Goal: Transaction & Acquisition: Purchase product/service

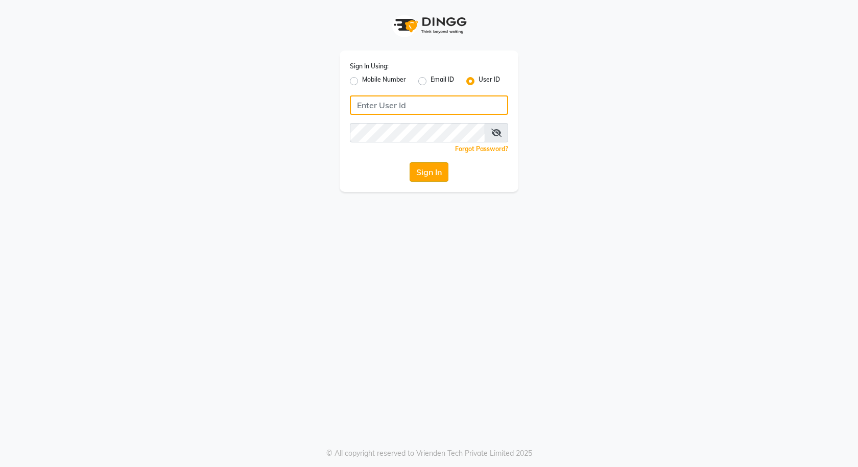
type input "e3591-01"
click at [438, 174] on button "Sign In" at bounding box center [429, 171] width 39 height 19
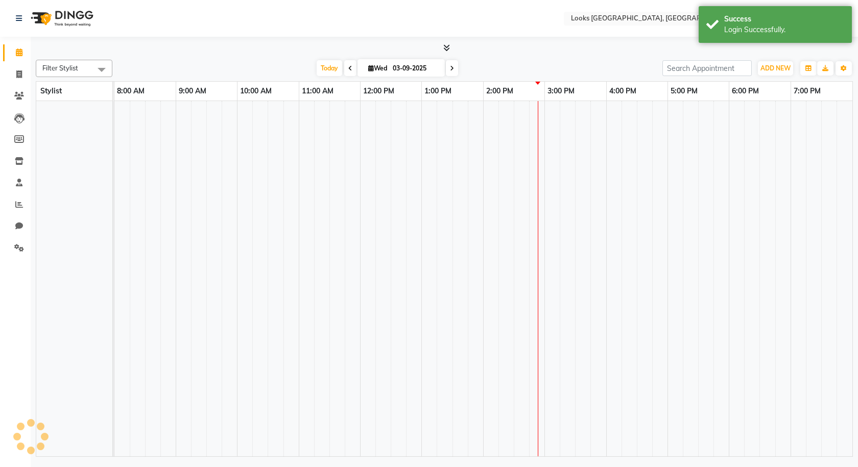
select select "en"
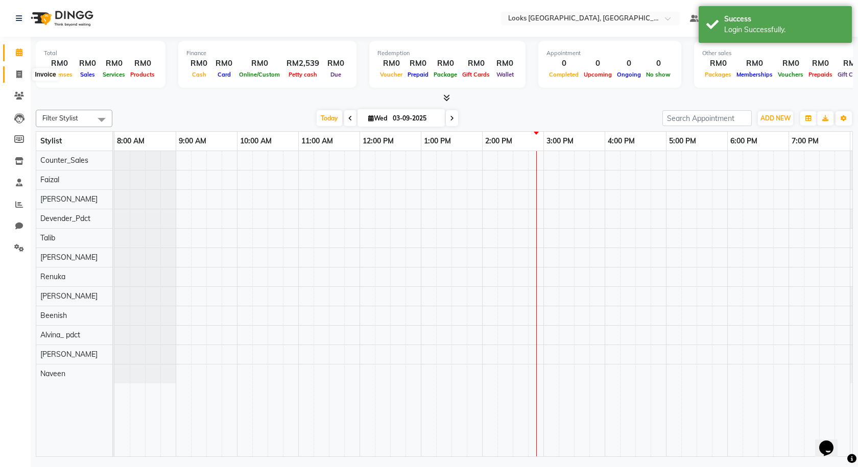
click at [16, 76] on icon at bounding box center [19, 74] width 6 height 8
select select "service"
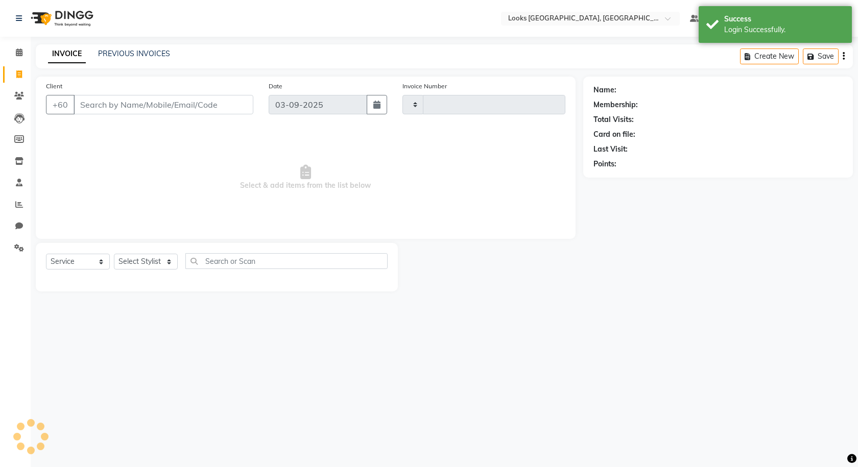
type input "1233"
select select "8109"
click at [136, 50] on link "PREVIOUS INVOICES" at bounding box center [134, 53] width 72 height 9
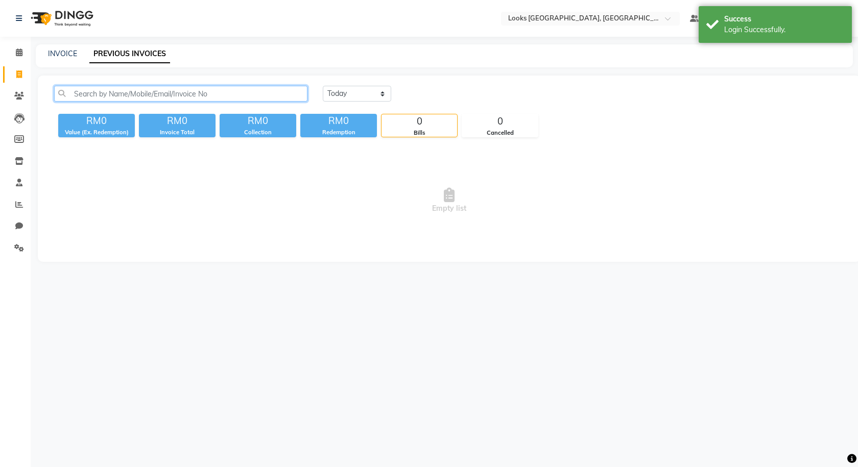
click at [171, 94] on input "text" at bounding box center [180, 94] width 253 height 16
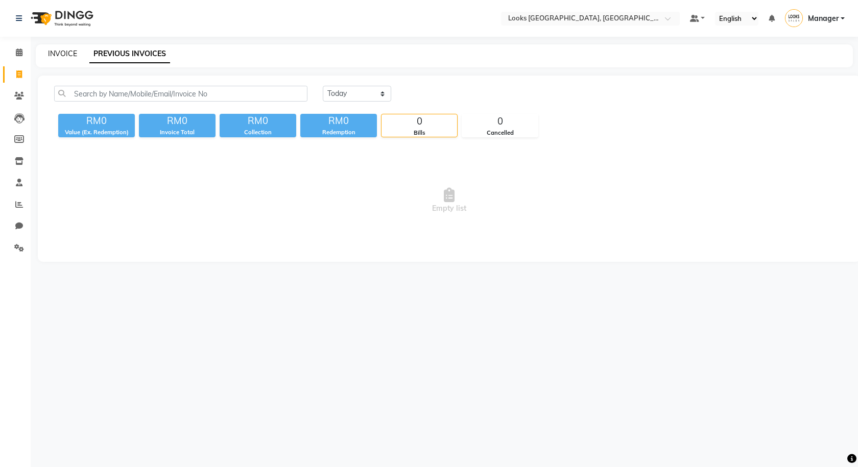
click at [63, 57] on link "INVOICE" at bounding box center [62, 53] width 29 height 9
select select "service"
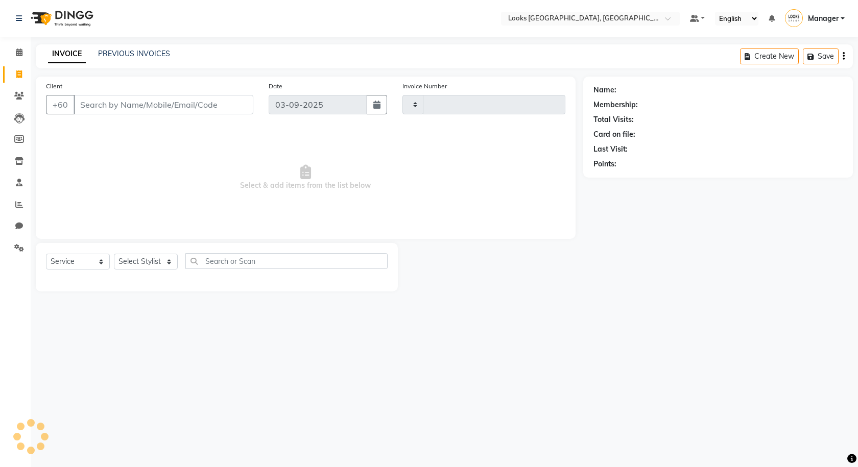
type input "1233"
select select "8109"
click at [94, 101] on input "Client" at bounding box center [164, 104] width 180 height 19
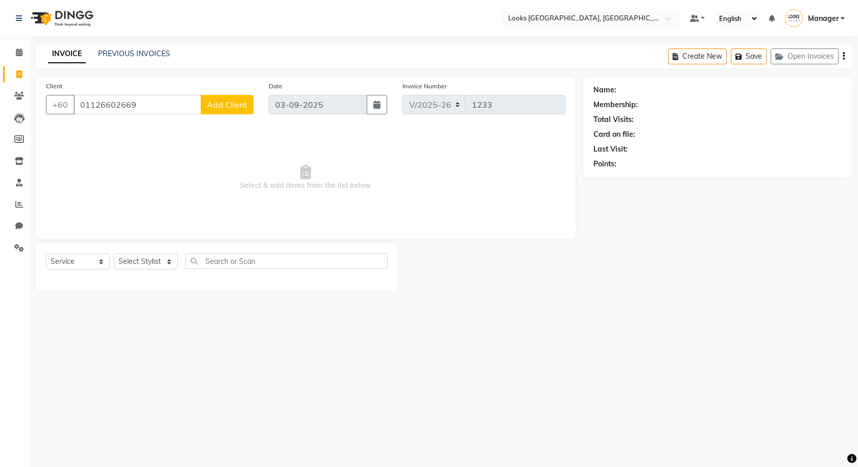
type input "01126602669"
click at [230, 104] on span "Add Client" at bounding box center [227, 105] width 40 height 10
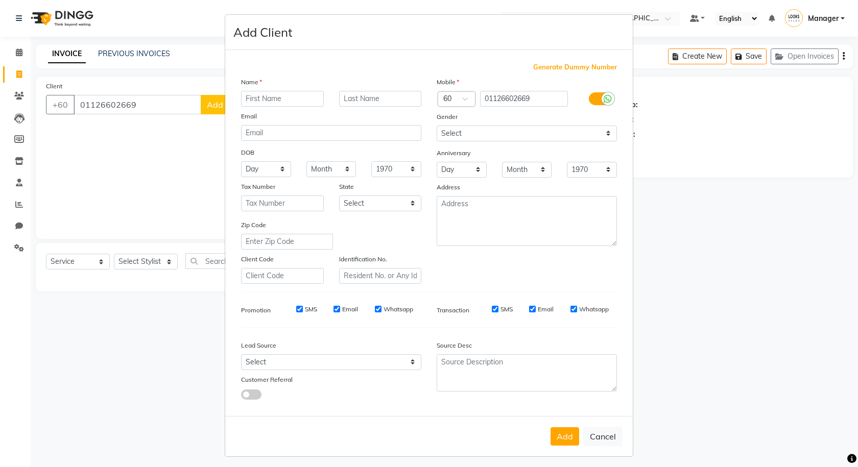
click at [267, 100] on input "text" at bounding box center [282, 99] width 83 height 16
type input "s"
type input "SANGITHA"
click at [344, 99] on input "text" at bounding box center [380, 99] width 83 height 16
type input "K"
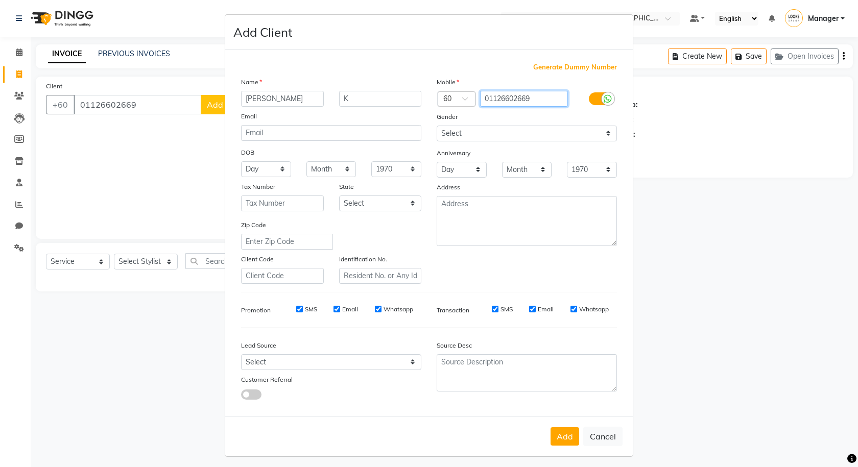
click at [486, 97] on input "01126602669" at bounding box center [524, 99] width 88 height 16
type input "1126602669"
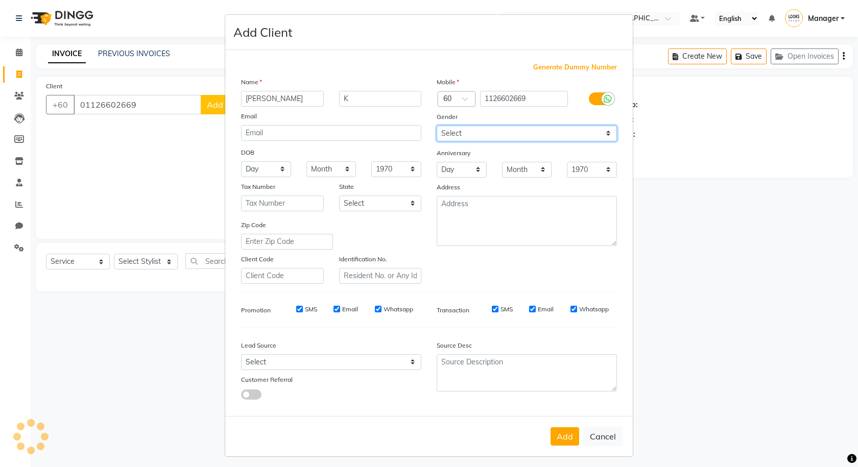
click at [480, 129] on select "Select Male Female Other Prefer Not To Say" at bounding box center [527, 134] width 180 height 16
select select "male"
click at [437, 126] on select "Select Male Female Other Prefer Not To Say" at bounding box center [527, 134] width 180 height 16
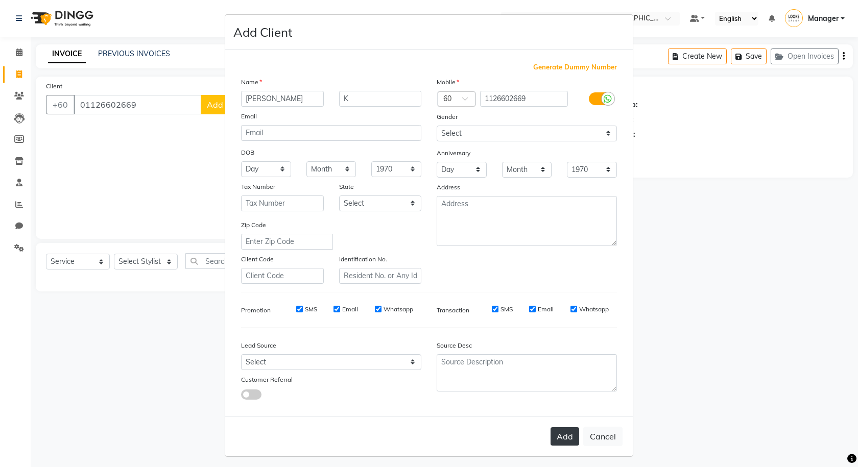
click at [566, 438] on button "Add" at bounding box center [565, 437] width 29 height 18
type input "1126602669"
select select
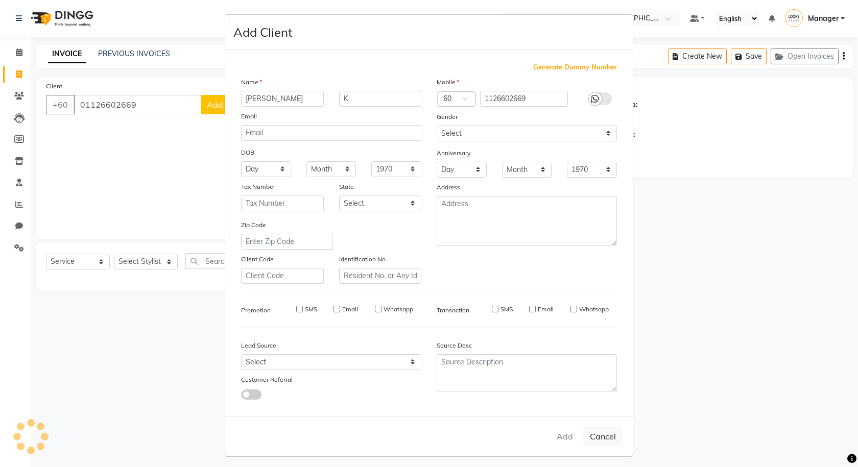
select select
checkbox input "false"
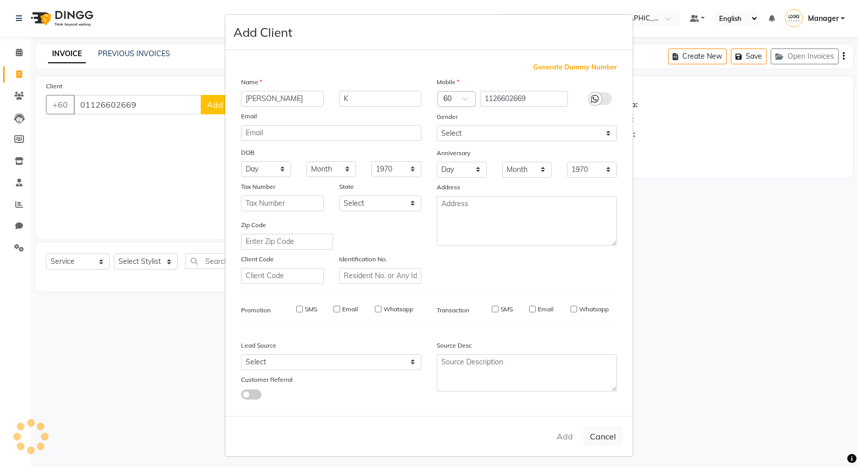
checkbox input "false"
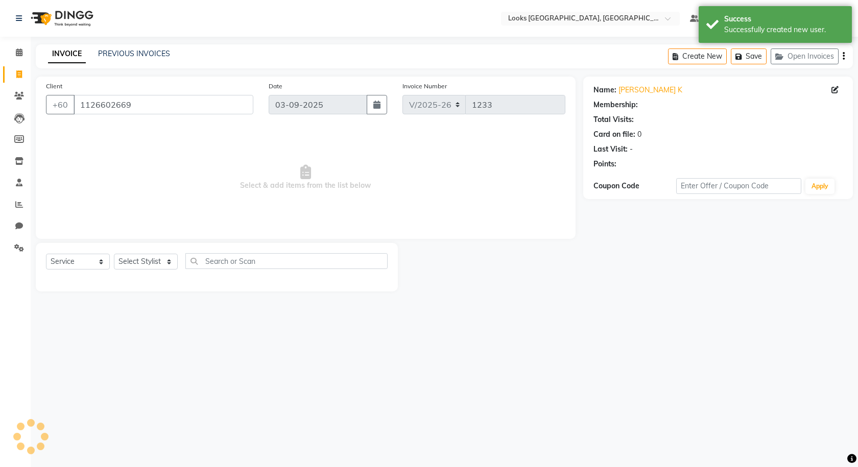
select select "1: Object"
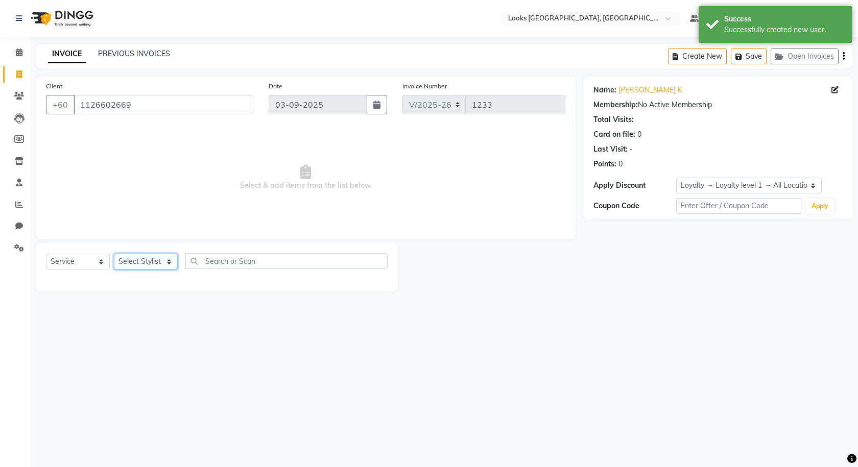
click at [167, 260] on select "Select Stylist Alvina_ pdct Awaiz_Mgr Beenish Counter_Sales Cynthia_pdct Devend…" at bounding box center [146, 262] width 64 height 16
select select "75539"
click at [114, 254] on select "Select Stylist Alvina_ pdct Awaiz_Mgr Beenish Counter_Sales Cynthia_pdct Devend…" at bounding box center [146, 262] width 64 height 16
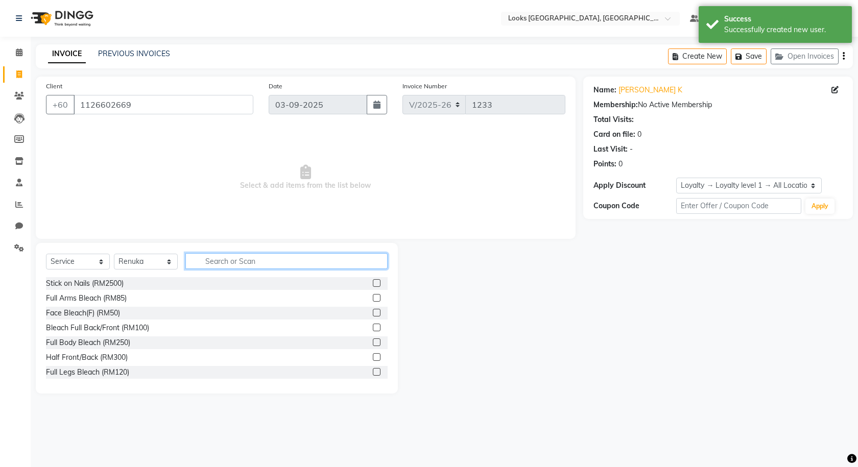
click at [207, 264] on input "text" at bounding box center [286, 261] width 202 height 16
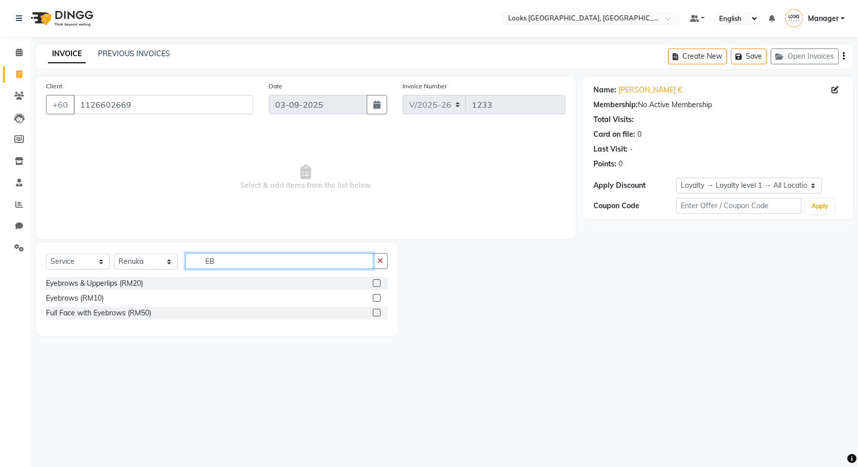
type input "EB"
click at [379, 300] on label at bounding box center [377, 298] width 8 height 8
click at [379, 300] on input "checkbox" at bounding box center [376, 298] width 7 height 7
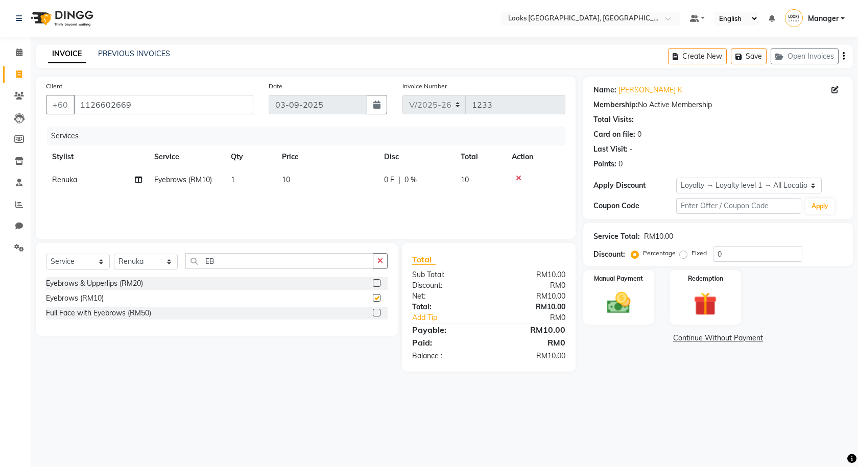
checkbox input "false"
click at [615, 306] on img at bounding box center [619, 303] width 40 height 28
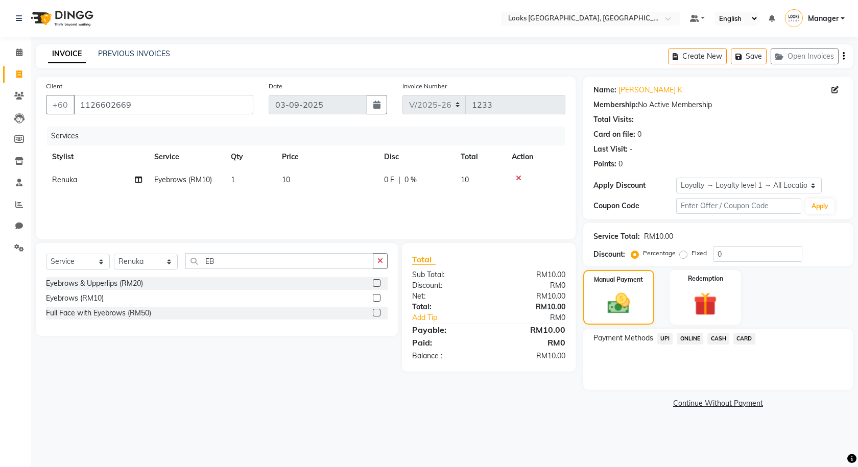
click at [666, 337] on span "UPI" at bounding box center [665, 339] width 16 height 12
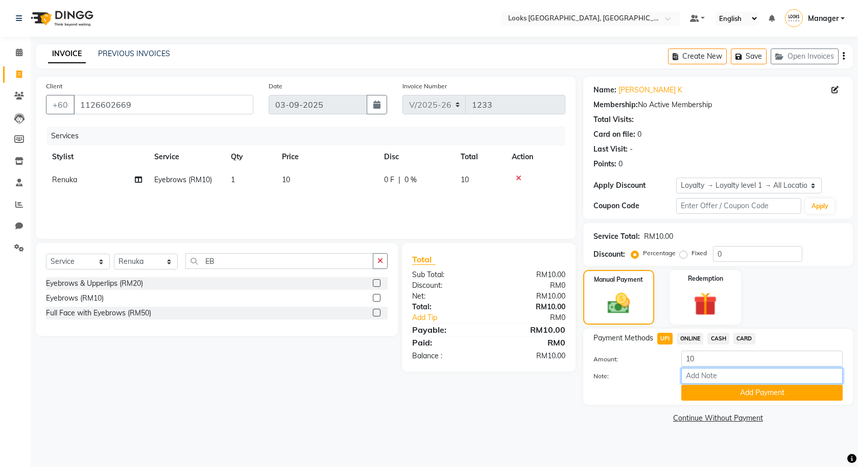
click at [706, 374] on input "Note:" at bounding box center [761, 376] width 161 height 16
type input "UPI"
click at [752, 391] on button "Add Payment" at bounding box center [761, 393] width 161 height 16
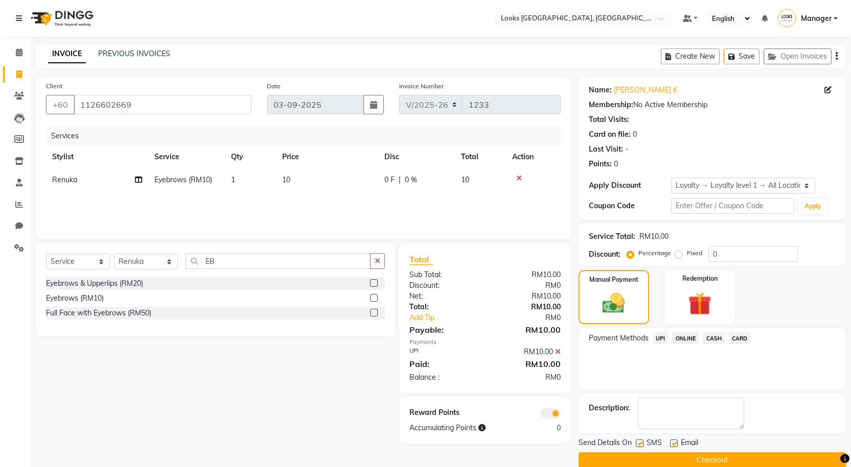
click at [680, 460] on button "Checkout" at bounding box center [711, 461] width 267 height 16
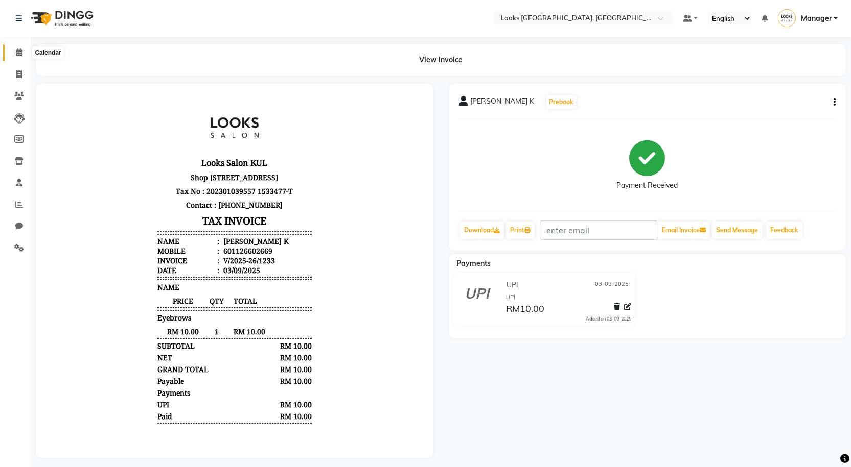
click at [19, 48] on span at bounding box center [19, 53] width 18 height 12
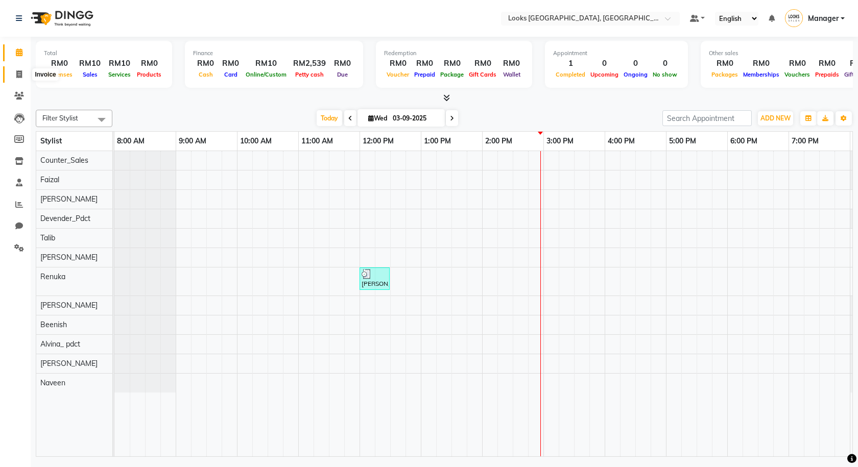
click at [18, 77] on icon at bounding box center [19, 74] width 6 height 8
select select "service"
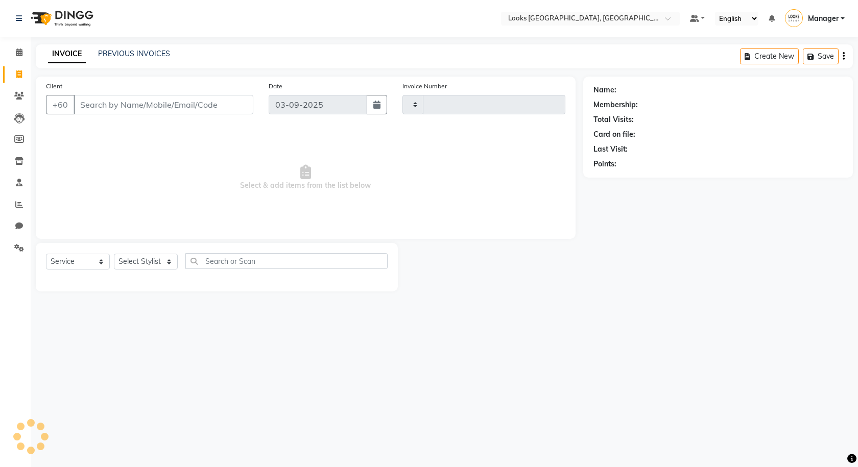
type input "1234"
select select "8109"
click at [152, 53] on link "PREVIOUS INVOICES" at bounding box center [134, 53] width 72 height 9
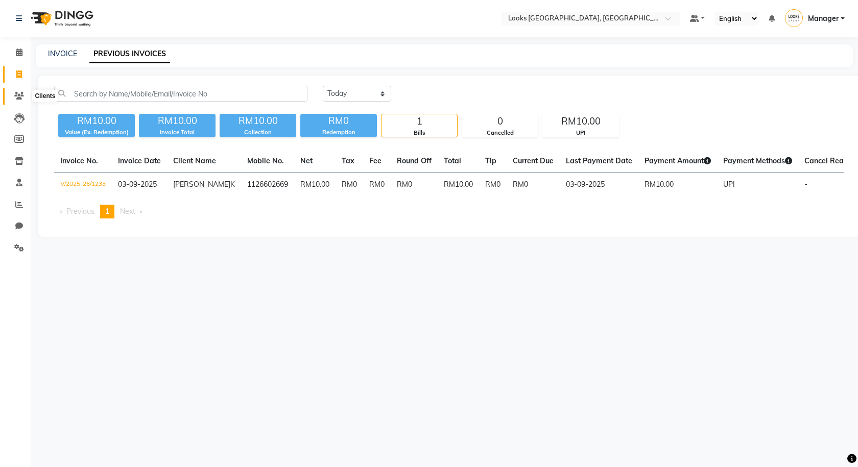
click at [16, 97] on icon at bounding box center [19, 96] width 10 height 8
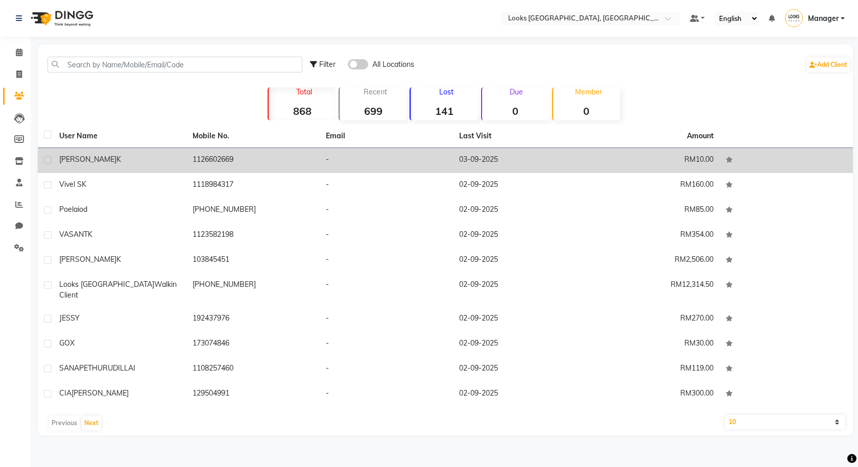
click at [124, 157] on div "SANGITHA K" at bounding box center [119, 159] width 121 height 11
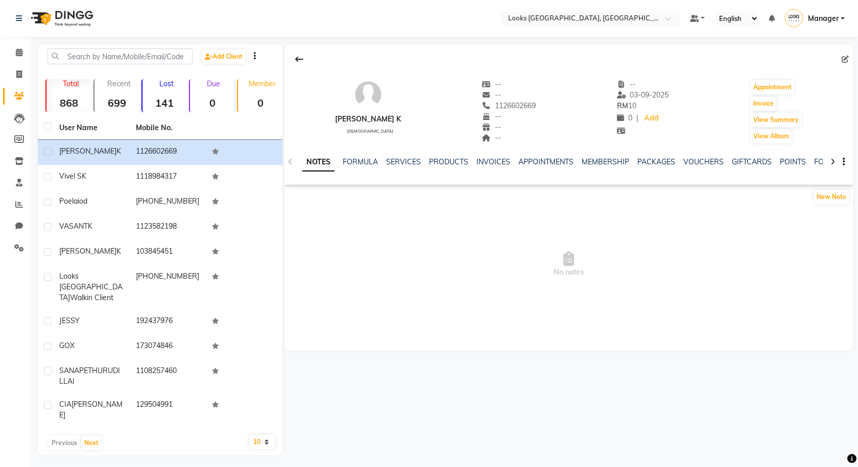
drag, startPoint x: 481, startPoint y: 102, endPoint x: 550, endPoint y: 115, distance: 70.2
click at [550, 115] on div "SANGITHA K male -- -- 1126602669 Mobile No. -- -- -- -- 03-09-2025 RM 10 0 | Ad…" at bounding box center [569, 107] width 569 height 76
click at [520, 121] on div "--" at bounding box center [509, 116] width 54 height 11
drag, startPoint x: 483, startPoint y: 105, endPoint x: 536, endPoint y: 107, distance: 53.2
click at [536, 107] on div "SANGITHA K male -- -- 1126602669 Mobile No. -- -- -- -- 03-09-2025 RM 10 0 | Ad…" at bounding box center [569, 107] width 569 height 76
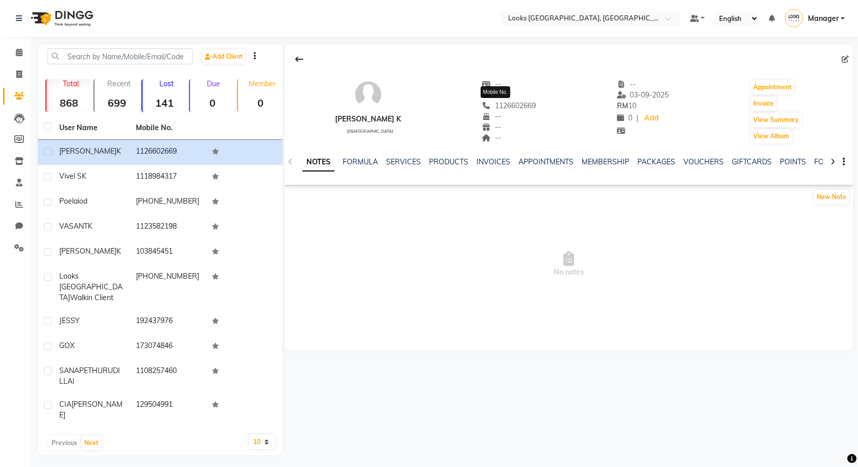
copy span "1126602669"
click at [14, 73] on span at bounding box center [19, 75] width 18 height 12
select select "8109"
select select "service"
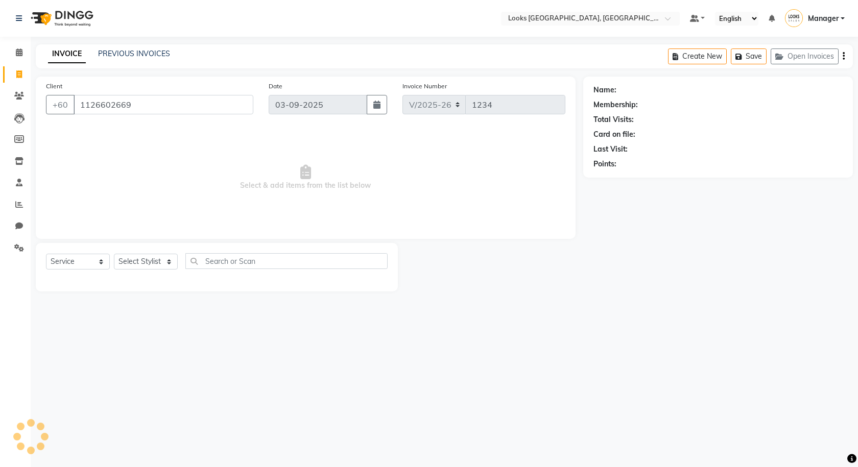
type input "1126602669"
select select "1: Object"
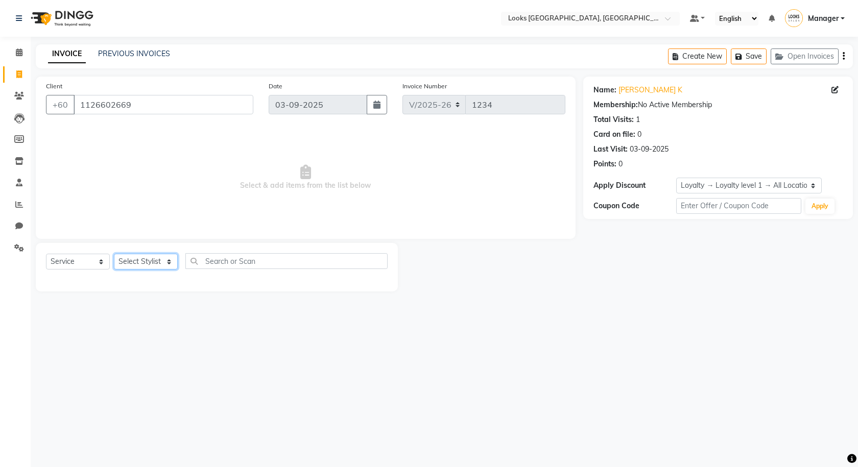
click at [144, 263] on select "Select Stylist Alvina_ pdct Awaiz_Mgr Beenish Counter_Sales Cynthia_pdct Devend…" at bounding box center [146, 262] width 64 height 16
select select "75539"
click at [114, 254] on select "Select Stylist Alvina_ pdct Awaiz_Mgr Beenish Counter_Sales Cynthia_pdct Devend…" at bounding box center [146, 262] width 64 height 16
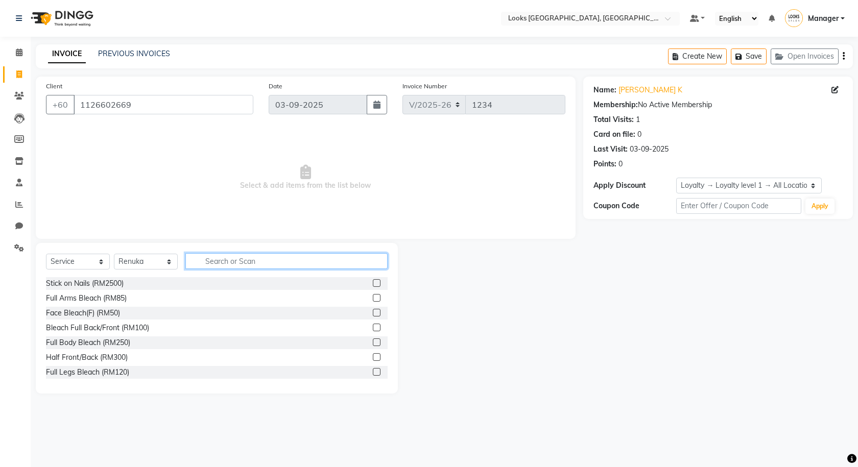
click at [227, 264] on input "text" at bounding box center [286, 261] width 202 height 16
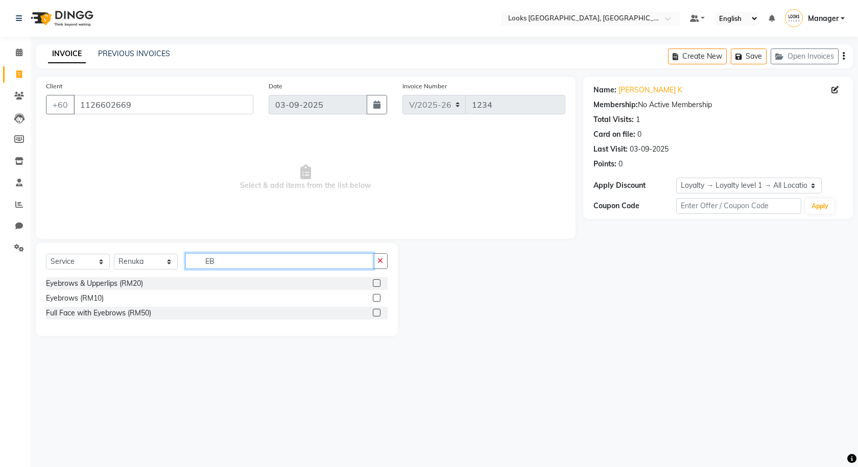
type input "EB"
click at [375, 297] on label at bounding box center [377, 298] width 8 height 8
click at [375, 297] on input "checkbox" at bounding box center [376, 298] width 7 height 7
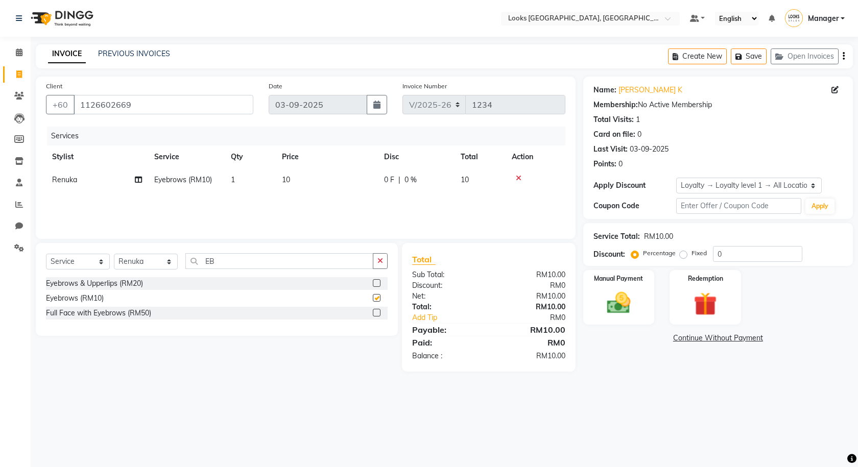
checkbox input "false"
click at [618, 305] on img at bounding box center [619, 303] width 40 height 28
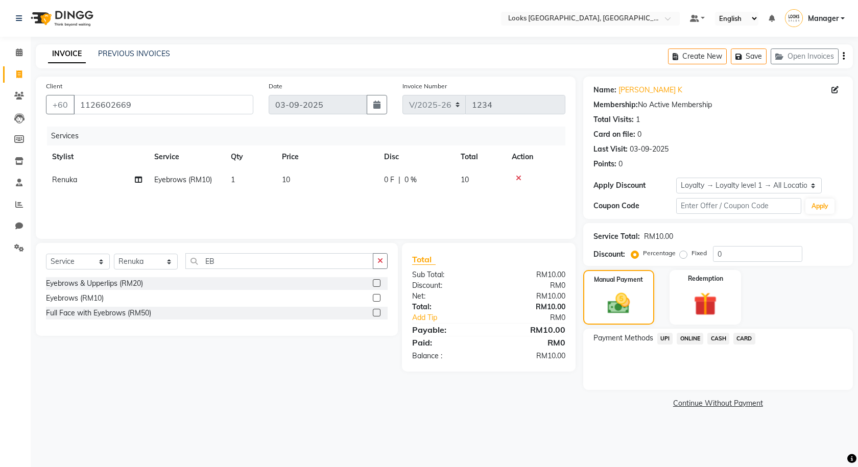
click at [667, 341] on span "UPI" at bounding box center [665, 339] width 16 height 12
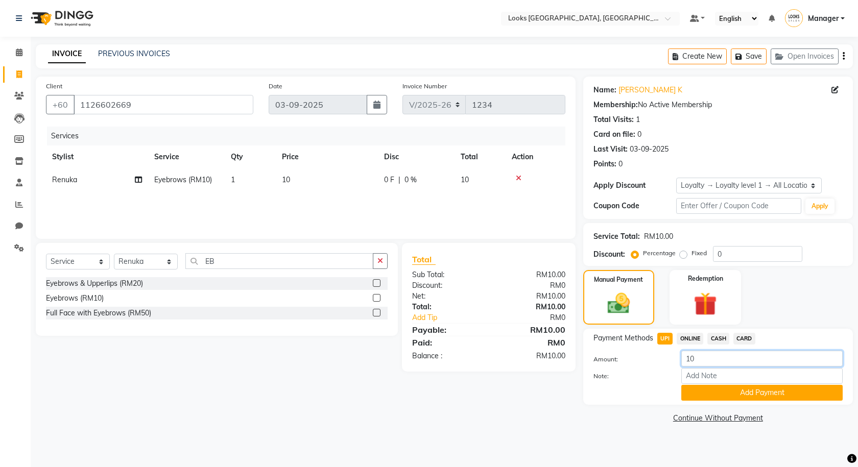
click at [697, 358] on input "10" at bounding box center [761, 359] width 161 height 16
click at [753, 55] on button "Save" at bounding box center [749, 57] width 36 height 16
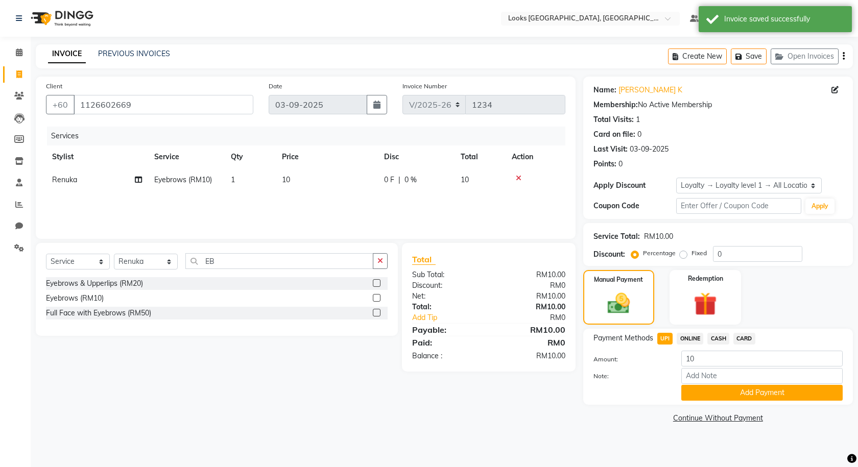
click at [128, 49] on div "PREVIOUS INVOICES" at bounding box center [134, 54] width 72 height 11
click at [128, 52] on link "PREVIOUS INVOICES" at bounding box center [134, 53] width 72 height 9
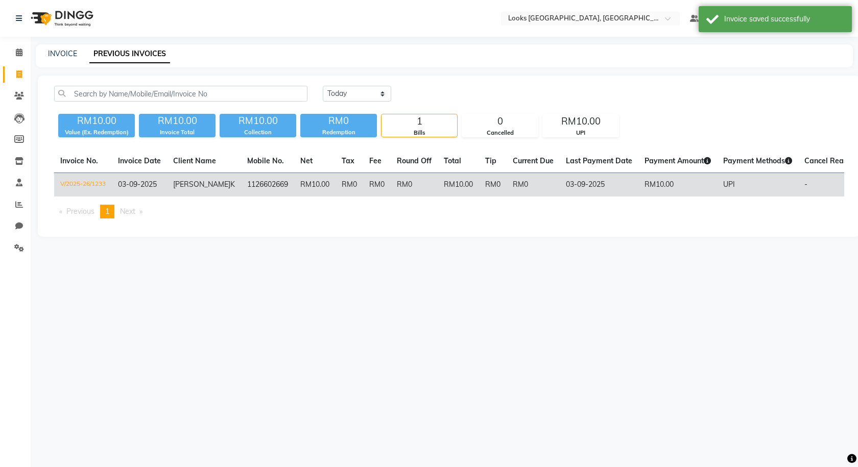
click at [369, 180] on td "RM0" at bounding box center [377, 185] width 28 height 24
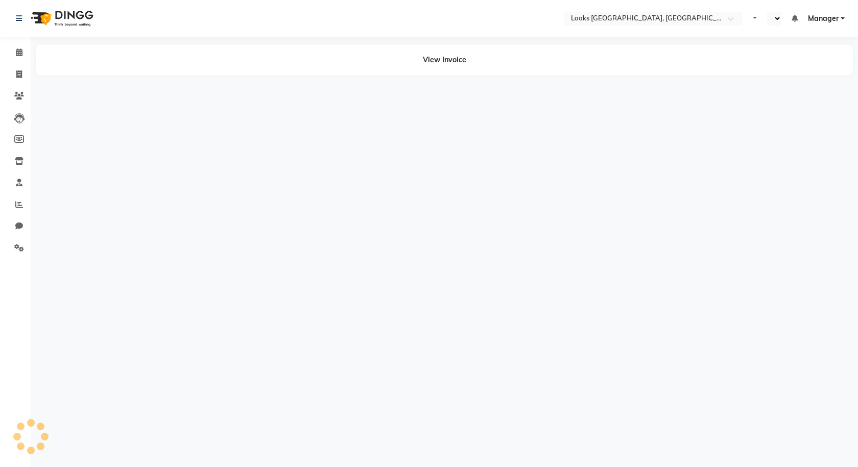
select select "en"
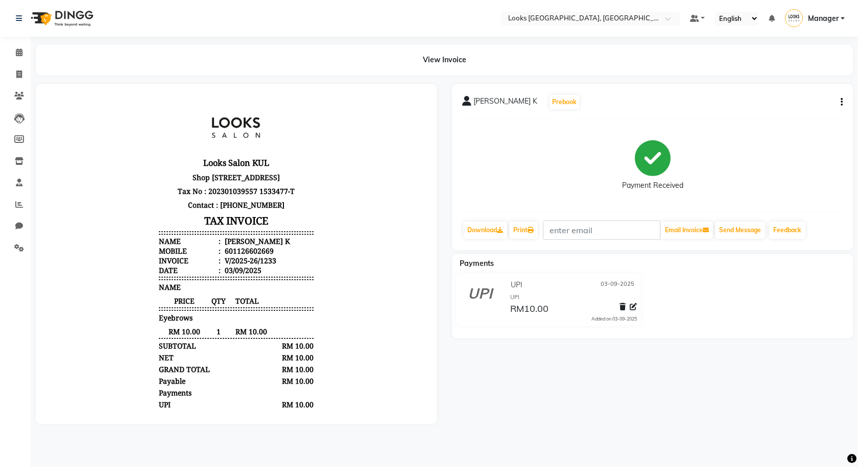
click at [843, 102] on div "SANGITHA K Prebook Payment Received Download Print Email Invoice Send Message F…" at bounding box center [652, 167] width 401 height 167
click at [843, 101] on div "SANGITHA K Prebook Payment Received Download Print Email Invoice Send Message F…" at bounding box center [652, 167] width 401 height 167
click at [838, 101] on button "button" at bounding box center [840, 102] width 6 height 11
click at [803, 109] on div "Edit Item Staff" at bounding box center [791, 108] width 70 height 13
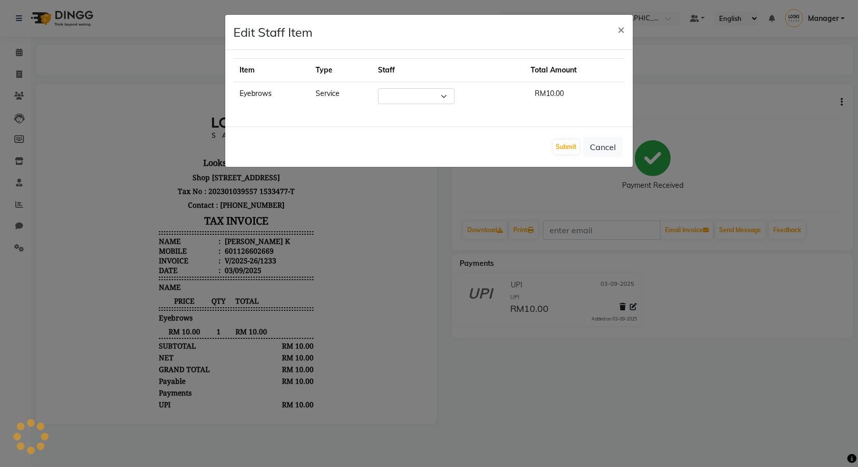
select select "75539"
click at [849, 106] on ngb-modal-window "Edit Staff Item × Item Type Staff Total Amount Eyebrows Service Select Alvina_ …" at bounding box center [429, 233] width 858 height 467
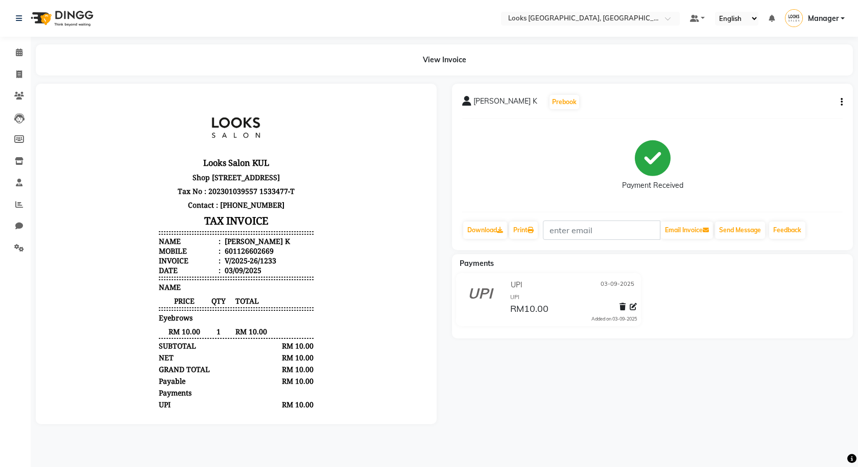
click at [842, 103] on icon "button" at bounding box center [842, 102] width 2 height 1
click at [799, 93] on div "Split Service Amount" at bounding box center [791, 95] width 70 height 13
select select "75539"
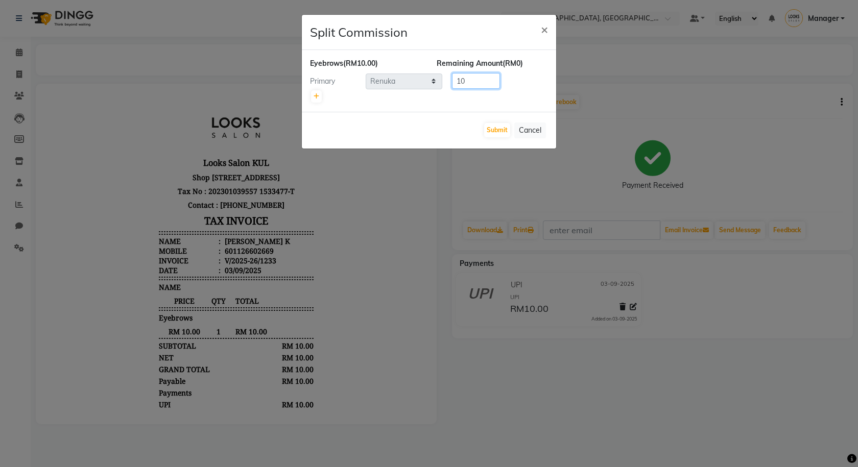
click at [464, 77] on input "10" at bounding box center [476, 81] width 48 height 16
type input "1"
type input "20"
click at [500, 132] on button "Submit" at bounding box center [497, 130] width 26 height 14
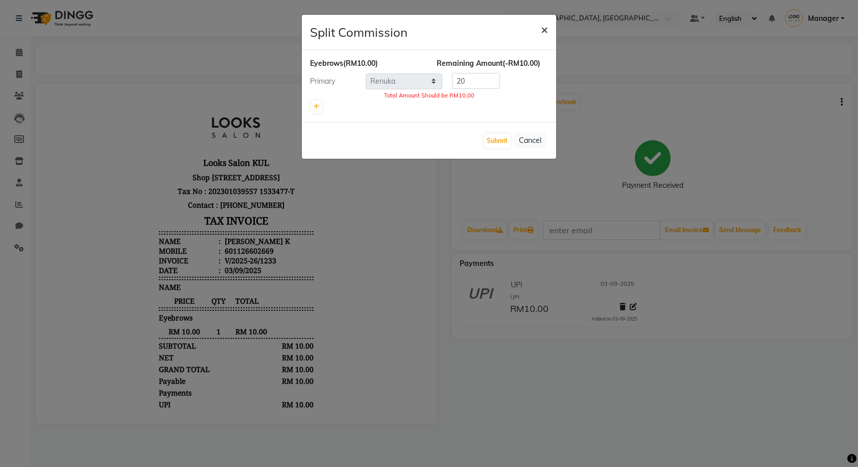
click at [543, 25] on span "×" at bounding box center [544, 28] width 7 height 15
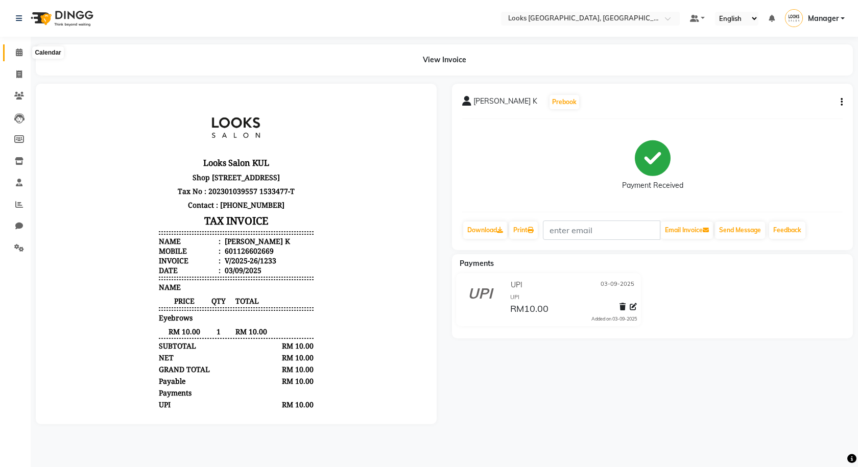
click at [21, 52] on icon at bounding box center [19, 53] width 7 height 8
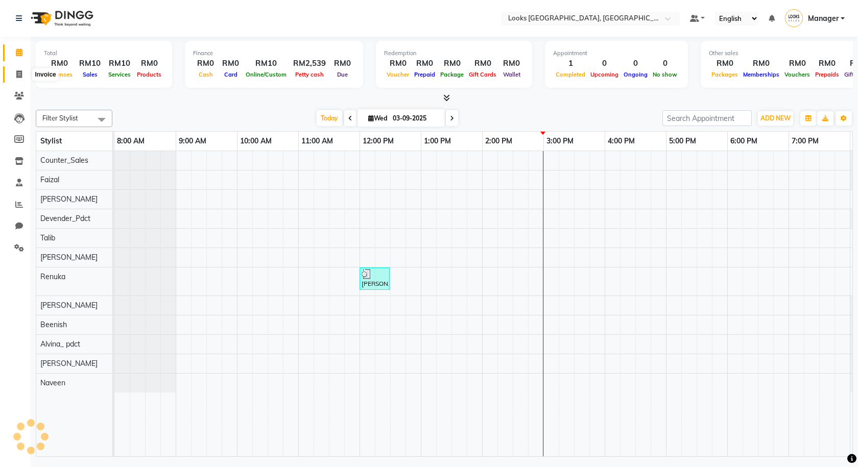
click at [18, 76] on icon at bounding box center [19, 74] width 6 height 8
select select "service"
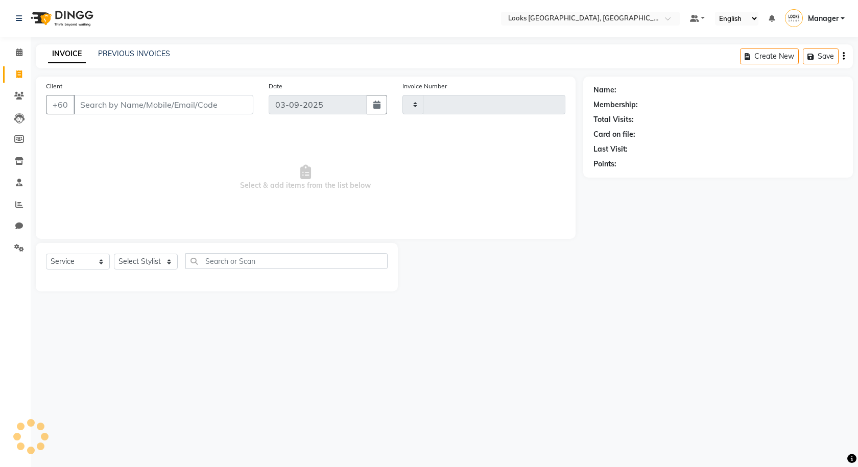
type input "1234"
select select "8109"
click at [111, 102] on input "Client" at bounding box center [164, 104] width 180 height 19
type input "1126602669"
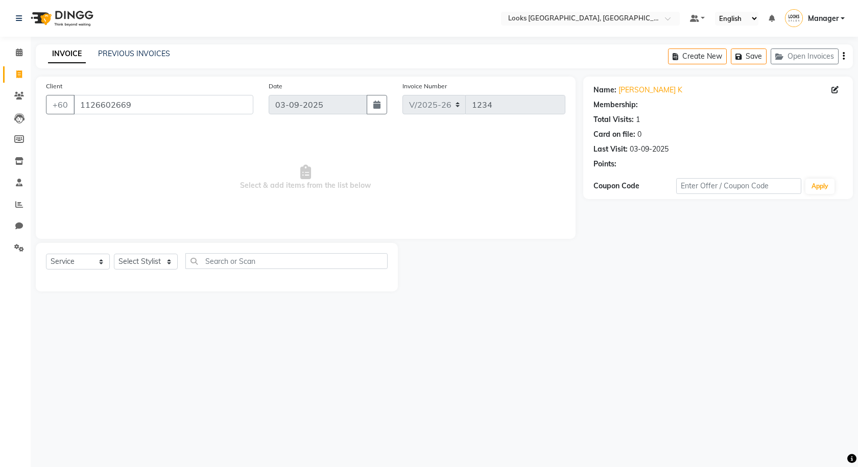
select select "1: Object"
click at [166, 268] on select "Select Stylist Alvina_ pdct Awaiz_Mgr Beenish Counter_Sales Cynthia_pdct Devend…" at bounding box center [146, 262] width 64 height 16
select select "75539"
click at [114, 254] on select "Select Stylist Alvina_ pdct Awaiz_Mgr Beenish Counter_Sales Cynthia_pdct Devend…" at bounding box center [146, 262] width 64 height 16
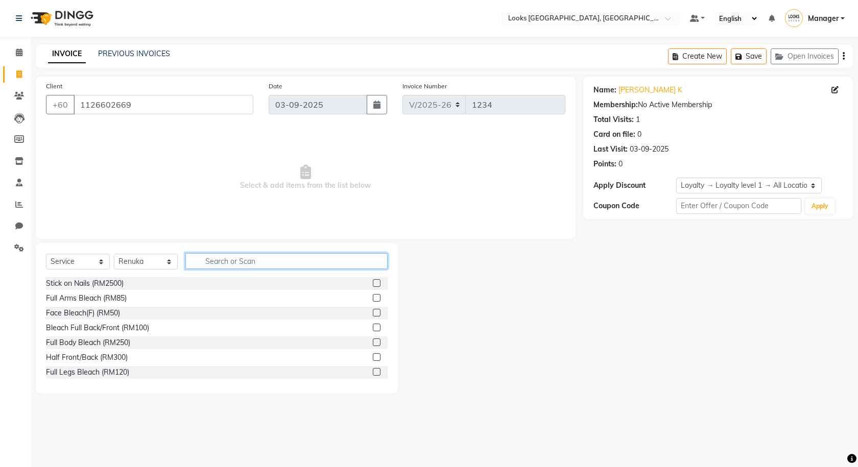
click at [224, 261] on input "text" at bounding box center [286, 261] width 202 height 16
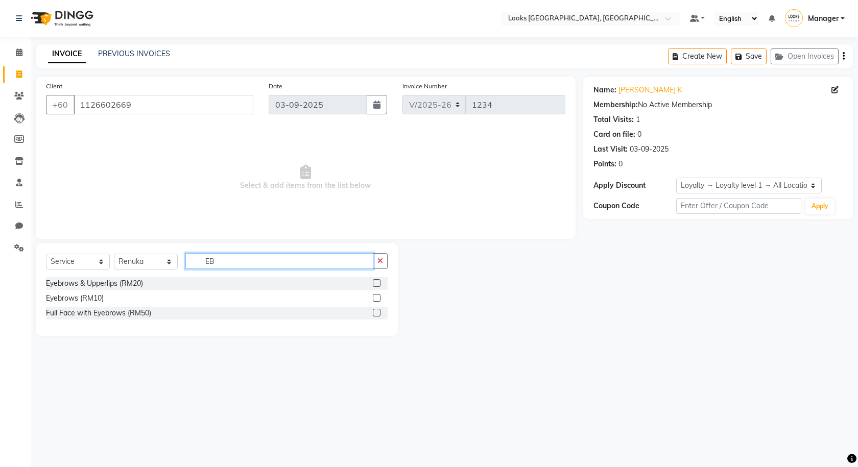
type input "EB"
click at [378, 297] on label at bounding box center [377, 298] width 8 height 8
click at [378, 297] on input "checkbox" at bounding box center [376, 298] width 7 height 7
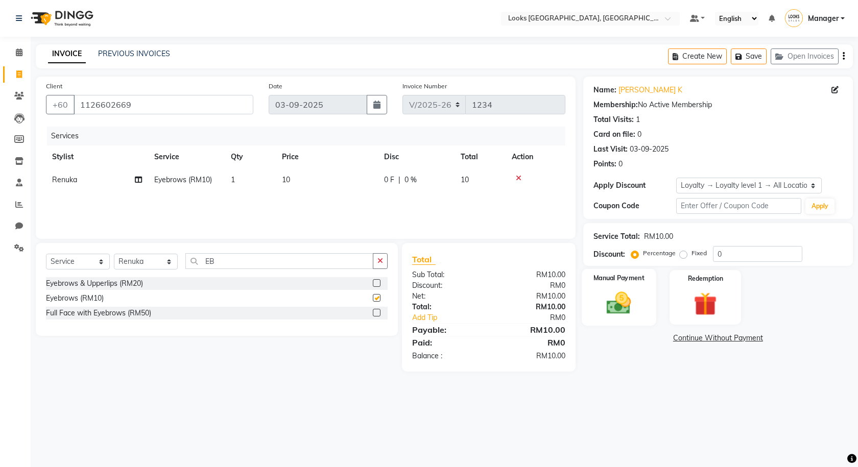
checkbox input "false"
click at [622, 309] on img at bounding box center [619, 303] width 40 height 28
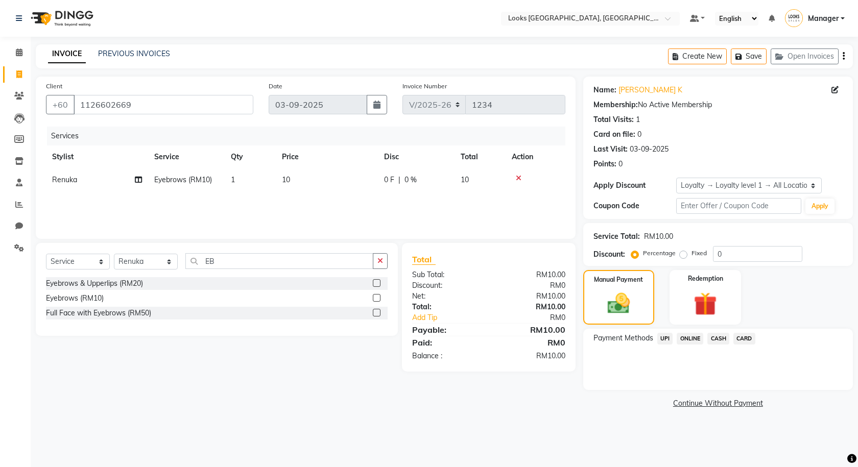
click at [667, 340] on span "UPI" at bounding box center [665, 339] width 16 height 12
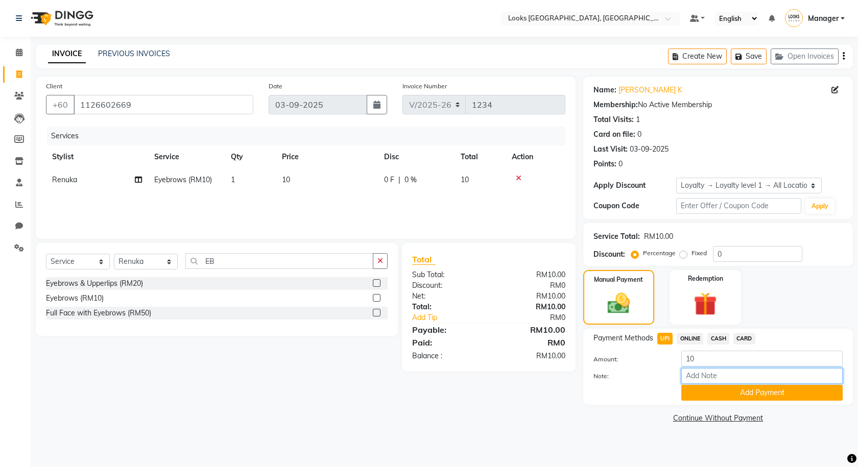
click at [698, 373] on input "Note:" at bounding box center [761, 376] width 161 height 16
type input "UPI"
click at [723, 395] on button "Add Payment" at bounding box center [761, 393] width 161 height 16
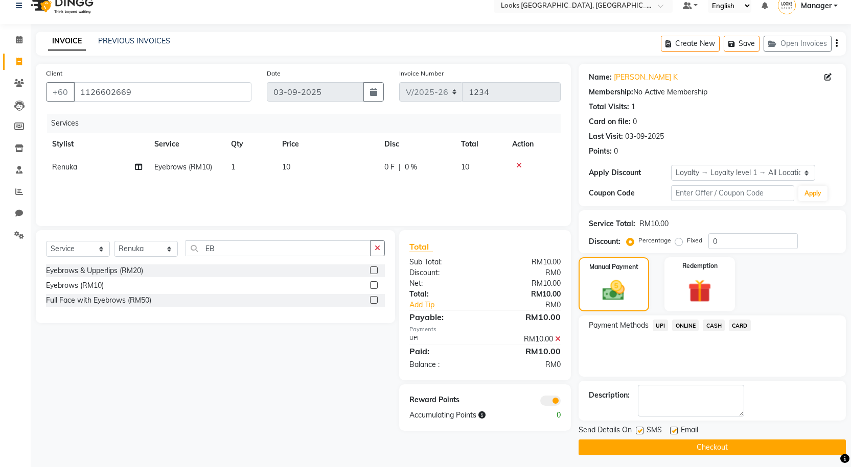
scroll to position [16, 0]
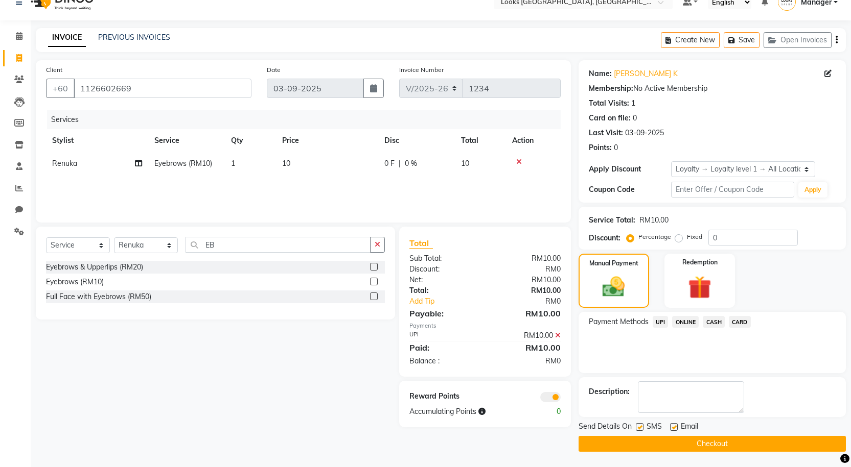
click at [610, 445] on button "Checkout" at bounding box center [711, 444] width 267 height 16
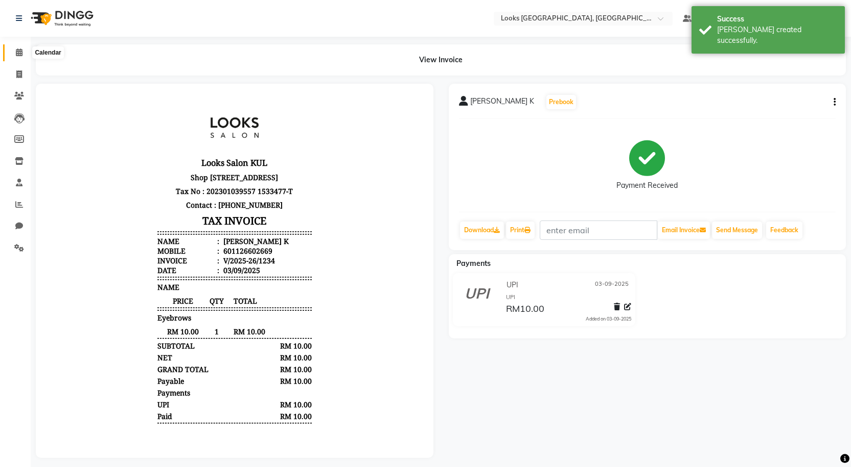
click at [20, 52] on icon at bounding box center [19, 53] width 7 height 8
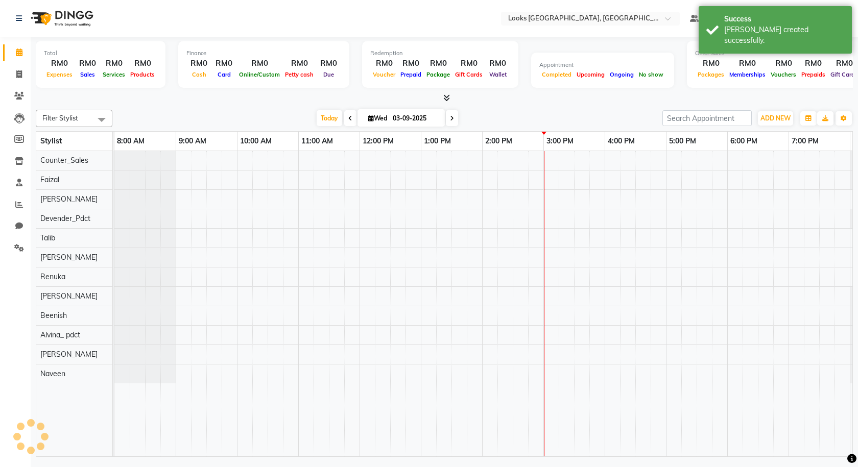
scroll to position [0, 59]
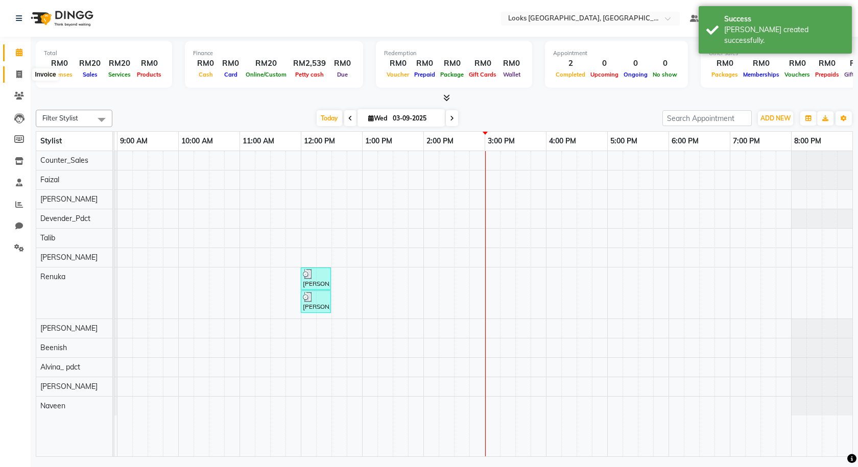
click at [17, 76] on icon at bounding box center [19, 74] width 6 height 8
select select "8109"
select select "service"
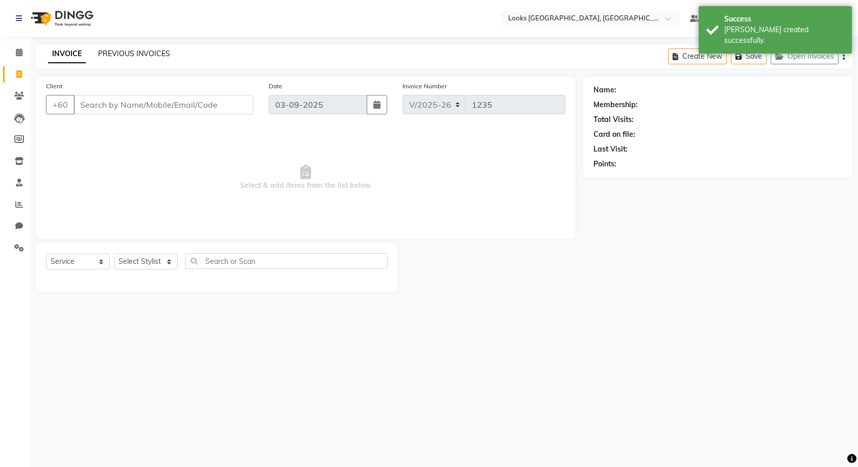
click at [154, 53] on link "PREVIOUS INVOICES" at bounding box center [134, 53] width 72 height 9
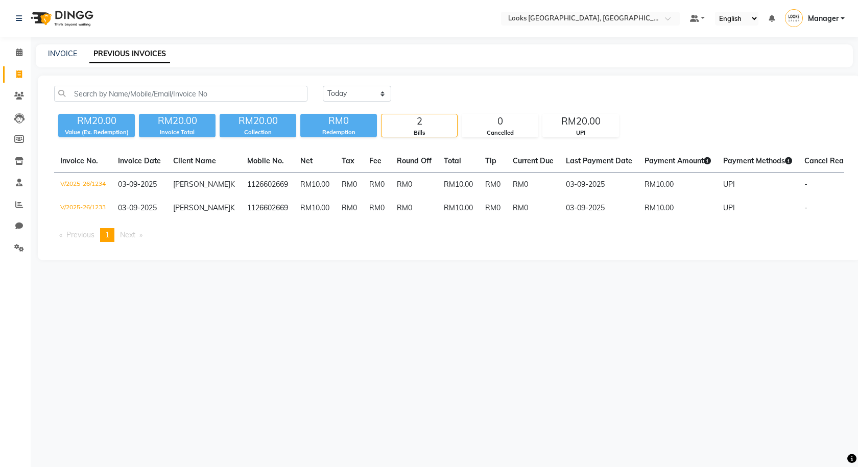
select select "service"
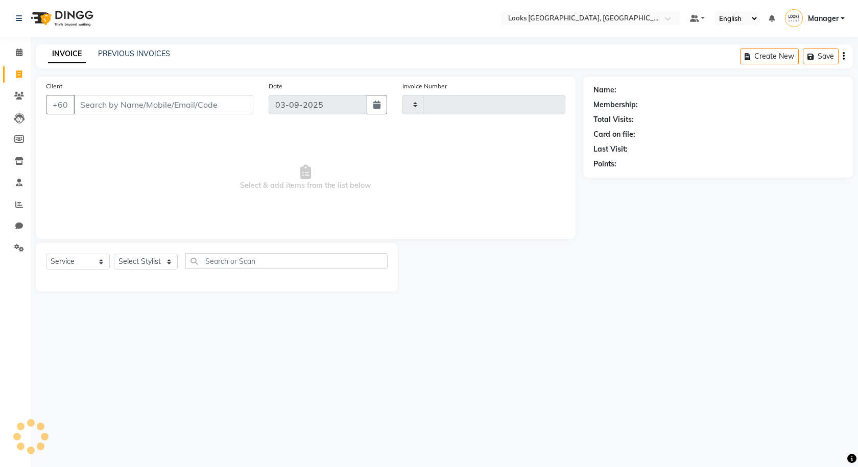
type input "1235"
select select "8109"
click at [102, 108] on input "Client" at bounding box center [164, 104] width 180 height 19
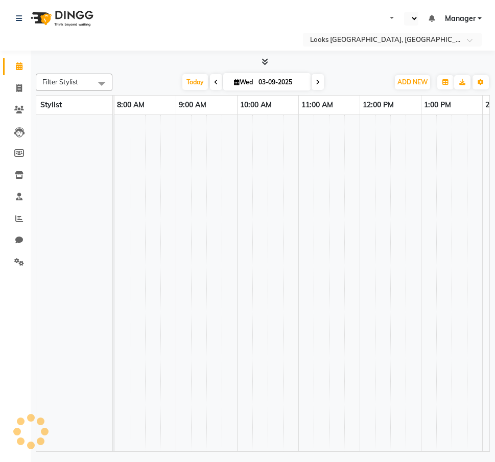
select select "en"
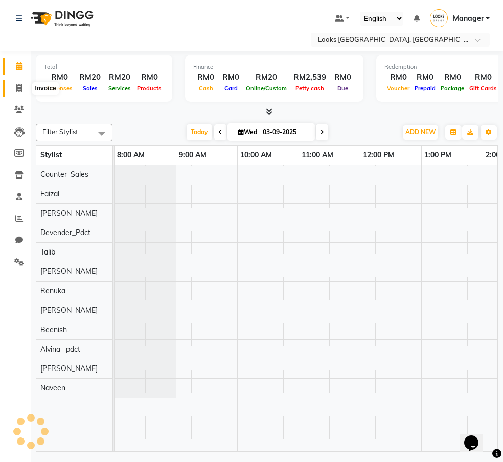
click at [17, 87] on icon at bounding box center [19, 88] width 6 height 8
select select "service"
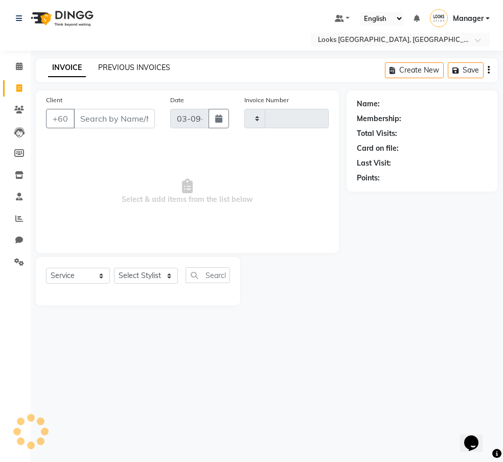
type input "1235"
select select "8109"
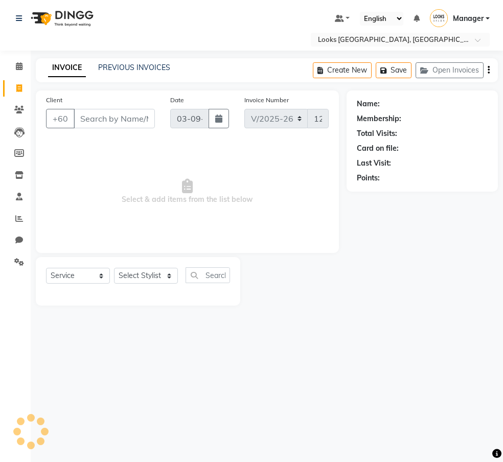
click at [107, 121] on input "Client" at bounding box center [114, 118] width 81 height 19
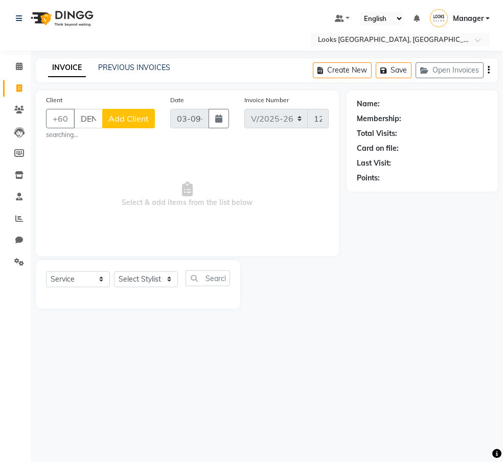
scroll to position [0, 21]
type input "MYEDENT"
click at [117, 120] on span "Add Client" at bounding box center [128, 118] width 40 height 10
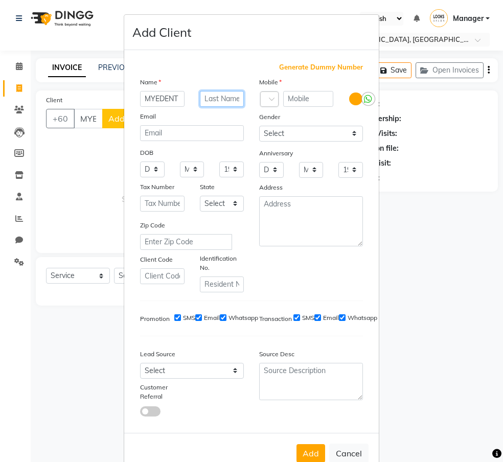
click at [217, 97] on input "text" at bounding box center [222, 99] width 44 height 16
type input "K"
click at [317, 97] on input "text" at bounding box center [308, 99] width 50 height 16
click at [307, 101] on input "text" at bounding box center [308, 99] width 50 height 16
type input "123922947"
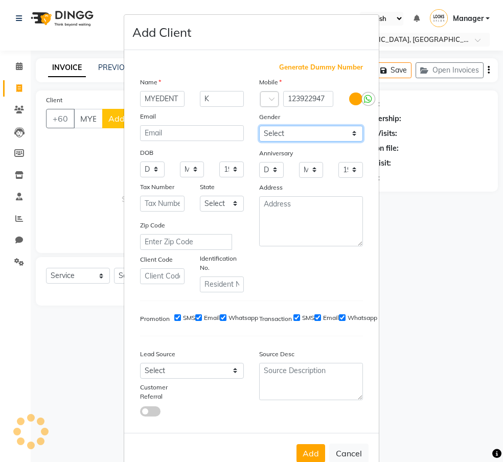
click at [304, 136] on select "Select Male Female Other Prefer Not To Say" at bounding box center [311, 134] width 104 height 16
select select "male"
click at [259, 126] on select "Select Male Female Other Prefer Not To Say" at bounding box center [311, 134] width 104 height 16
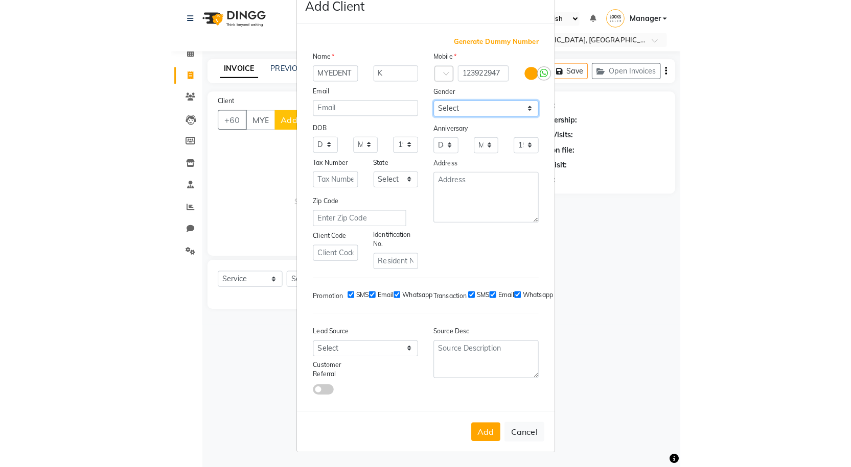
scroll to position [4, 0]
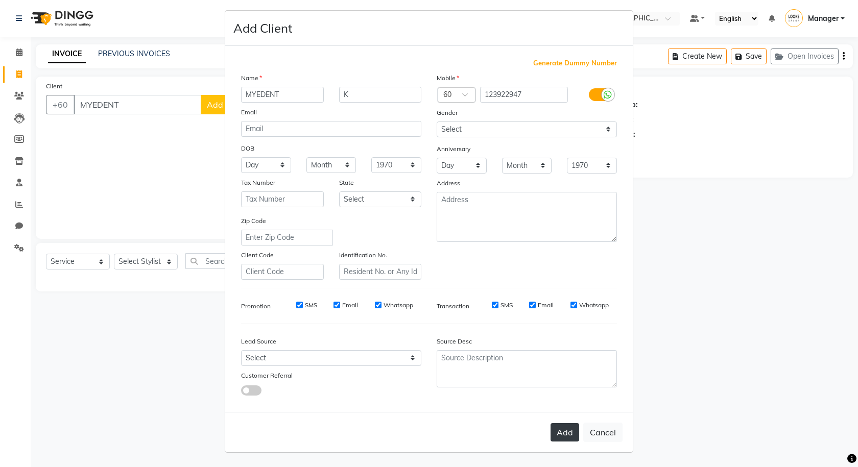
click at [502, 425] on button "Add" at bounding box center [565, 432] width 29 height 18
click at [297, 99] on input "MYEDENT" at bounding box center [282, 95] width 83 height 16
type input "M"
drag, startPoint x: 480, startPoint y: 95, endPoint x: 529, endPoint y: 95, distance: 48.5
click at [502, 95] on input "123922947" at bounding box center [524, 95] width 88 height 16
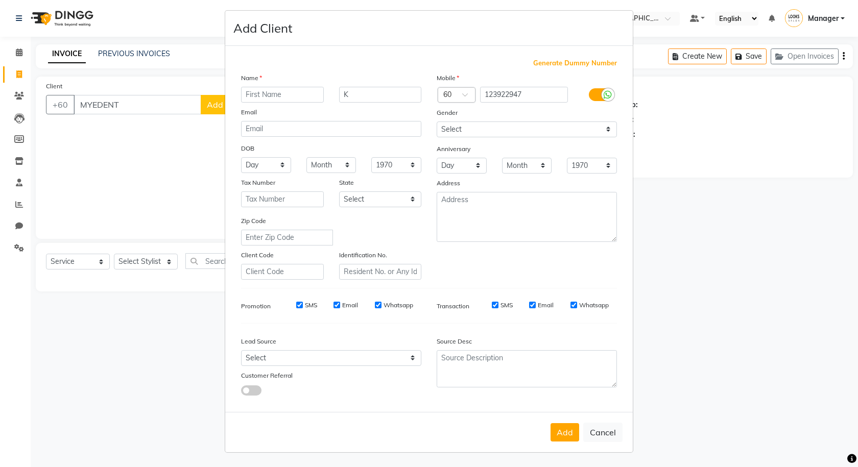
click at [136, 100] on ngb-modal-window "Add Client Generate Dummy Number Name K Email DOB Day 01 02 03 04 05 06 07 08 0…" at bounding box center [429, 233] width 858 height 467
click at [502, 436] on button "Cancel" at bounding box center [602, 432] width 39 height 19
select select
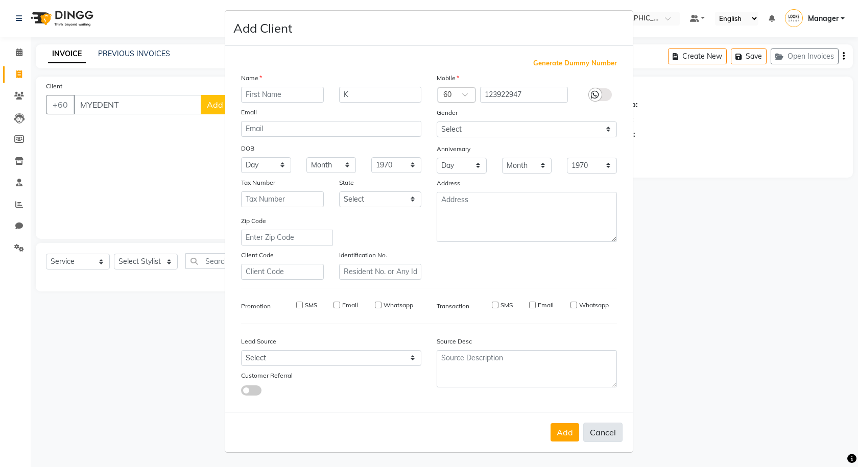
select select
checkbox input "false"
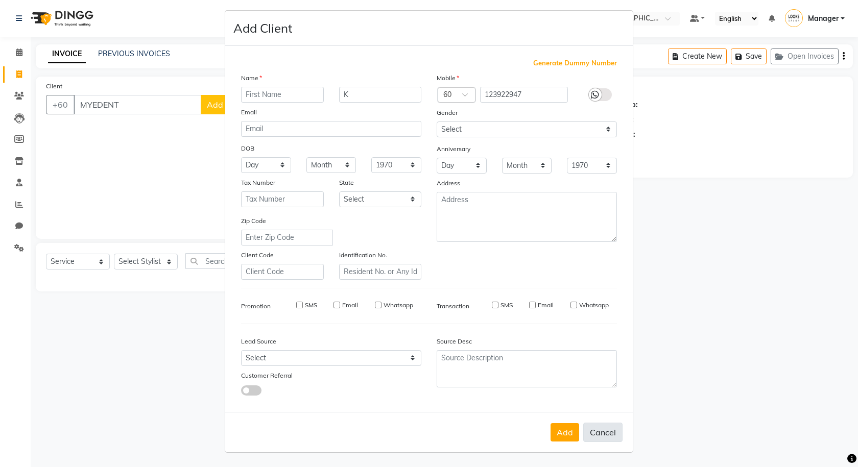
checkbox input "false"
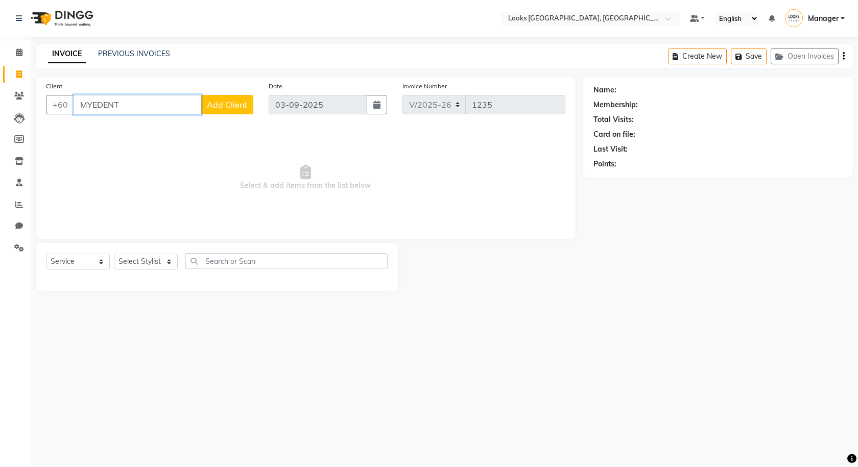
click at [185, 107] on input "MYEDENT" at bounding box center [138, 104] width 128 height 19
type input "M"
paste input "123922947"
type input "123922947"
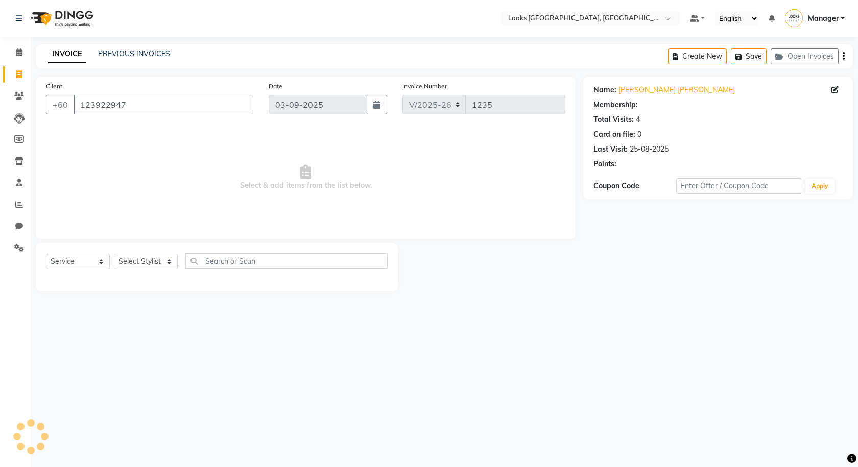
select select "1: Object"
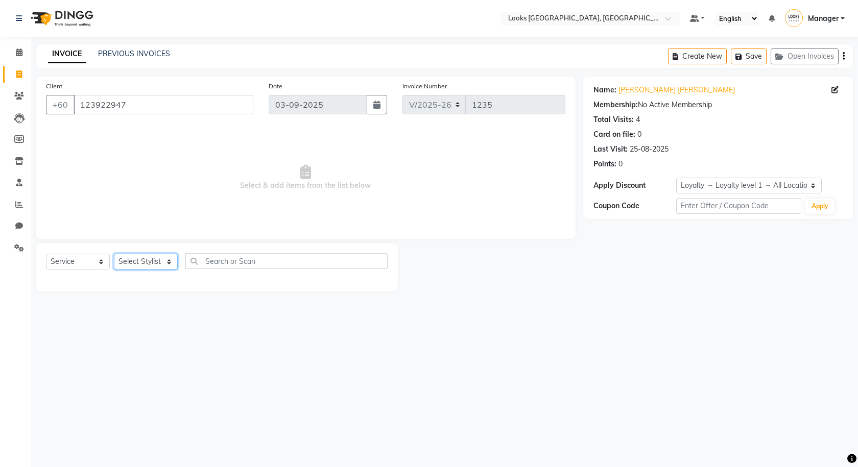
click at [169, 261] on select "Select Stylist Alvina_ pdct Awaiz_Mgr Beenish Counter_Sales Cynthia_pdct Devend…" at bounding box center [146, 262] width 64 height 16
select select "75537"
click at [114, 254] on select "Select Stylist Alvina_ pdct Awaiz_Mgr Beenish Counter_Sales Cynthia_pdct Devend…" at bounding box center [146, 262] width 64 height 16
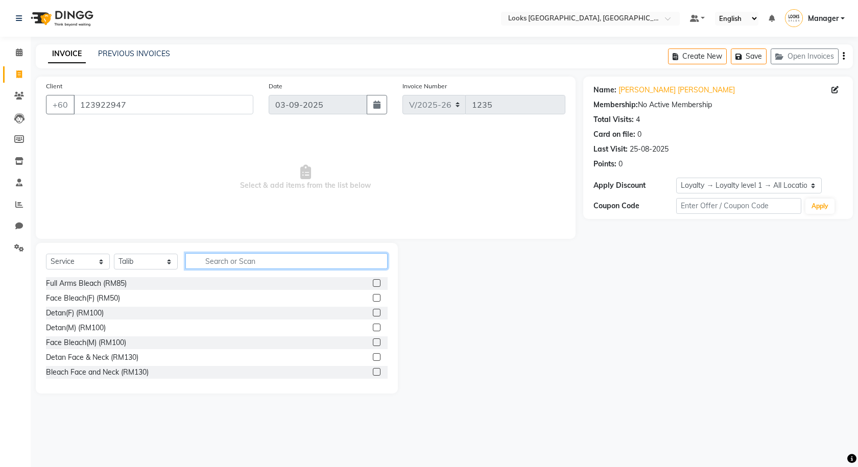
click at [211, 260] on input "text" at bounding box center [286, 261] width 202 height 16
type input "CUT"
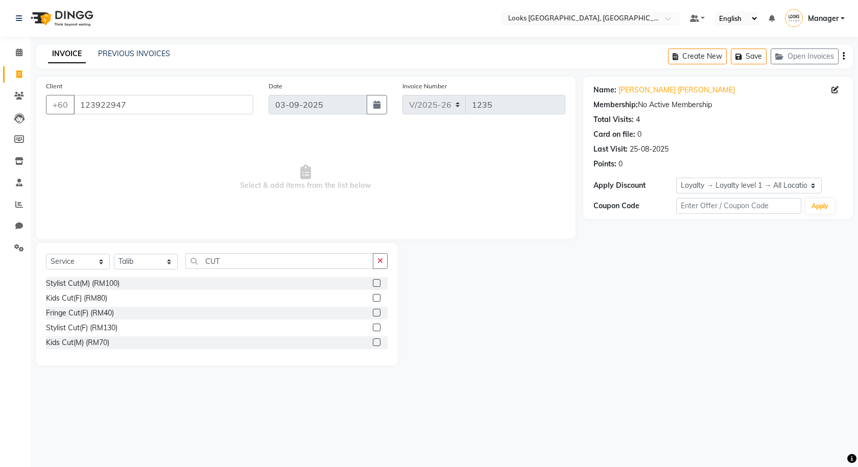
click at [376, 284] on label at bounding box center [377, 283] width 8 height 8
click at [376, 284] on input "checkbox" at bounding box center [376, 283] width 7 height 7
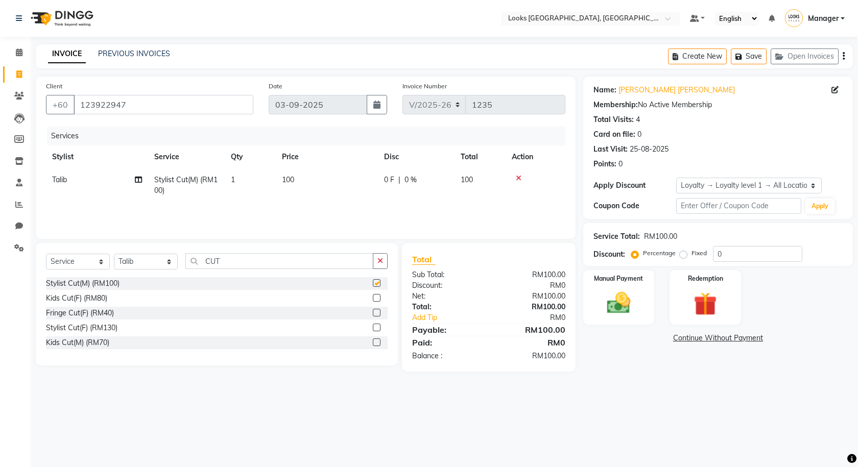
checkbox input "false"
click at [502, 60] on button "Save" at bounding box center [749, 57] width 36 height 16
click at [386, 176] on td "0 F | 0 %" at bounding box center [416, 186] width 77 height 34
select select "75537"
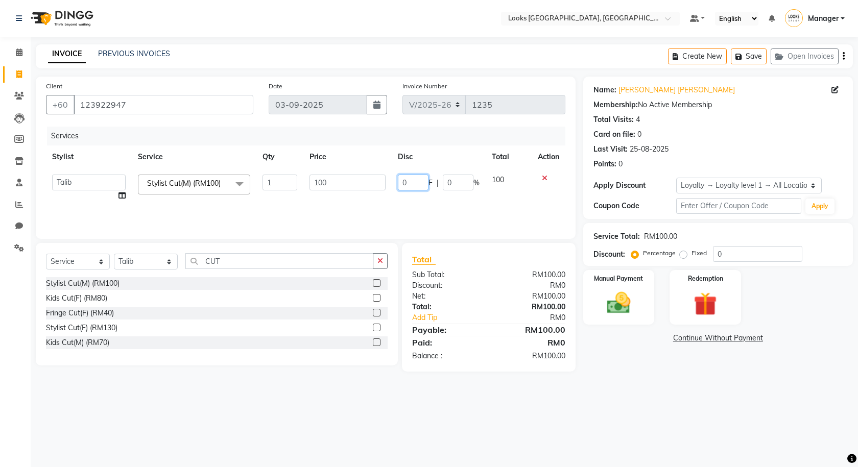
click at [408, 179] on input "0" at bounding box center [413, 183] width 31 height 16
type input "41"
click at [382, 201] on tr "Alvina_ pdct Awaiz_Mgr Beenish Counter_Sales Cynthia_pdct Devender_Pdct Faizal …" at bounding box center [306, 188] width 520 height 39
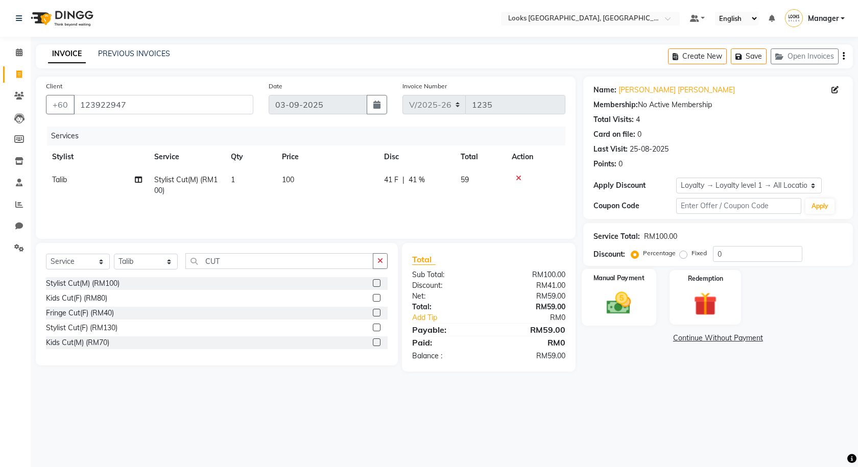
click at [502, 306] on img at bounding box center [619, 303] width 40 height 28
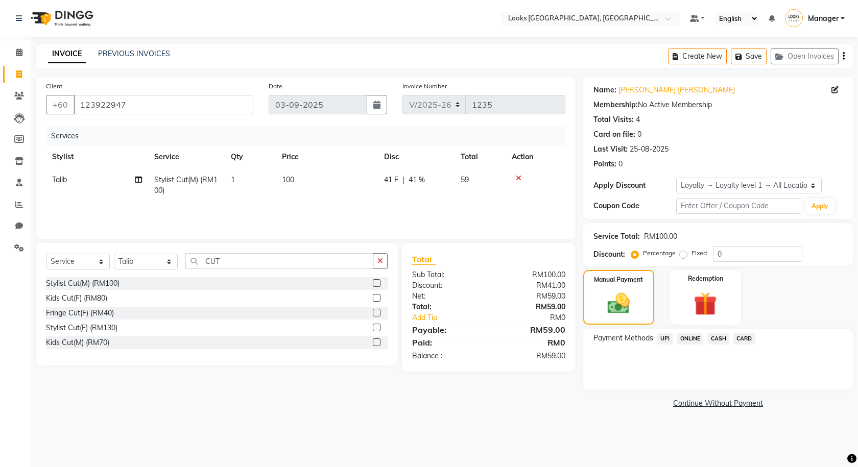
click at [502, 337] on span "UPI" at bounding box center [665, 339] width 16 height 12
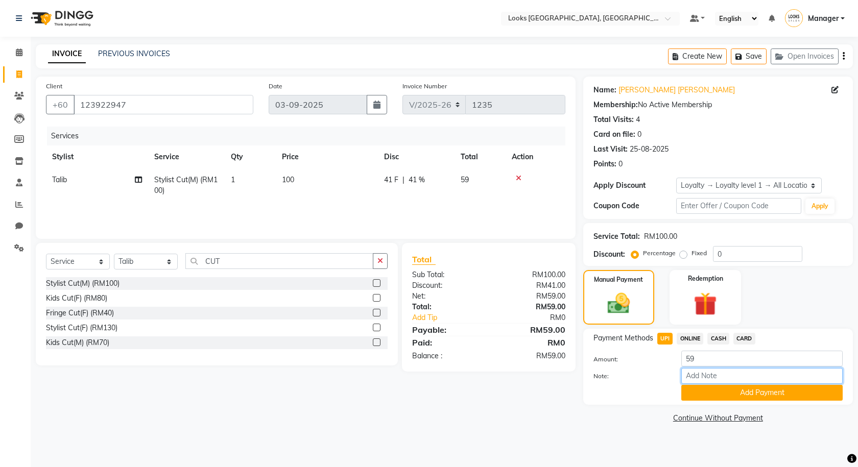
click at [502, 374] on input "Note:" at bounding box center [761, 376] width 161 height 16
type input "UPI"
click at [502, 393] on button "Add Payment" at bounding box center [761, 393] width 161 height 16
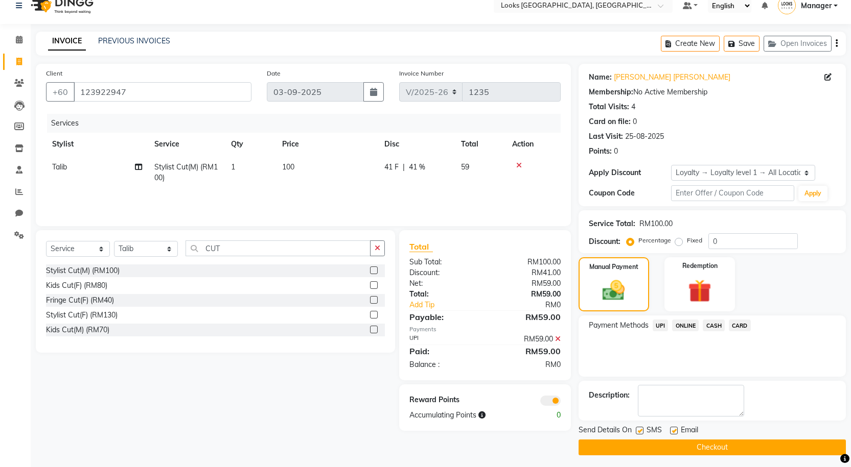
scroll to position [16, 0]
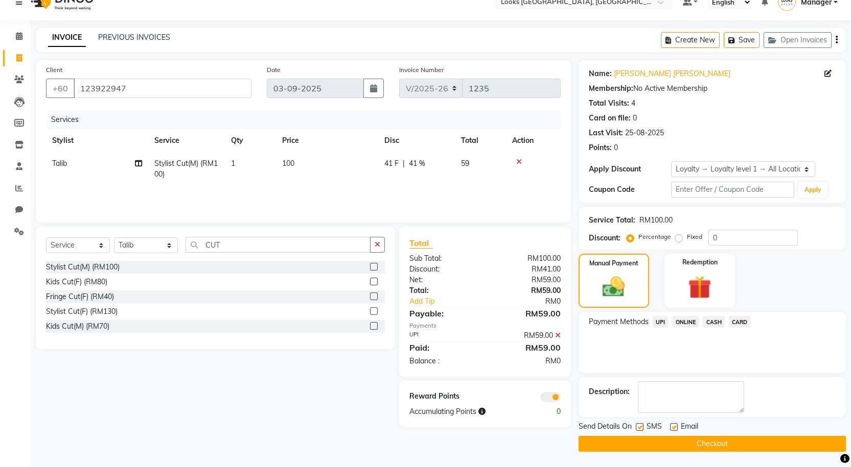
click at [502, 398] on span at bounding box center [550, 397] width 20 height 10
click at [502, 399] on input "checkbox" at bounding box center [560, 399] width 0 height 0
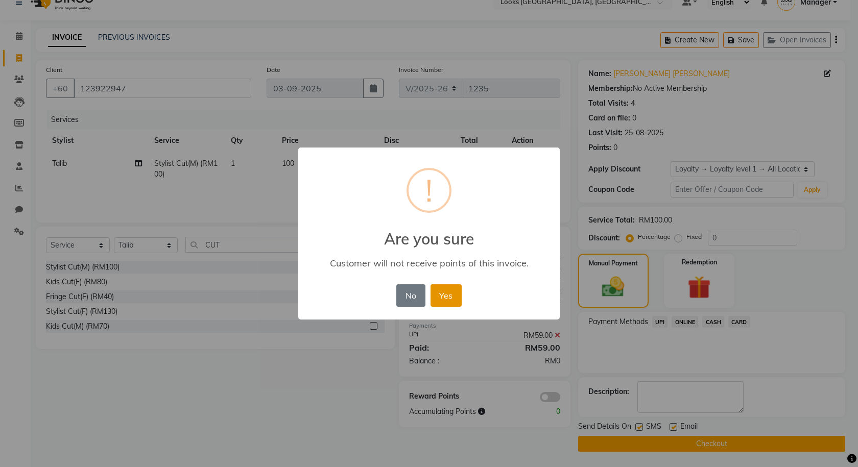
click at [453, 298] on button "Yes" at bounding box center [446, 296] width 31 height 22
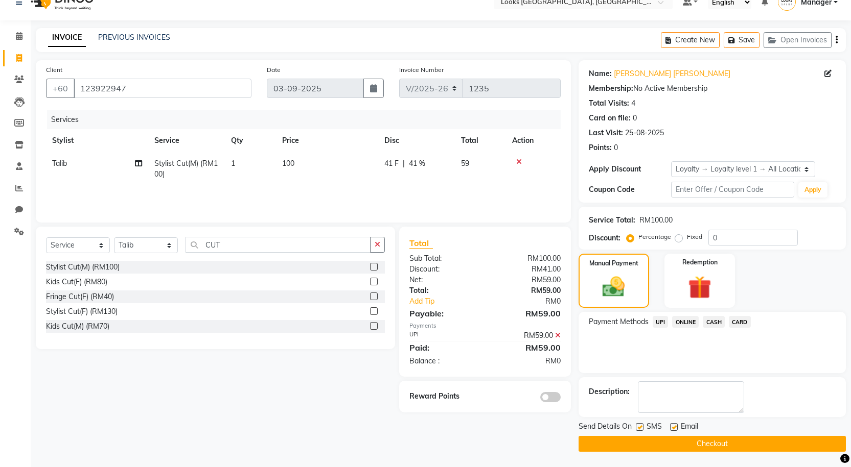
click at [502, 446] on button "Checkout" at bounding box center [711, 444] width 267 height 16
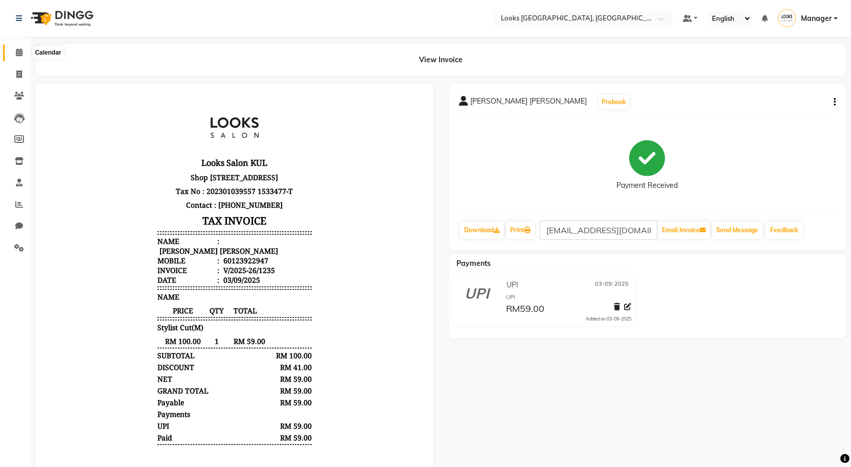
click at [14, 53] on span at bounding box center [19, 53] width 18 height 12
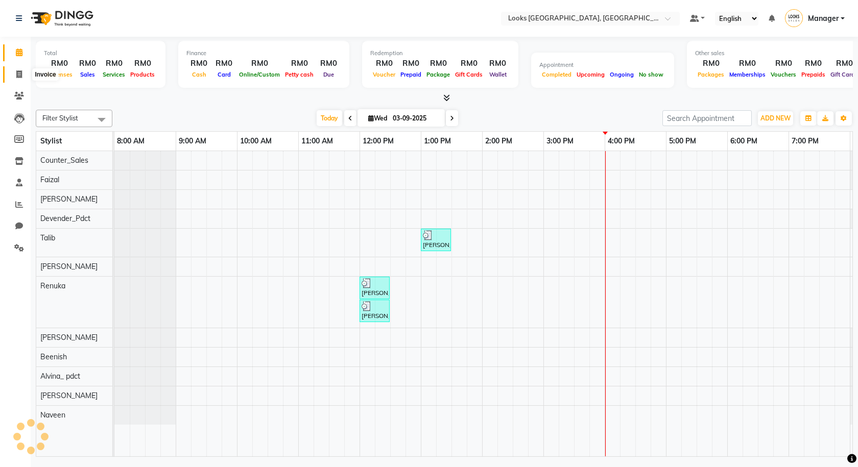
click at [14, 73] on span at bounding box center [19, 75] width 18 height 12
select select "service"
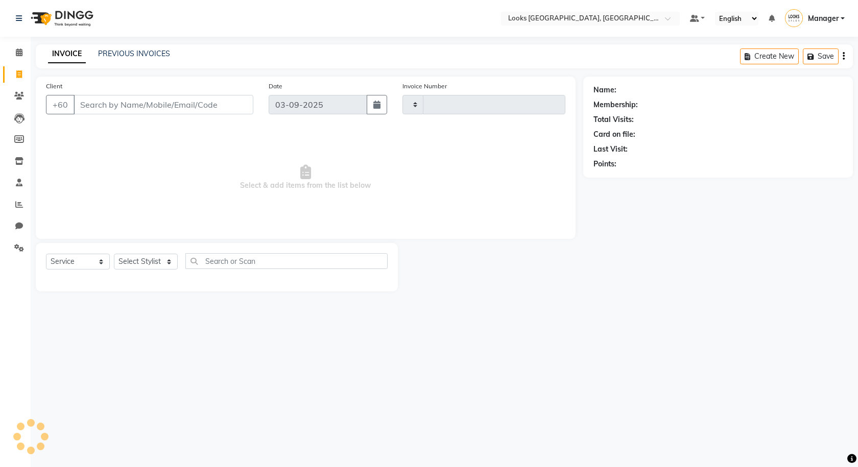
type input "1236"
select select "8109"
click at [132, 51] on link "PREVIOUS INVOICES" at bounding box center [134, 53] width 72 height 9
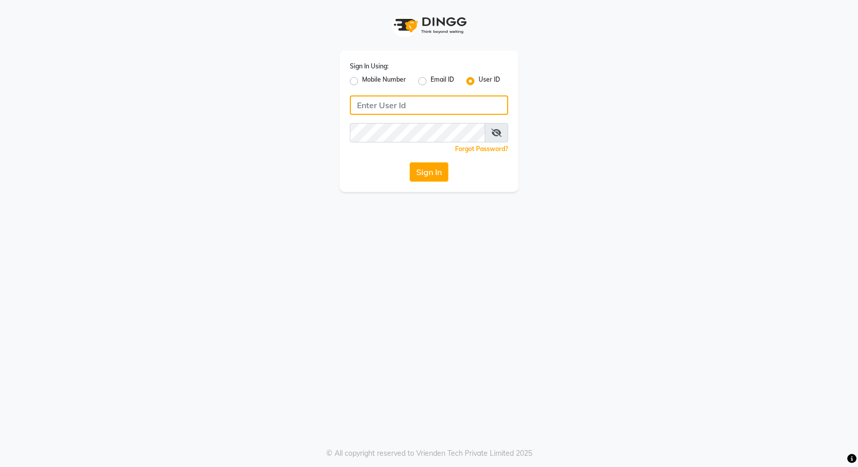
type input "e3591-01"
click at [433, 173] on button "Sign In" at bounding box center [429, 171] width 39 height 19
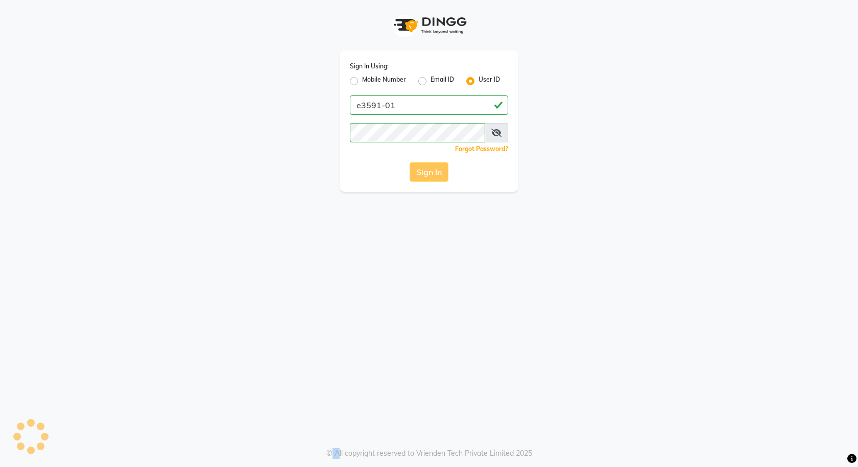
click at [433, 173] on div "Sign In" at bounding box center [429, 171] width 158 height 19
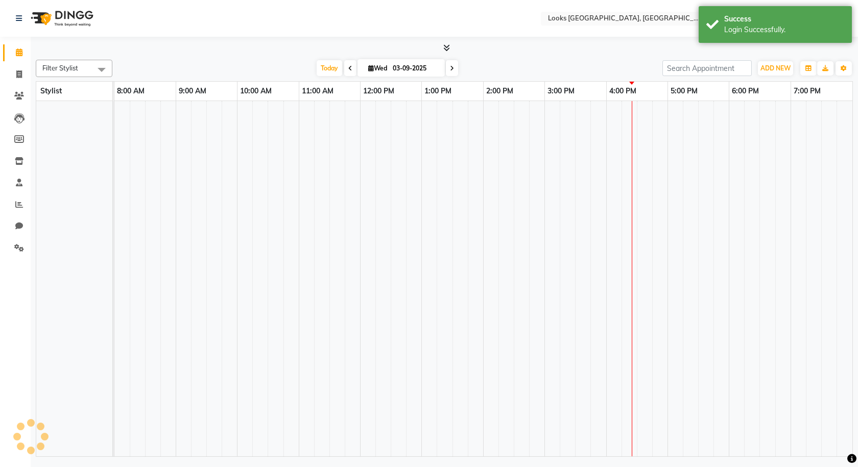
select select "en"
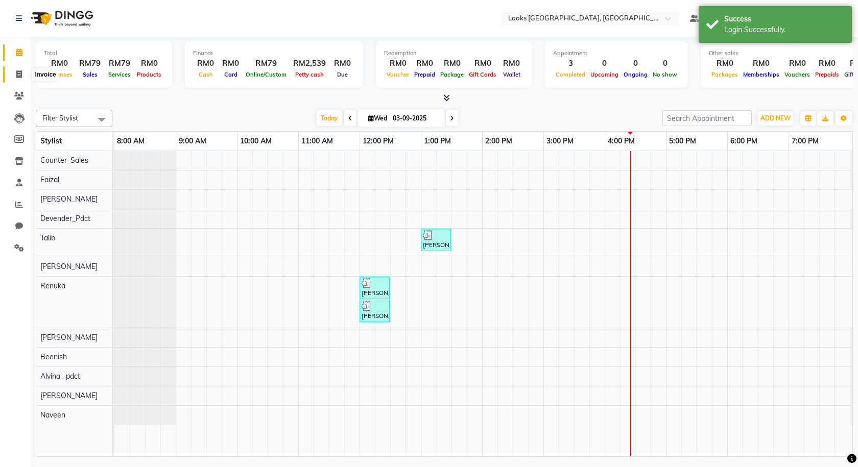
click at [22, 74] on span at bounding box center [19, 75] width 18 height 12
select select "service"
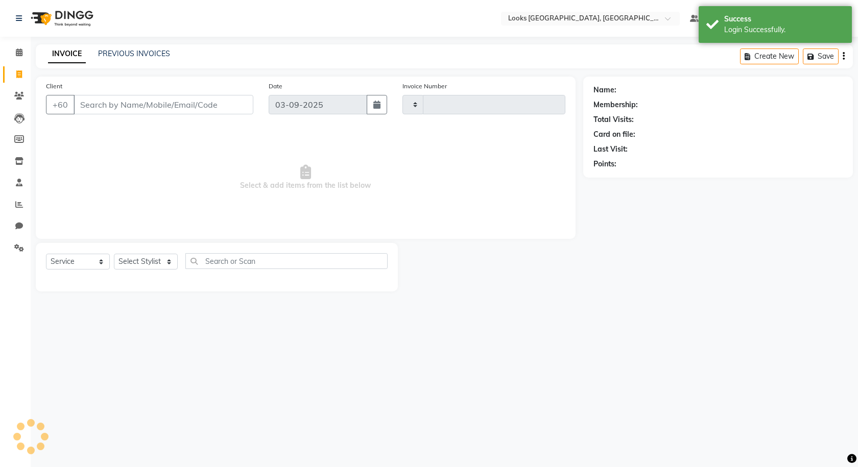
type input "1236"
select select "8109"
click at [108, 108] on input "Client" at bounding box center [164, 104] width 180 height 19
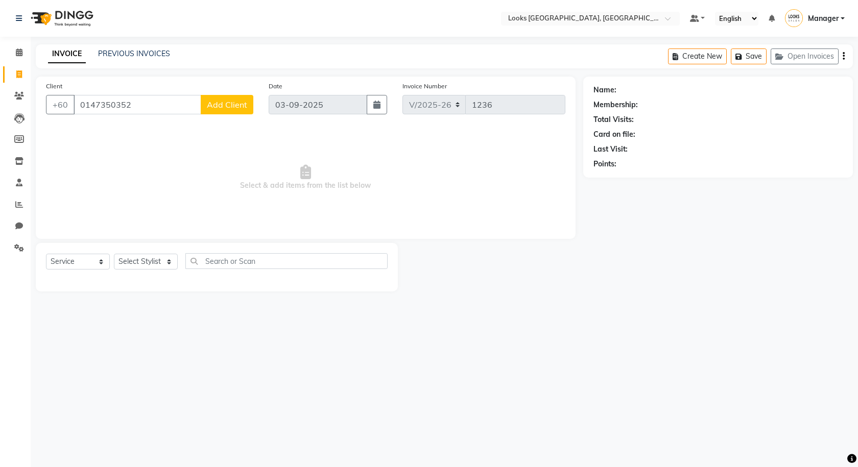
type input "0147350352"
click at [231, 100] on span "Add Client" at bounding box center [227, 105] width 40 height 10
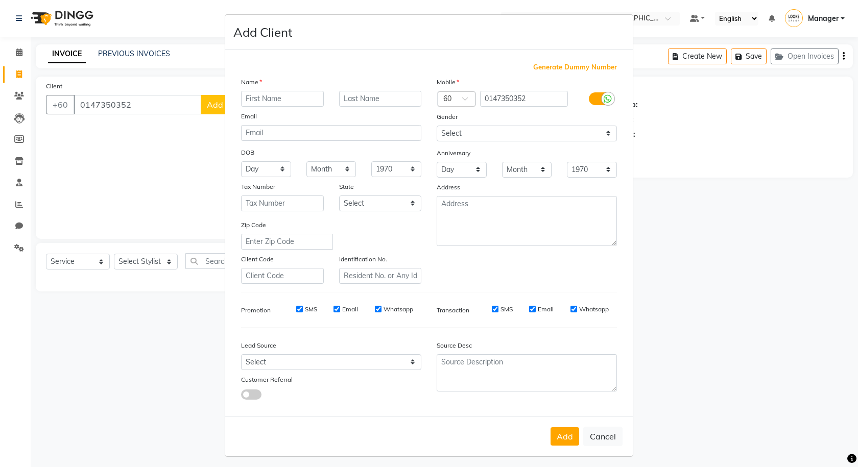
click at [253, 102] on input "text" at bounding box center [282, 99] width 83 height 16
type input "SAM"
click at [365, 104] on input "text" at bounding box center [380, 99] width 83 height 16
type input "K"
click at [484, 98] on input "0147350352" at bounding box center [524, 99] width 88 height 16
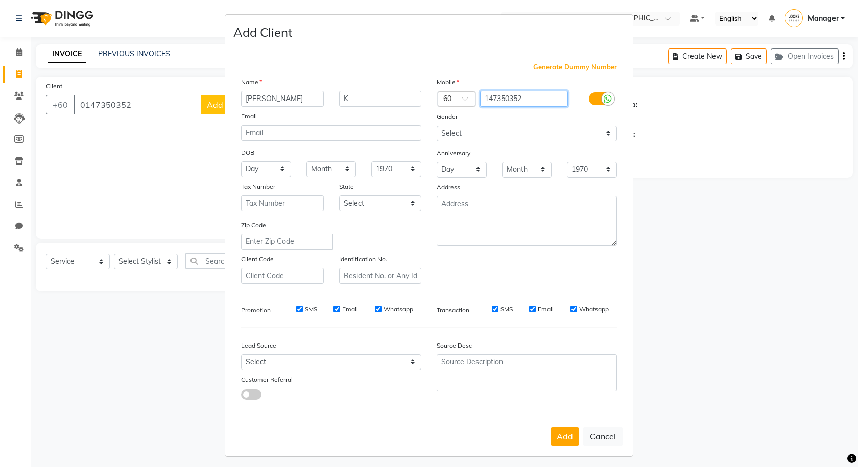
type input "147350352"
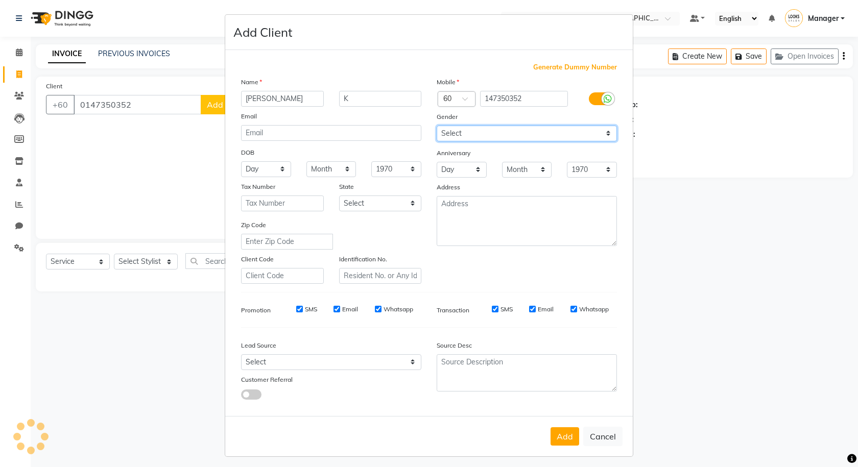
click at [446, 136] on select "Select Male Female Other Prefer Not To Say" at bounding box center [527, 134] width 180 height 16
select select "male"
click at [437, 126] on select "Select Male Female Other Prefer Not To Say" at bounding box center [527, 134] width 180 height 16
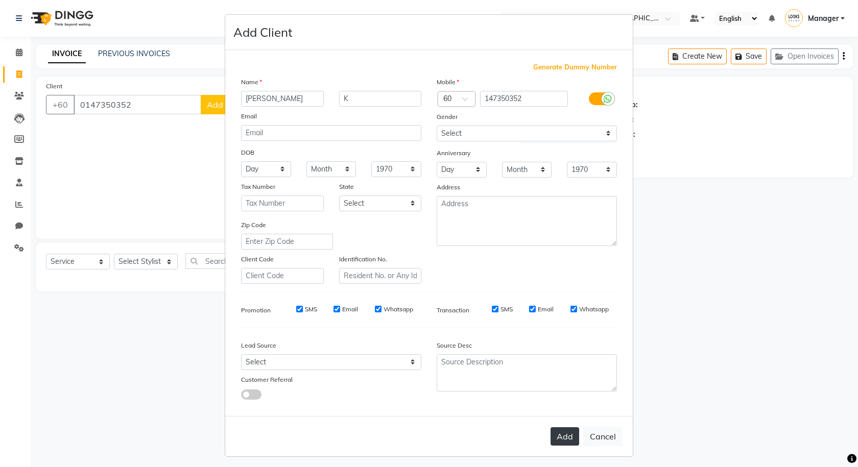
click at [502, 443] on button "Add" at bounding box center [565, 437] width 29 height 18
type input "147350352"
select select
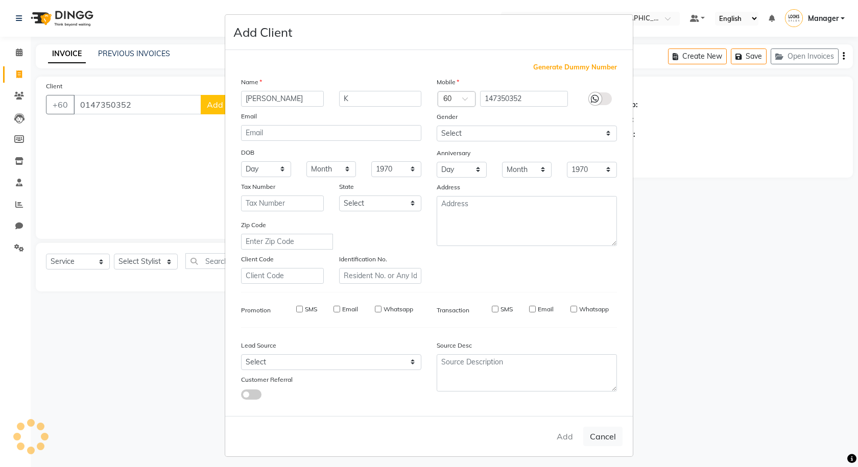
select select
checkbox input "false"
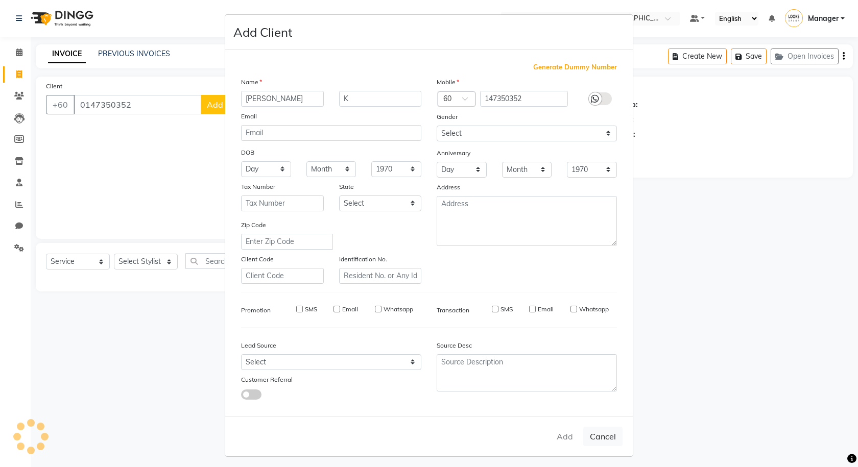
checkbox input "false"
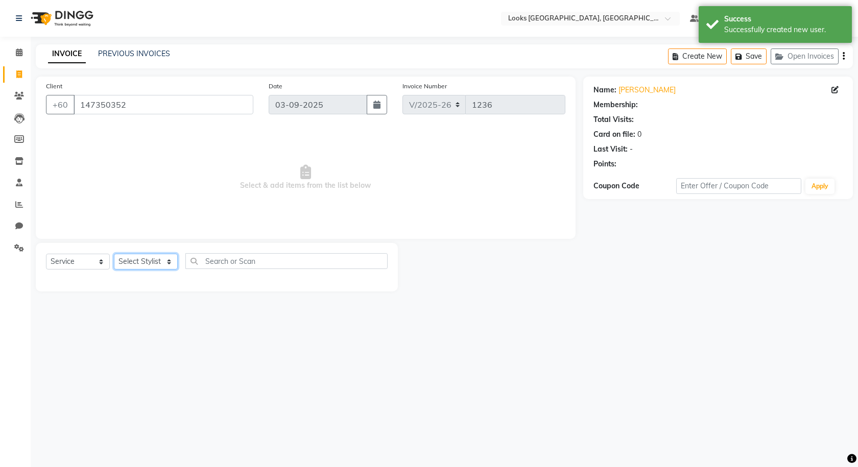
click at [154, 259] on select "Select Stylist Alvina_ pdct Awaiz_Mgr Beenish Counter_Sales Cynthia_pdct Devend…" at bounding box center [146, 262] width 64 height 16
select select "1: Object"
select select "75537"
click at [114, 254] on select "Select Stylist Alvina_ pdct Awaiz_Mgr Beenish Counter_Sales Cynthia_pdct Devend…" at bounding box center [146, 262] width 64 height 16
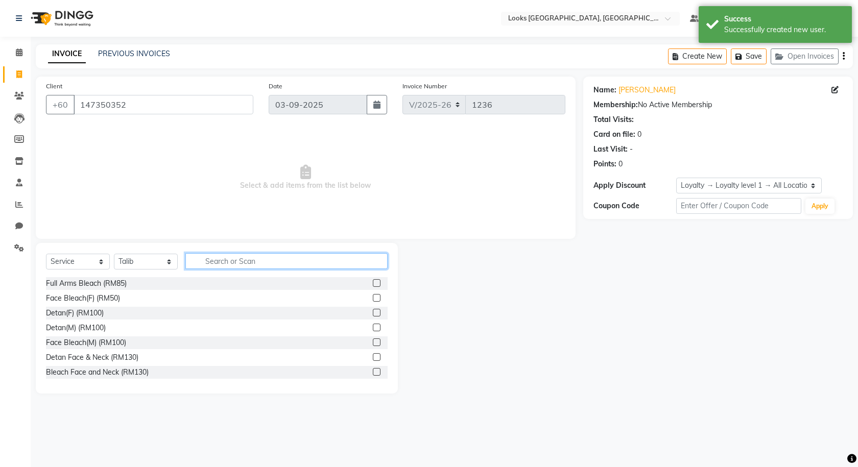
click at [221, 257] on input "text" at bounding box center [286, 261] width 202 height 16
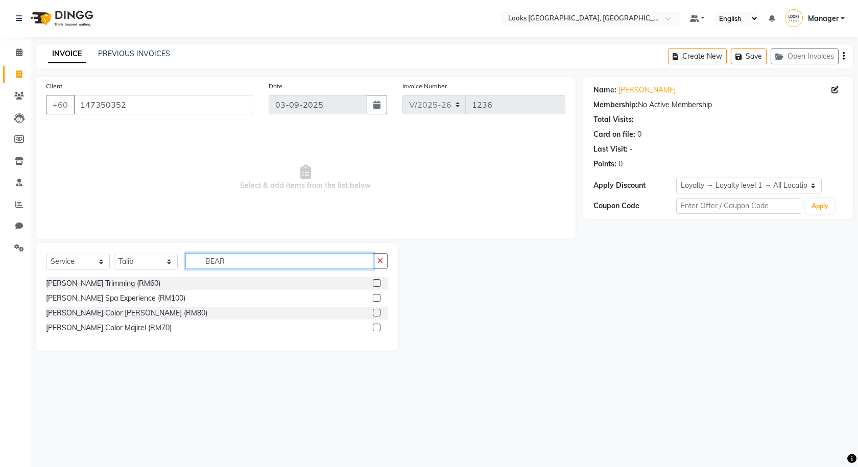
type input "BEAR"
click at [376, 281] on label at bounding box center [377, 283] width 8 height 8
click at [376, 281] on input "checkbox" at bounding box center [376, 283] width 7 height 7
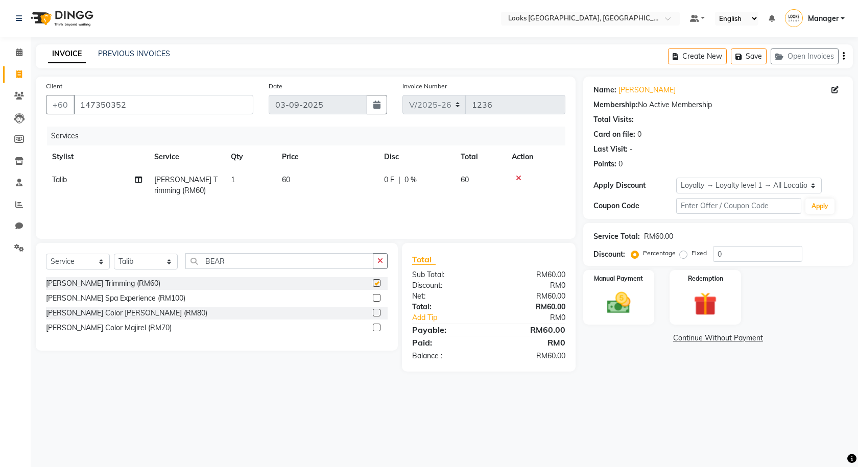
checkbox input "false"
click at [169, 264] on select "Select Stylist Alvina_ pdct Awaiz_Mgr Beenish Counter_Sales Cynthia_pdct Devend…" at bounding box center [146, 262] width 64 height 16
select select "75530"
click at [114, 254] on select "Select Stylist Alvina_ pdct Awaiz_Mgr Beenish Counter_Sales Cynthia_pdct Devend…" at bounding box center [146, 262] width 64 height 16
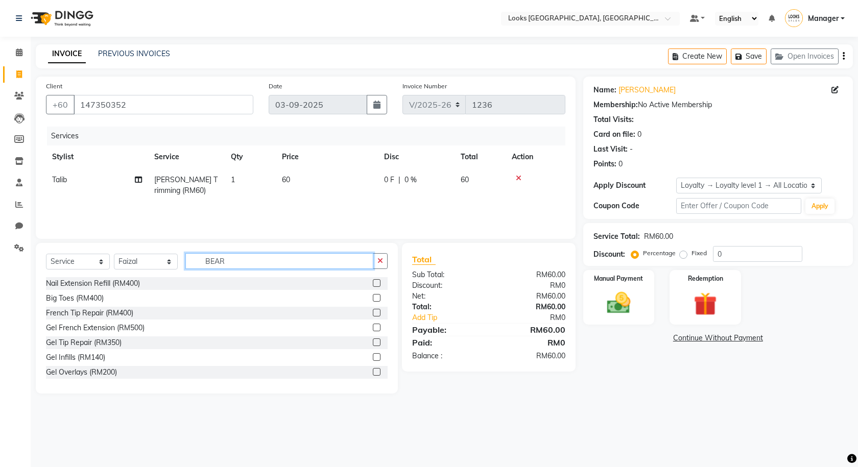
click at [244, 265] on input "BEAR" at bounding box center [279, 261] width 188 height 16
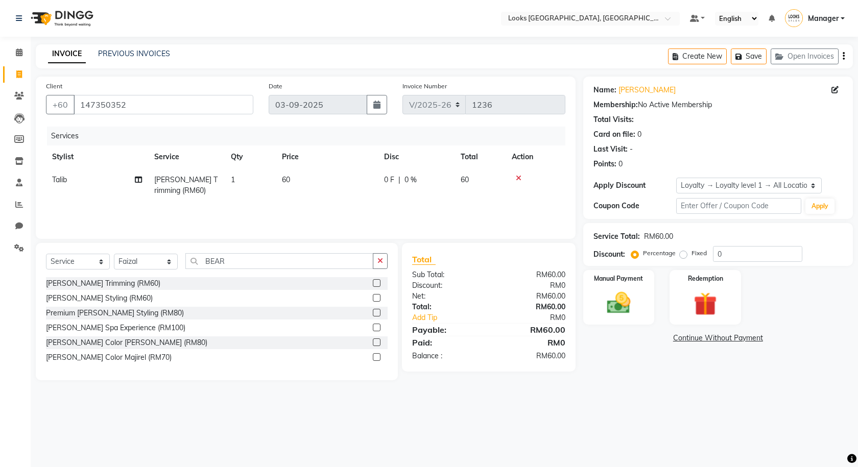
click at [377, 294] on label at bounding box center [377, 298] width 8 height 8
click at [377, 295] on input "checkbox" at bounding box center [376, 298] width 7 height 7
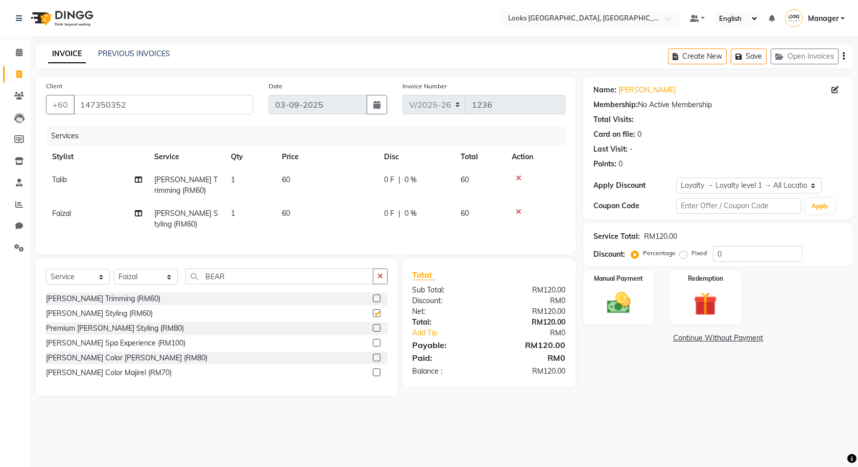
checkbox input "false"
click at [502, 211] on icon at bounding box center [519, 211] width 6 height 7
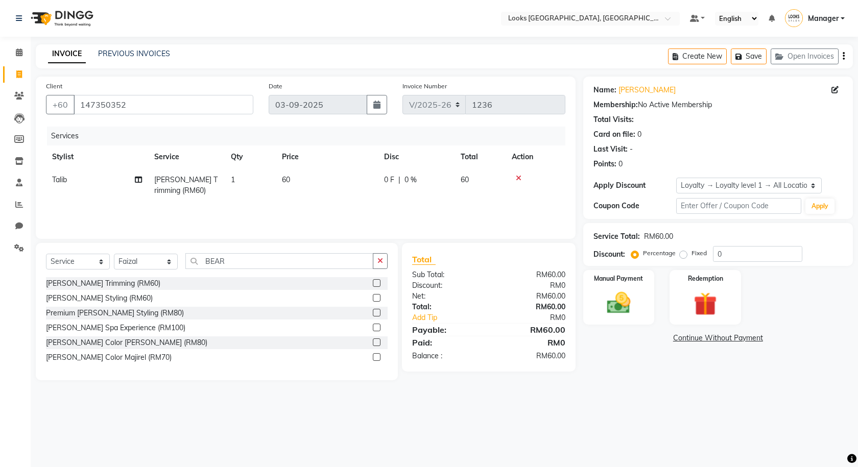
click at [376, 284] on label at bounding box center [377, 283] width 8 height 8
click at [376, 284] on input "checkbox" at bounding box center [376, 283] width 7 height 7
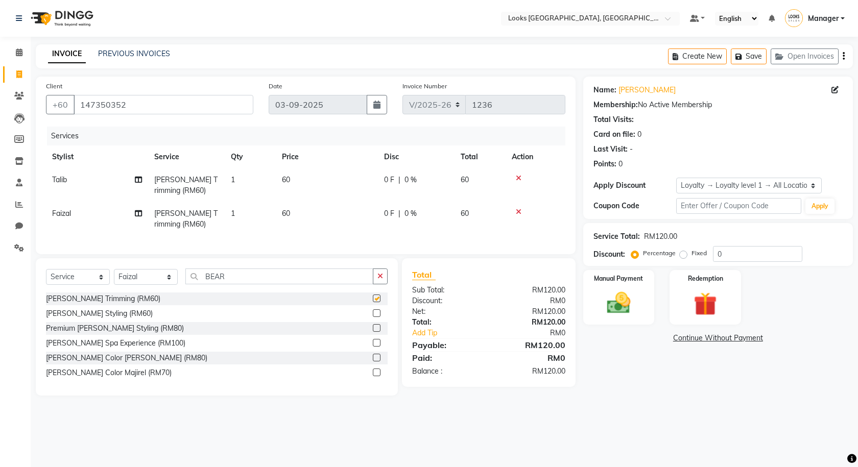
checkbox input "false"
click at [389, 180] on span "0 F" at bounding box center [389, 180] width 10 height 11
select select "75537"
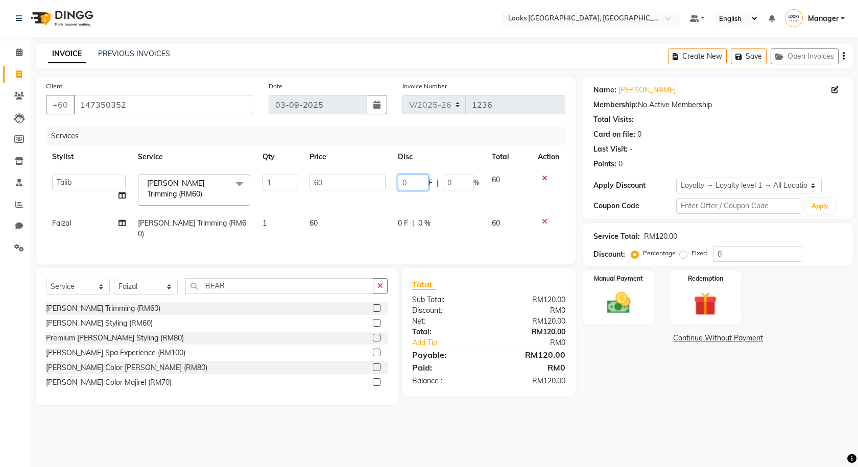
click at [410, 187] on input "0" at bounding box center [413, 183] width 31 height 16
type input "31"
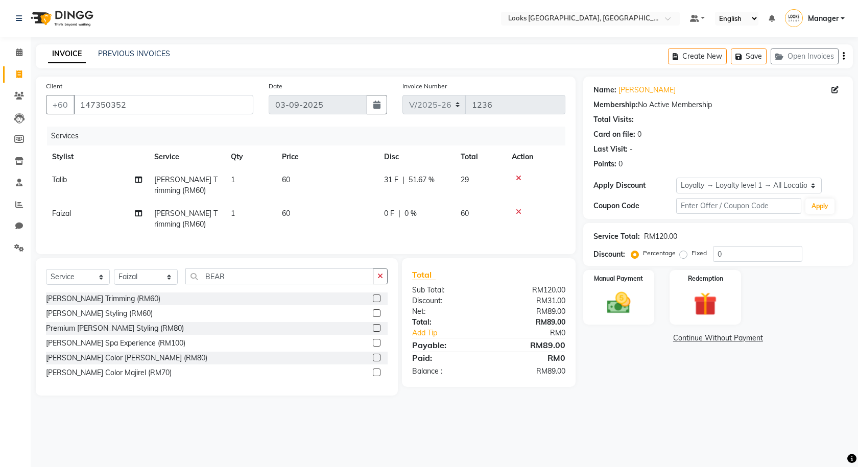
click at [387, 195] on tr "Talib Beard Trimming (RM60) 1 60 31 F | 51.67 % 29" at bounding box center [306, 186] width 520 height 34
click at [387, 175] on td "31 F | 51.67 %" at bounding box center [416, 186] width 77 height 34
select select "75537"
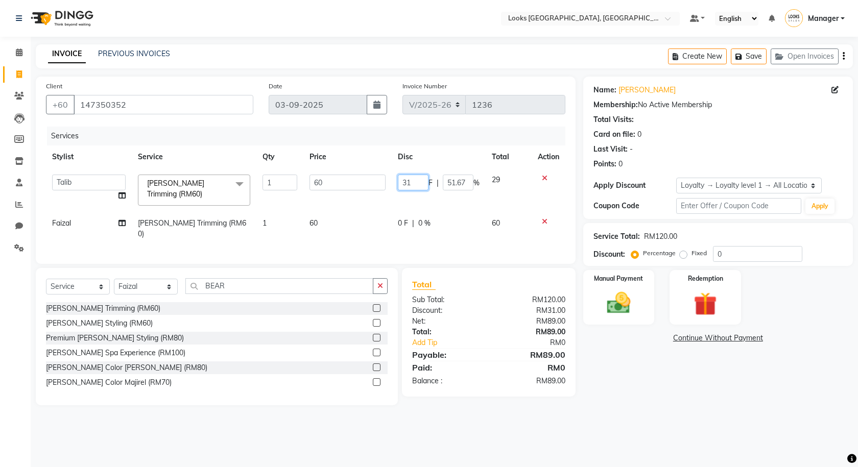
click at [409, 185] on input "31" at bounding box center [413, 183] width 31 height 16
type input "3"
type input "21"
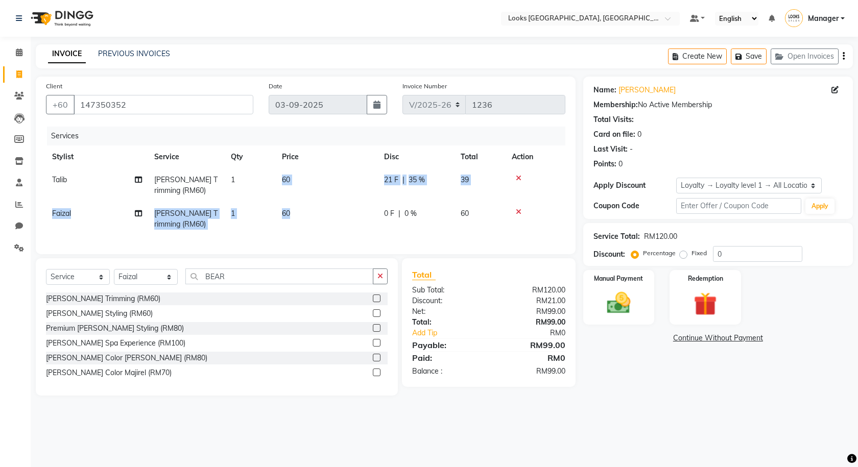
click at [360, 205] on tbody "Talib Beard Trimming (RM60) 1 60 21 F | 35 % 39 Faizal Beard Trimming (RM60) 1 …" at bounding box center [306, 202] width 520 height 67
click at [366, 192] on td "60" at bounding box center [327, 186] width 102 height 34
select select "75537"
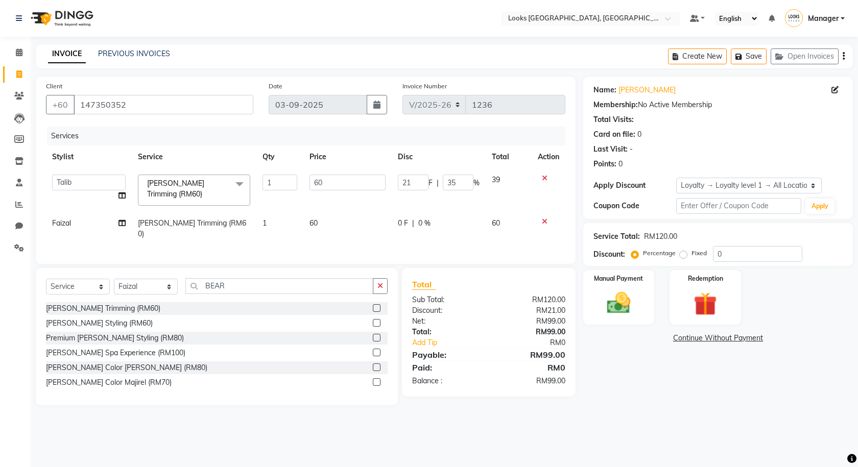
click at [403, 222] on span "0 F" at bounding box center [403, 223] width 10 height 11
select select "75530"
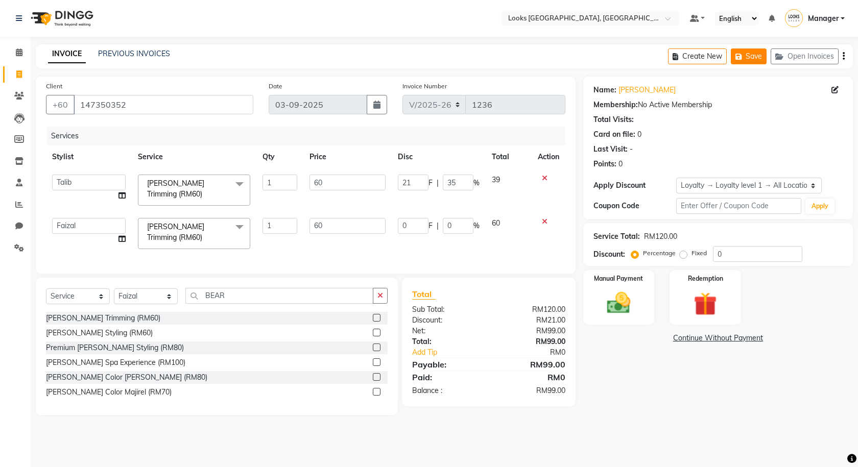
click at [502, 59] on button "Save" at bounding box center [749, 57] width 36 height 16
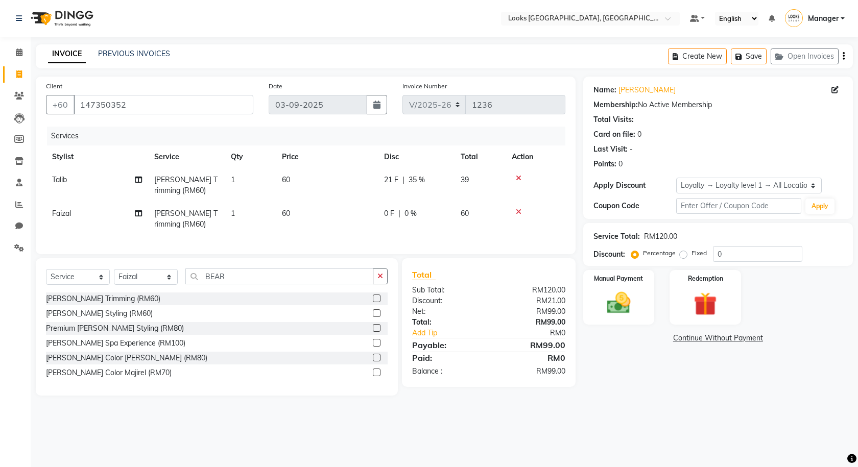
click at [392, 212] on span "0 F" at bounding box center [389, 213] width 10 height 11
select select "75530"
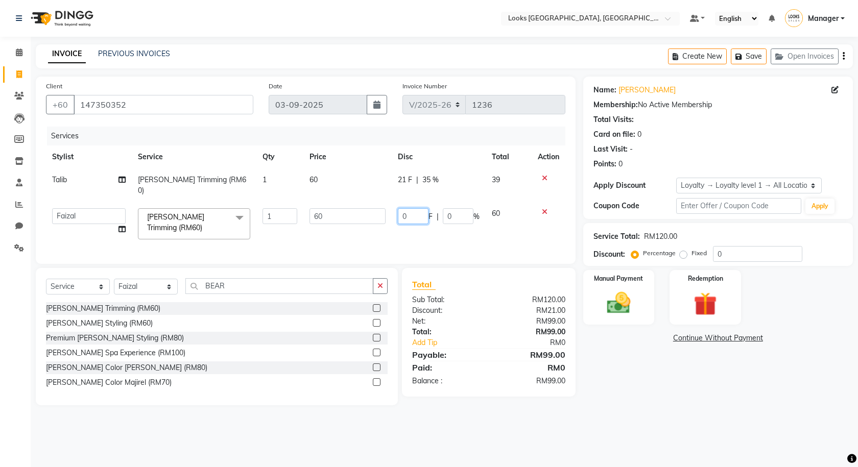
click at [413, 208] on input "0" at bounding box center [413, 216] width 31 height 16
type input "21"
click at [374, 230] on td "60" at bounding box center [347, 223] width 88 height 43
select select "75530"
click at [502, 59] on icon "button" at bounding box center [741, 56] width 10 height 7
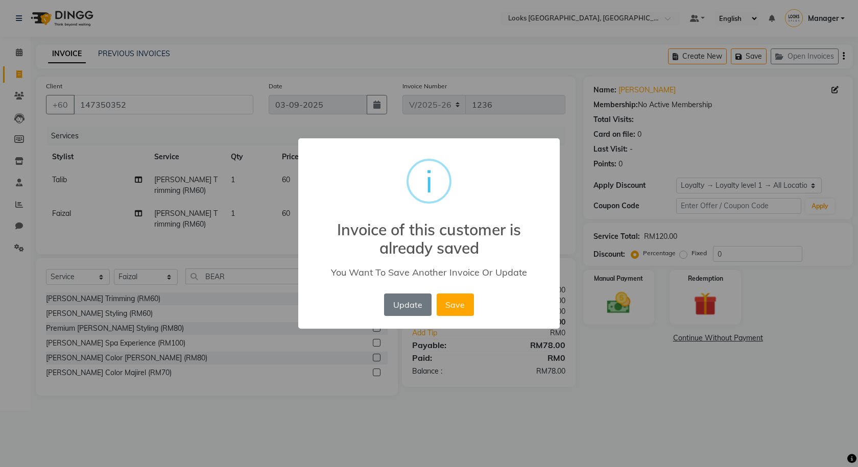
click at [486, 53] on div "× i Invoice of this customer is already saved You Want To Save Another Invoice …" at bounding box center [429, 233] width 858 height 467
drag, startPoint x: 491, startPoint y: 30, endPoint x: 451, endPoint y: 308, distance: 280.9
click at [451, 308] on button "Save" at bounding box center [455, 305] width 37 height 22
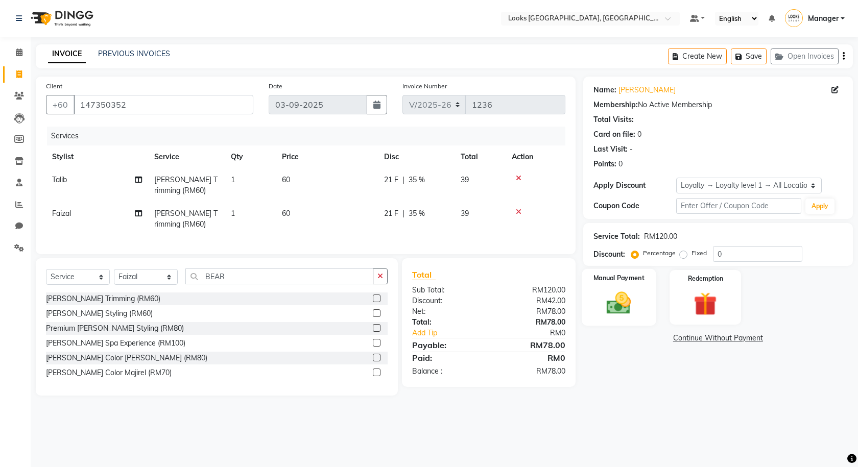
click at [502, 308] on img at bounding box center [619, 303] width 40 height 28
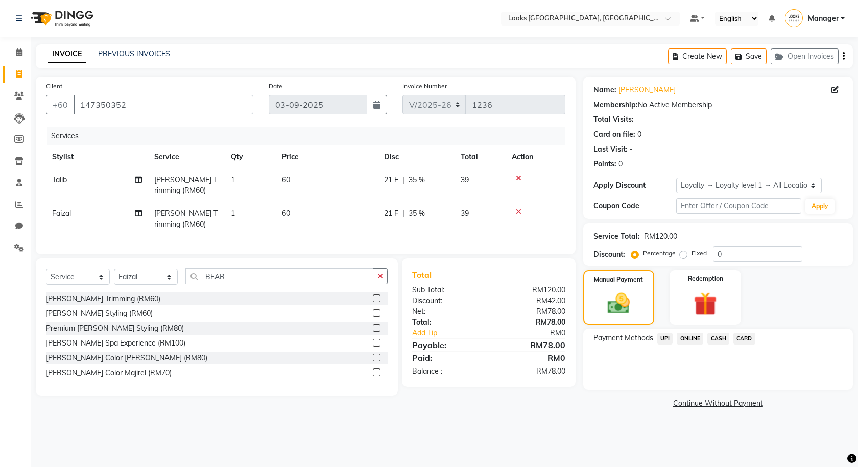
click at [502, 340] on span "CARD" at bounding box center [745, 339] width 22 height 12
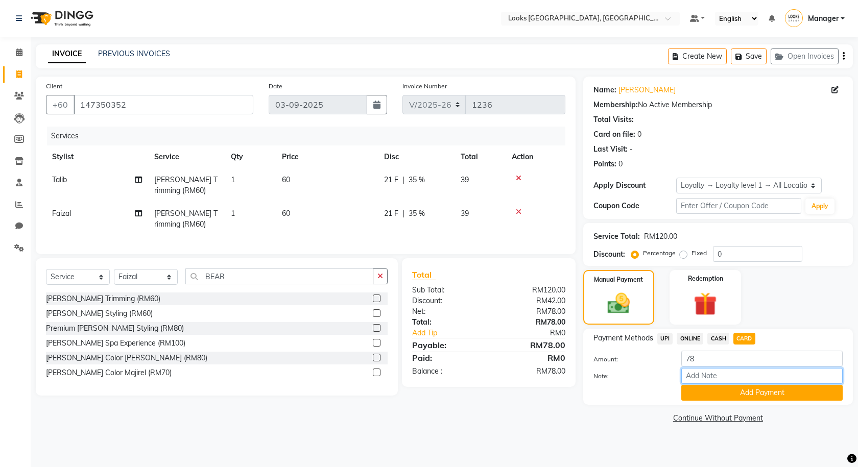
click at [502, 375] on input "Note:" at bounding box center [761, 376] width 161 height 16
click at [502, 378] on input "Note:" at bounding box center [761, 376] width 161 height 16
type input "2321"
click at [502, 393] on button "Add Payment" at bounding box center [761, 393] width 161 height 16
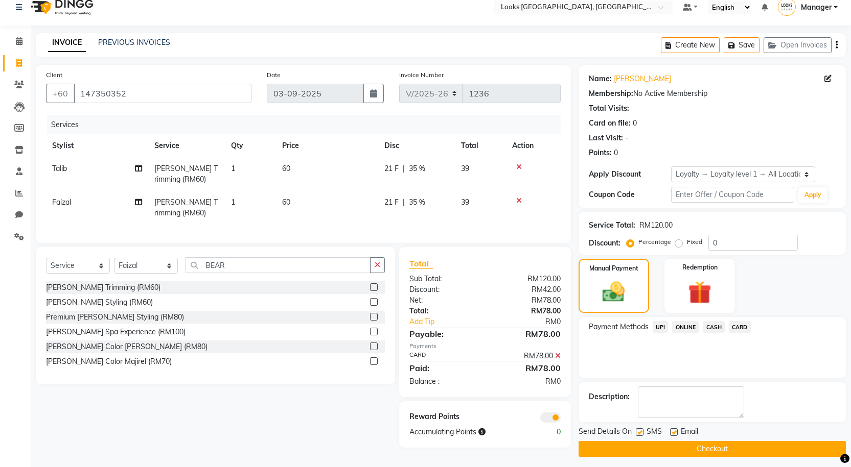
scroll to position [16, 0]
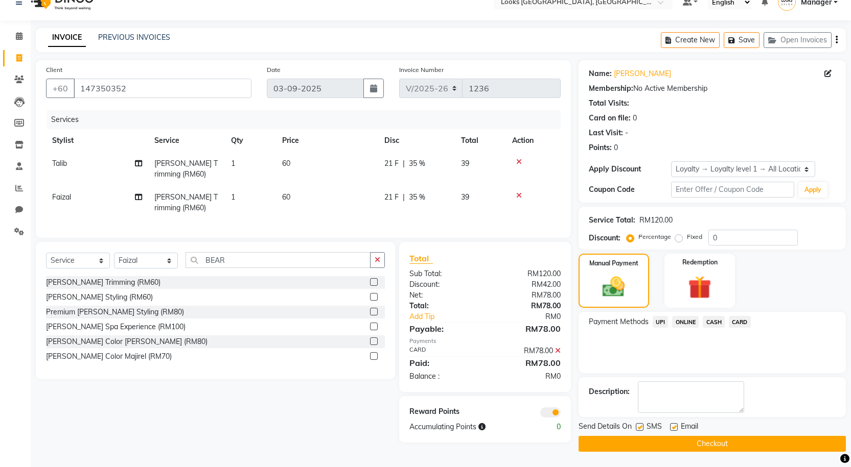
click at [502, 418] on span at bounding box center [550, 413] width 20 height 10
click at [502, 414] on input "checkbox" at bounding box center [560, 414] width 0 height 0
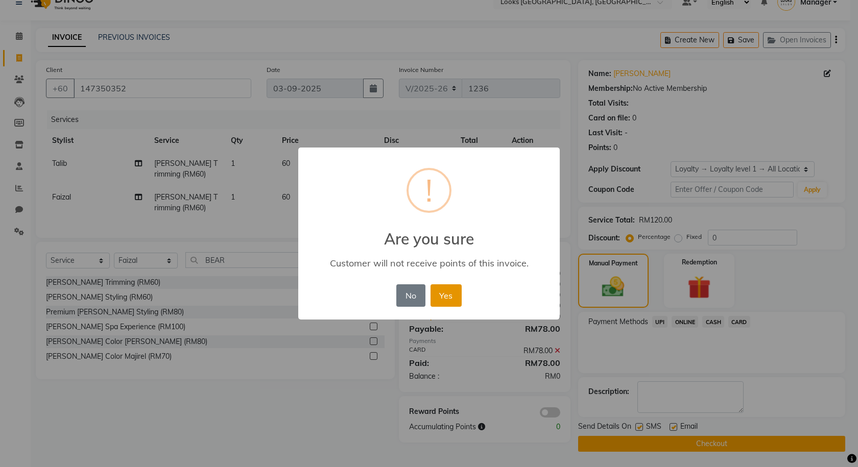
click at [436, 292] on button "Yes" at bounding box center [446, 296] width 31 height 22
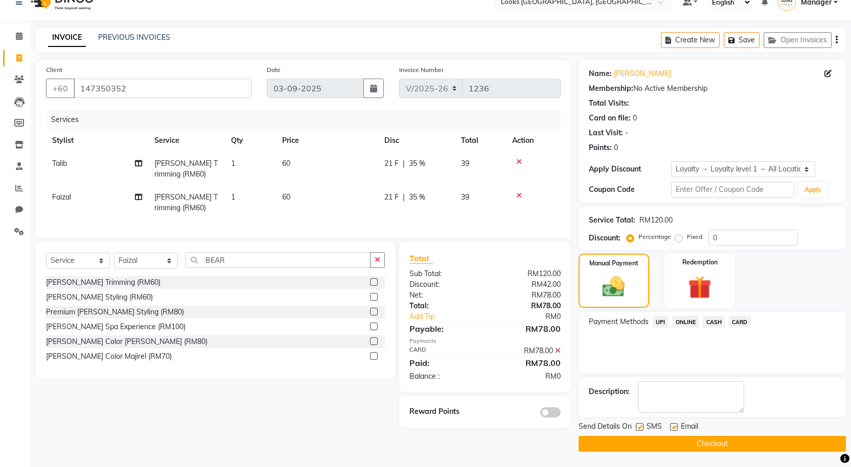
click at [502, 447] on button "Checkout" at bounding box center [711, 444] width 267 height 16
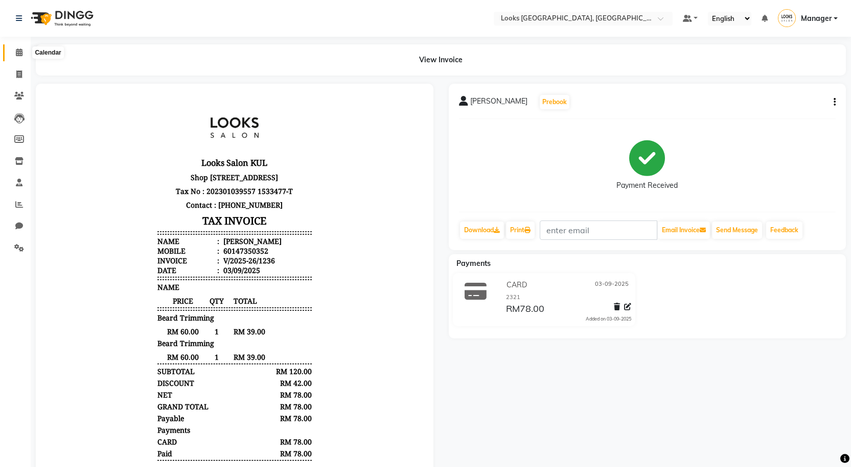
click at [19, 53] on icon at bounding box center [19, 53] width 7 height 8
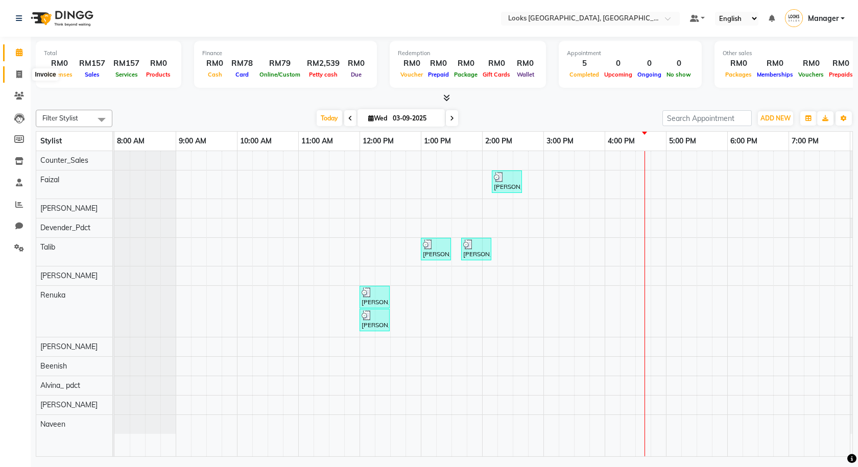
click at [21, 77] on icon at bounding box center [19, 74] width 6 height 8
select select "service"
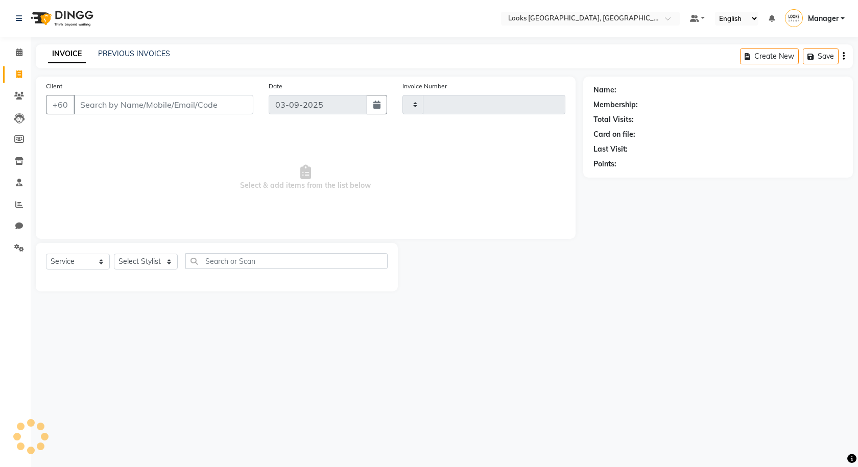
type input "1237"
select select "8109"
click at [125, 56] on link "PREVIOUS INVOICES" at bounding box center [134, 53] width 72 height 9
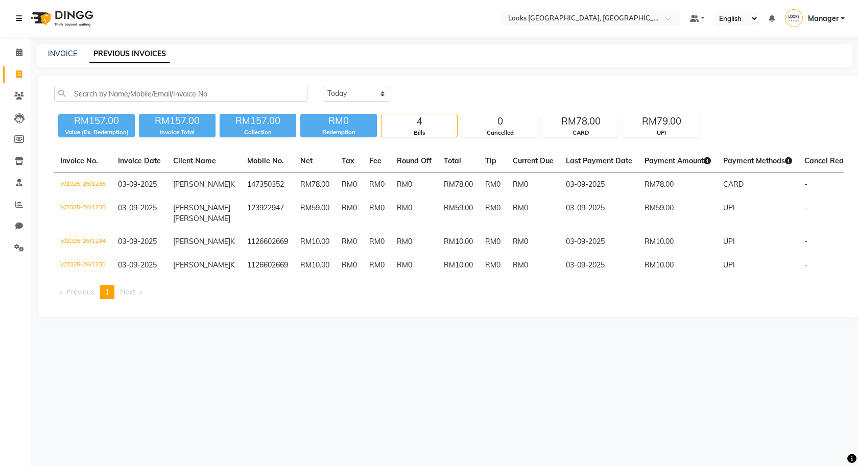
click at [19, 17] on icon at bounding box center [19, 18] width 6 height 7
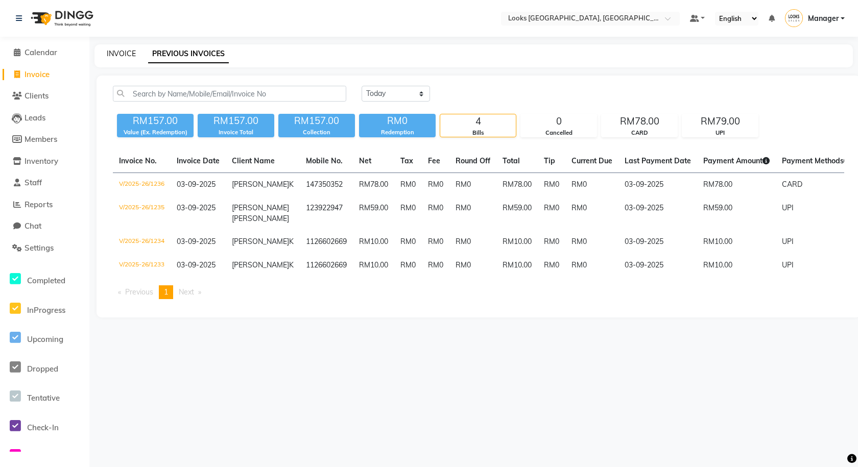
click at [133, 56] on link "INVOICE" at bounding box center [121, 53] width 29 height 9
select select "service"
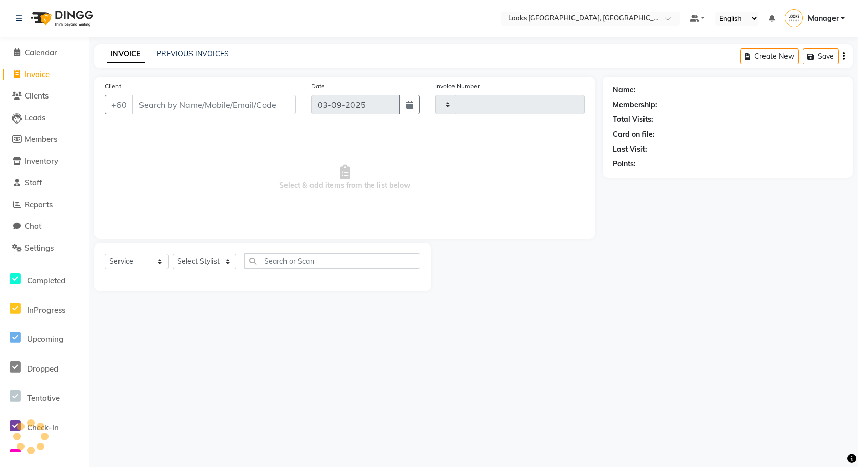
type input "1237"
select select "8109"
click at [168, 104] on input "Client" at bounding box center [213, 104] width 163 height 19
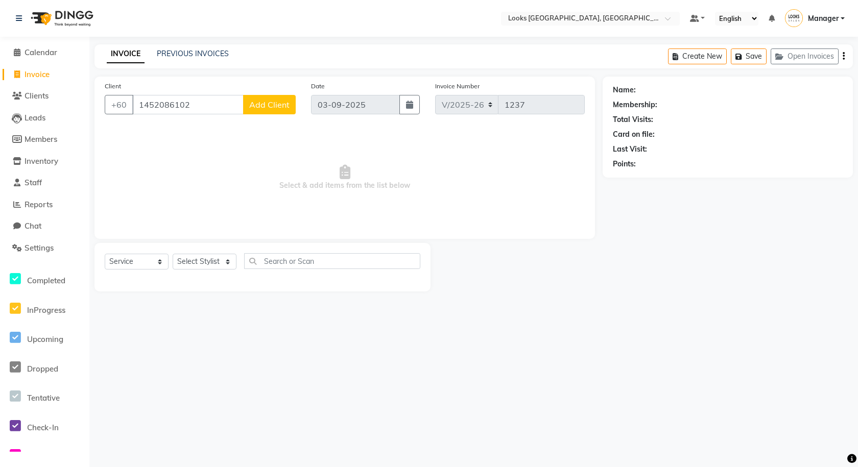
type input "1452086102"
click at [262, 108] on span "Add Client" at bounding box center [269, 105] width 40 height 10
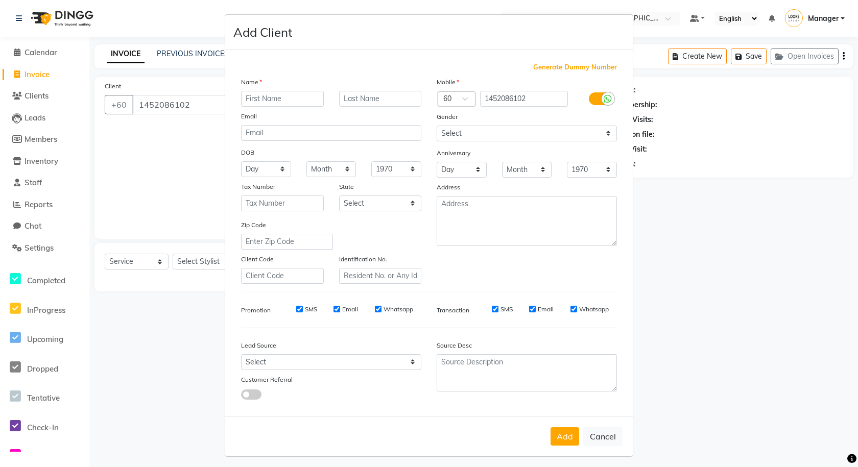
click at [265, 100] on input "text" at bounding box center [282, 99] width 83 height 16
type input "SHANTI"
click at [355, 103] on input "text" at bounding box center [380, 99] width 83 height 16
type input "K"
click at [438, 129] on select "Select Male Female Other Prefer Not To Say" at bounding box center [527, 134] width 180 height 16
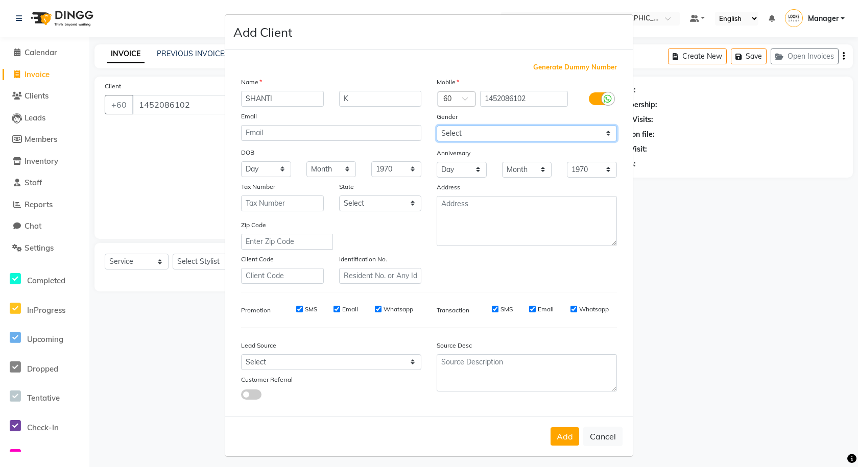
select select "female"
click at [437, 126] on select "Select Male Female Other Prefer Not To Say" at bounding box center [527, 134] width 180 height 16
drag, startPoint x: 559, startPoint y: 436, endPoint x: 569, endPoint y: 432, distance: 10.5
click at [502, 435] on button "Add" at bounding box center [565, 437] width 29 height 18
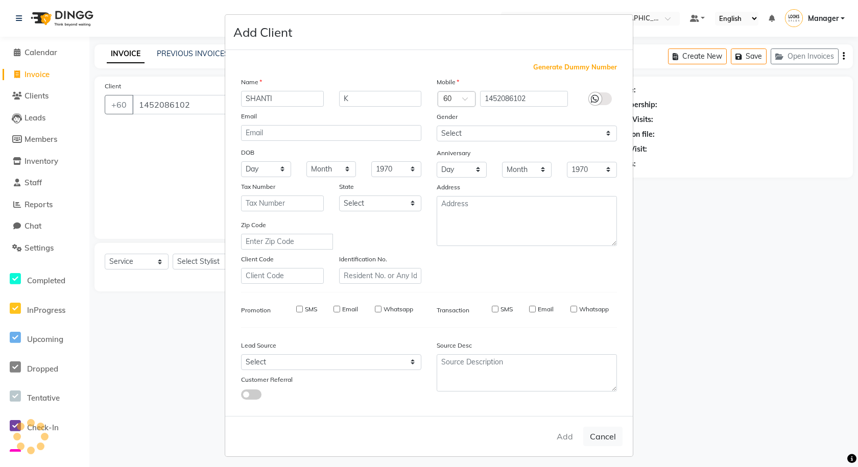
select select
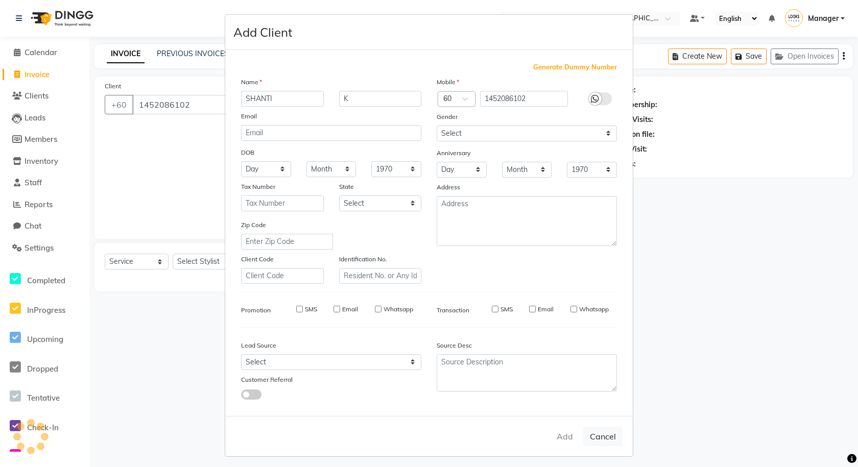
select select
checkbox input "false"
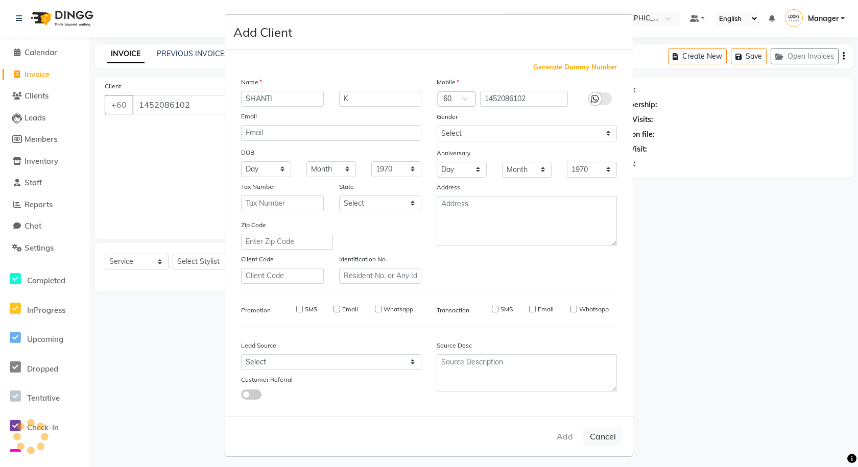
checkbox input "false"
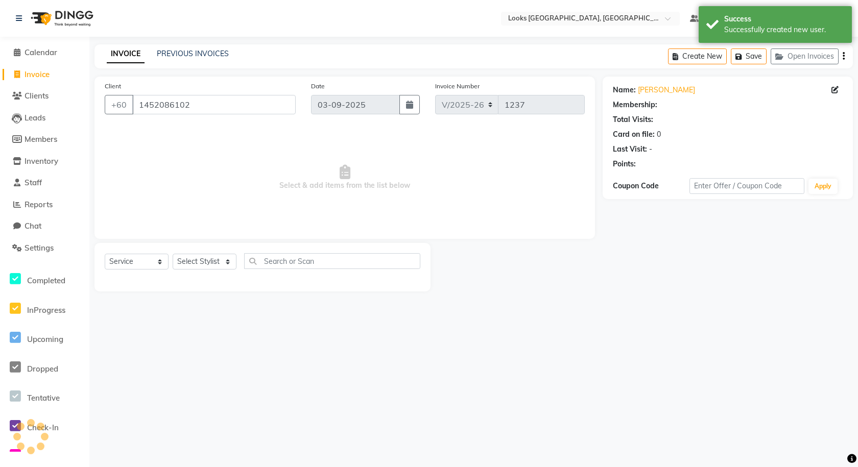
select select "1: Object"
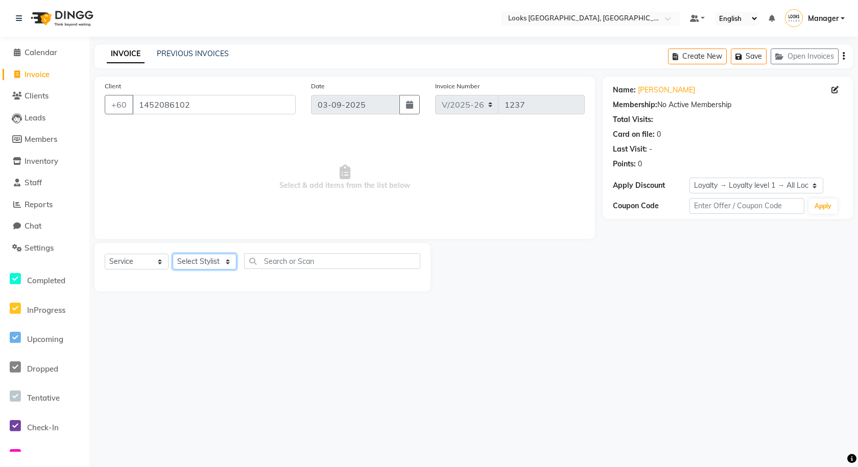
click at [223, 263] on select "Select Stylist Alvina_ pdct Awaiz_Mgr Beenish Counter_Sales Cynthia_pdct Devend…" at bounding box center [205, 262] width 64 height 16
select select "75539"
click at [173, 254] on select "Select Stylist Alvina_ pdct Awaiz_Mgr Beenish Counter_Sales Cynthia_pdct Devend…" at bounding box center [205, 262] width 64 height 16
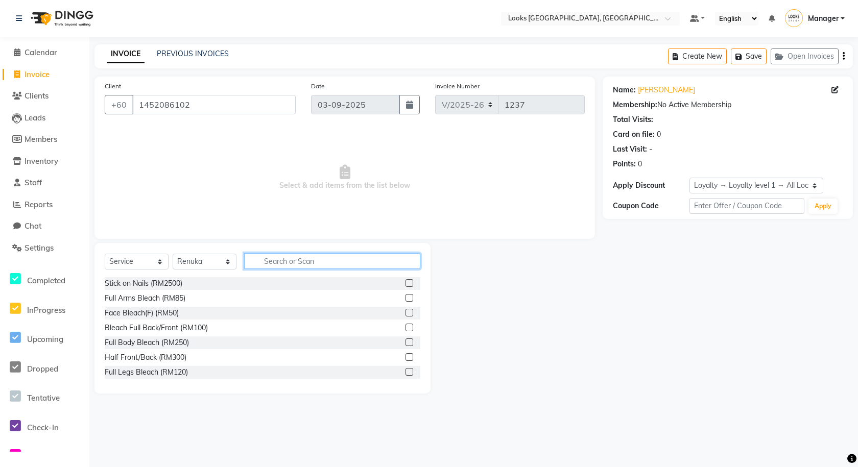
click at [261, 258] on input "text" at bounding box center [332, 261] width 176 height 16
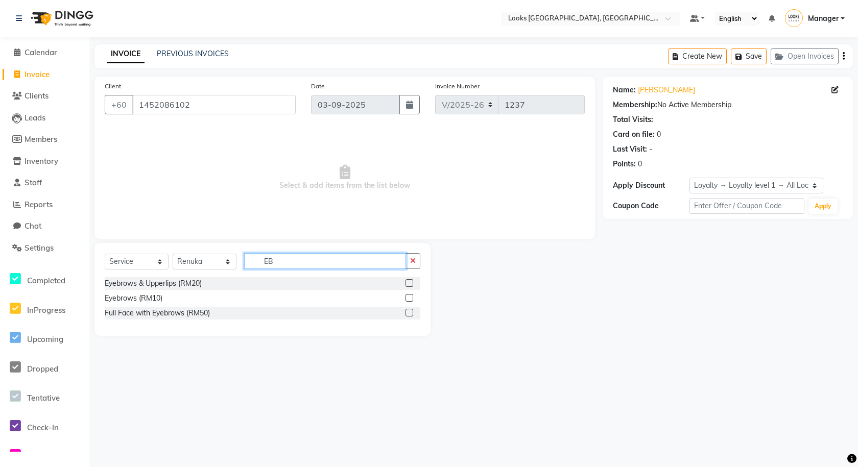
type input "EB"
click at [413, 300] on label at bounding box center [410, 298] width 8 height 8
click at [412, 300] on input "checkbox" at bounding box center [409, 298] width 7 height 7
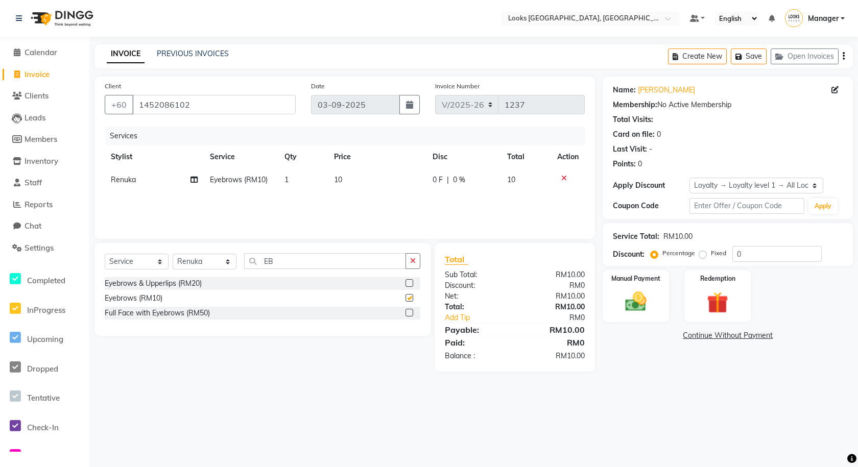
checkbox input "false"
click at [232, 263] on select "Select Stylist Alvina_ pdct Awaiz_Mgr Beenish Counter_Sales Cynthia_pdct Devend…" at bounding box center [205, 262] width 64 height 16
select select "75538"
click at [173, 254] on select "Select Stylist Alvina_ pdct Awaiz_Mgr Beenish Counter_Sales Cynthia_pdct Devend…" at bounding box center [205, 262] width 64 height 16
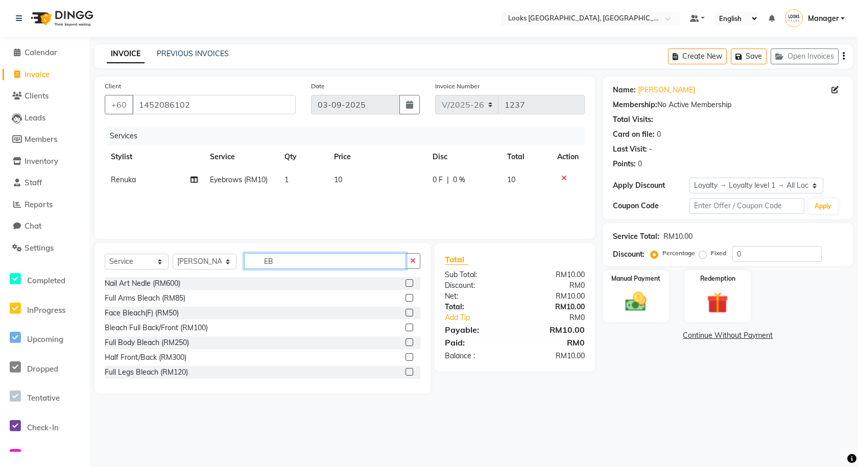
click at [285, 261] on input "EB" at bounding box center [325, 261] width 162 height 16
type input "E"
type input "W"
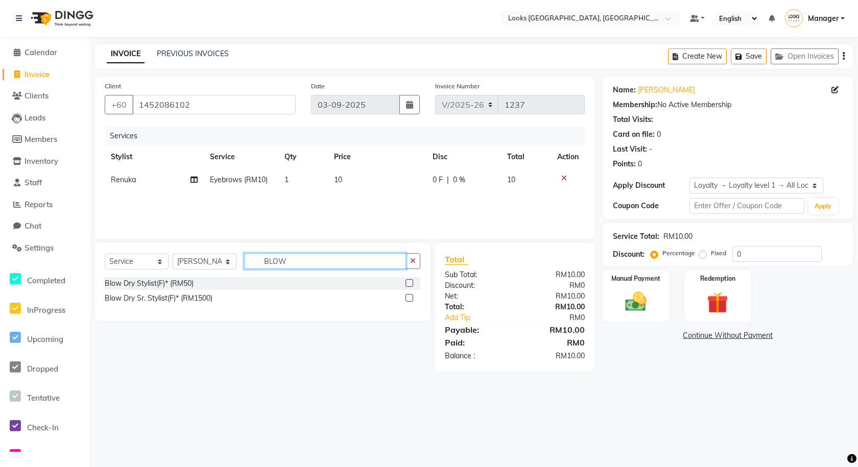
type input "BLOW"
click at [412, 280] on label at bounding box center [410, 283] width 8 height 8
click at [412, 280] on input "checkbox" at bounding box center [409, 283] width 7 height 7
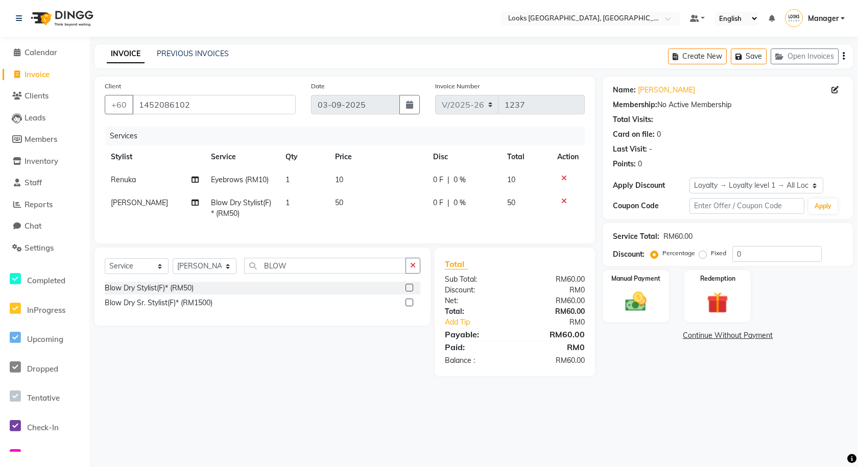
click at [409, 292] on label at bounding box center [410, 288] width 8 height 8
click at [409, 292] on input "checkbox" at bounding box center [409, 288] width 7 height 7
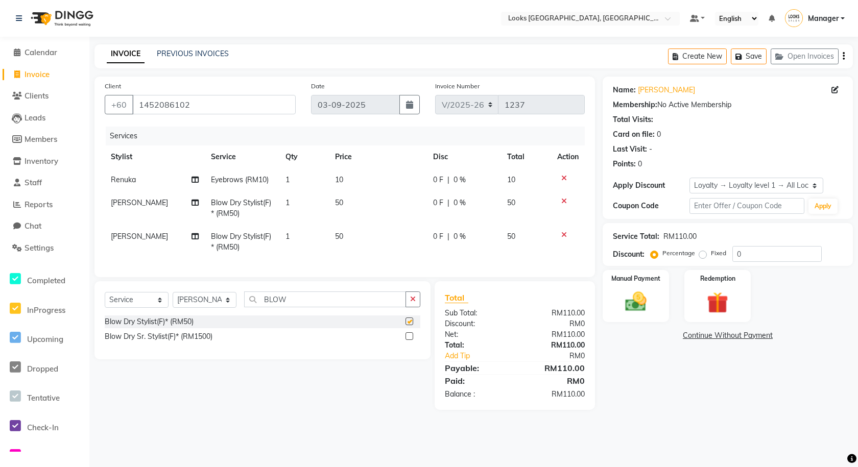
checkbox input "false"
click at [502, 237] on div at bounding box center [567, 234] width 21 height 7
click at [502, 235] on icon at bounding box center [564, 234] width 6 height 7
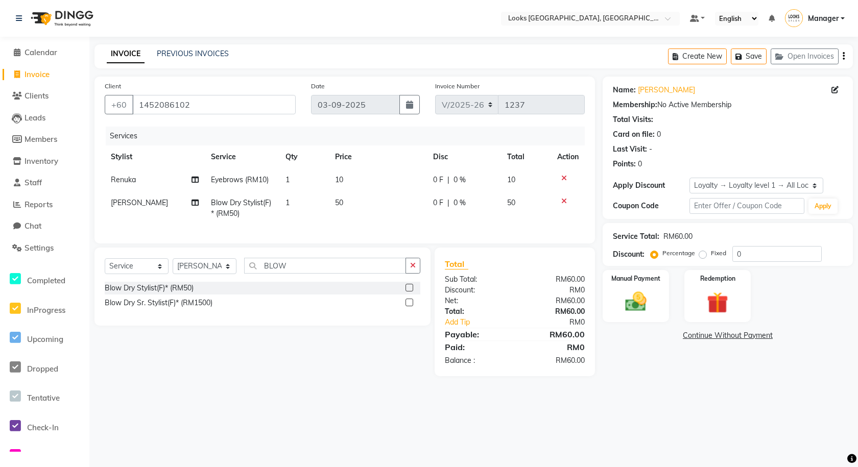
click at [364, 206] on td "50" at bounding box center [378, 209] width 98 height 34
select select "75538"
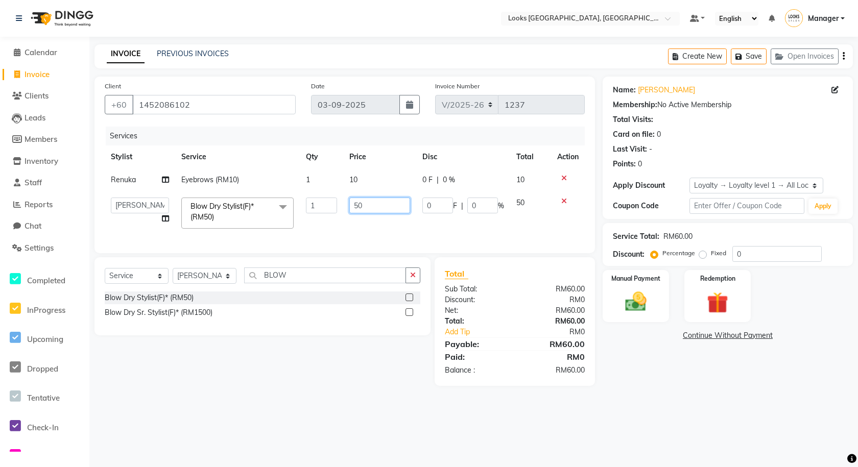
click at [375, 203] on input "50" at bounding box center [379, 206] width 61 height 16
type input "5"
type input "1"
type input "70"
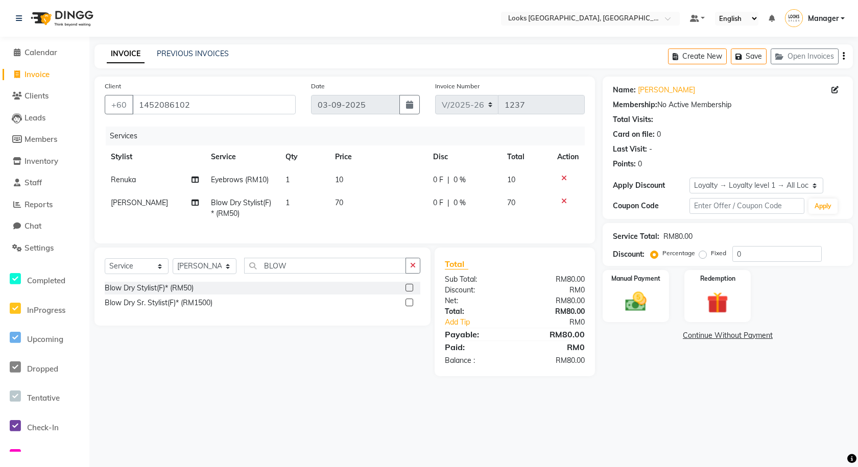
click at [449, 197] on td "0 F | 0 %" at bounding box center [464, 209] width 74 height 34
select select "75538"
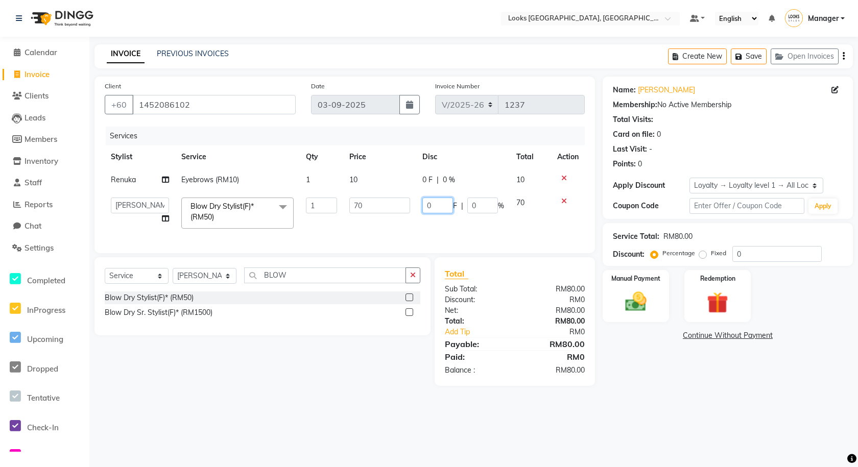
click at [441, 205] on input "0" at bounding box center [437, 206] width 31 height 16
type input "11"
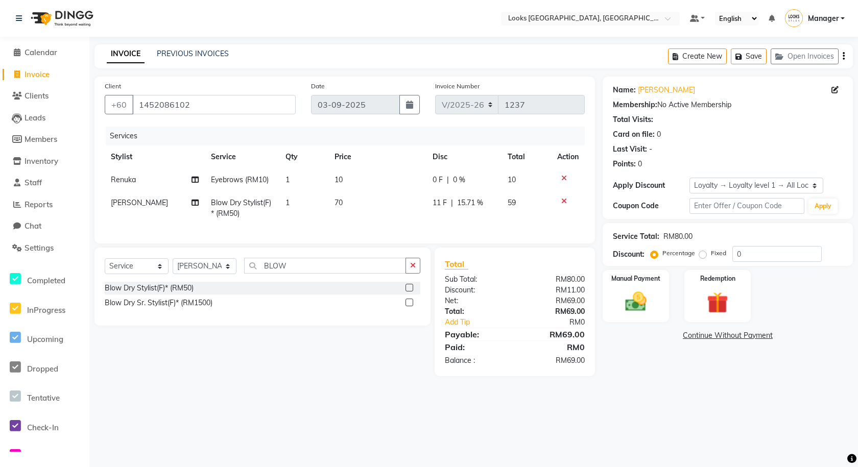
click at [362, 232] on div "Services Stylist Service Qty Price Disc Total Action Renuka Eyebrows (RM10) 1 1…" at bounding box center [345, 180] width 480 height 107
click at [219, 272] on select "Select Stylist Alvina_ pdct Awaiz_Mgr Beenish Counter_Sales Cynthia_pdct Devend…" at bounding box center [205, 266] width 64 height 16
select select "75536"
click at [173, 266] on select "Select Stylist Alvina_ pdct Awaiz_Mgr Beenish Counter_Sales Cynthia_pdct Devend…" at bounding box center [205, 266] width 64 height 16
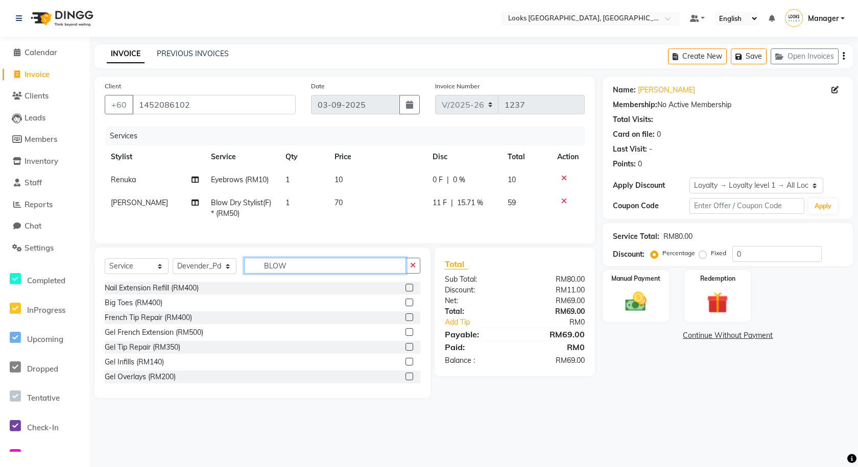
click at [316, 274] on input "BLOW" at bounding box center [325, 266] width 162 height 16
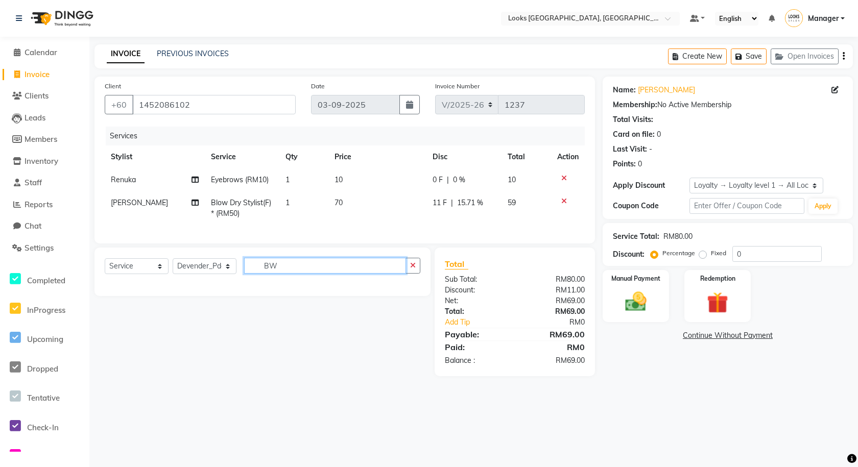
type input "B"
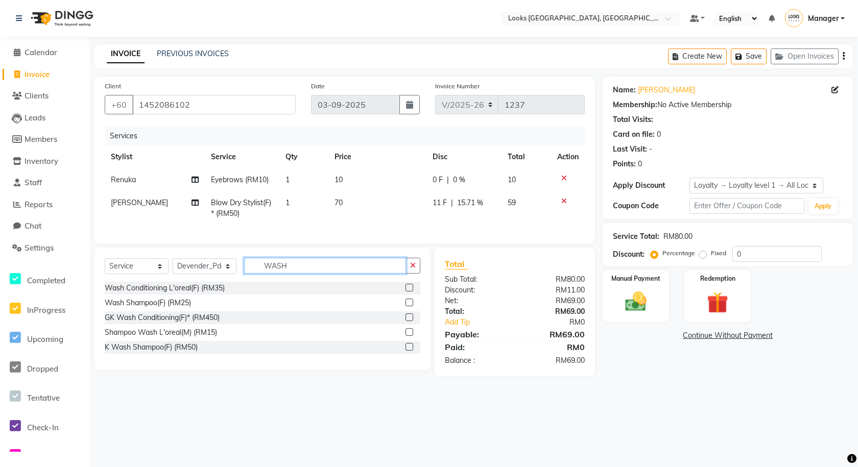
type input "WASH"
click at [406, 295] on div "Wash Conditioning L'oreal(F) (RM35)" at bounding box center [263, 288] width 316 height 13
click at [411, 292] on label at bounding box center [410, 288] width 8 height 8
click at [411, 292] on input "checkbox" at bounding box center [409, 288] width 7 height 7
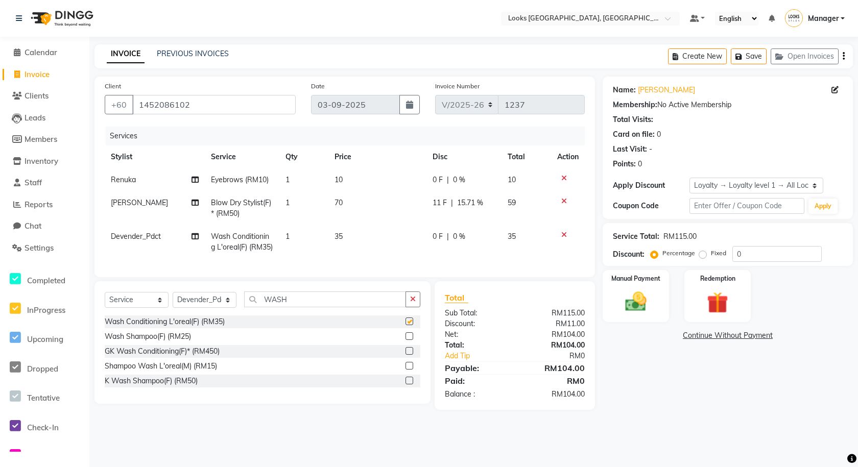
checkbox input "false"
click at [307, 308] on input "WASH" at bounding box center [325, 300] width 162 height 16
type input "W"
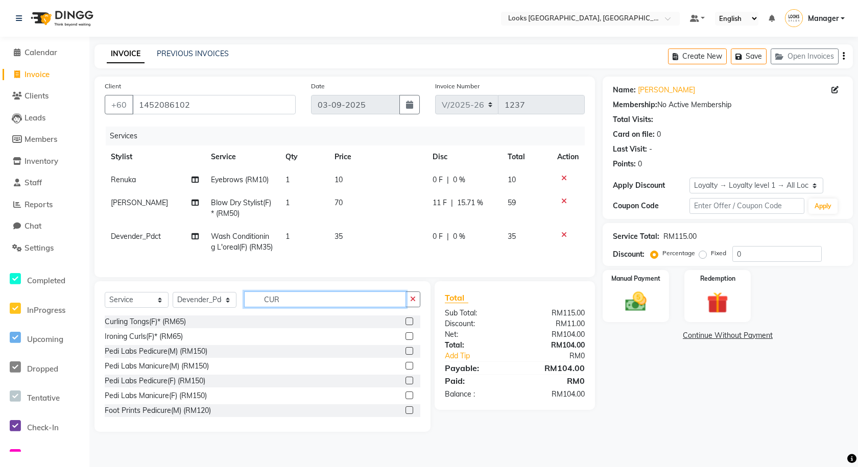
type input "CUR"
drag, startPoint x: 404, startPoint y: 342, endPoint x: 398, endPoint y: 337, distance: 7.7
click at [406, 325] on label at bounding box center [410, 322] width 8 height 8
click at [406, 325] on input "checkbox" at bounding box center [409, 322] width 7 height 7
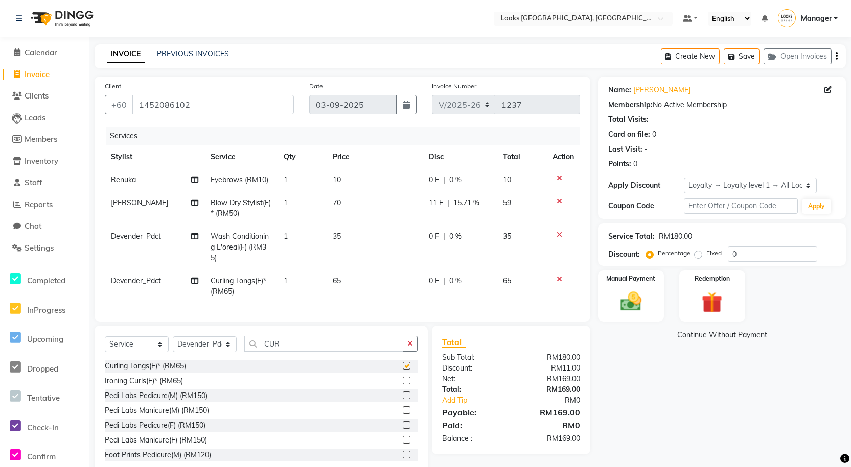
checkbox input "false"
click at [502, 304] on img at bounding box center [630, 302] width 35 height 25
click at [502, 334] on span "CASH" at bounding box center [733, 336] width 22 height 12
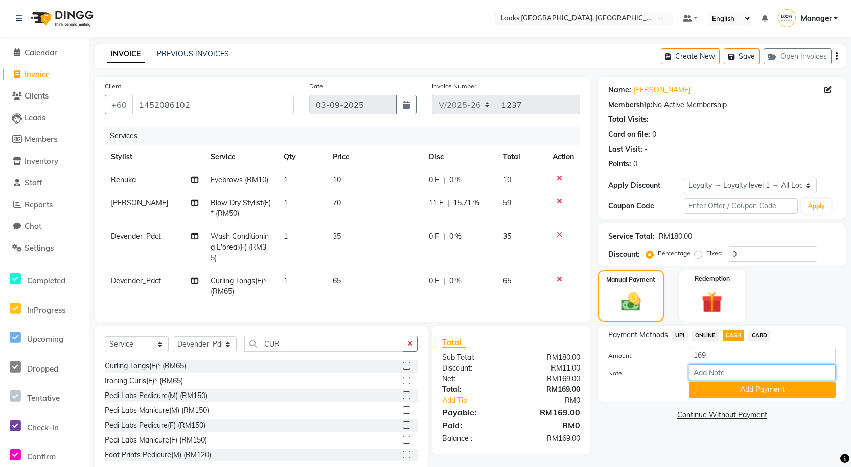
click at [502, 372] on input "Note:" at bounding box center [762, 373] width 147 height 16
type input "cash"
click at [502, 391] on button "Add Payment" at bounding box center [762, 390] width 147 height 16
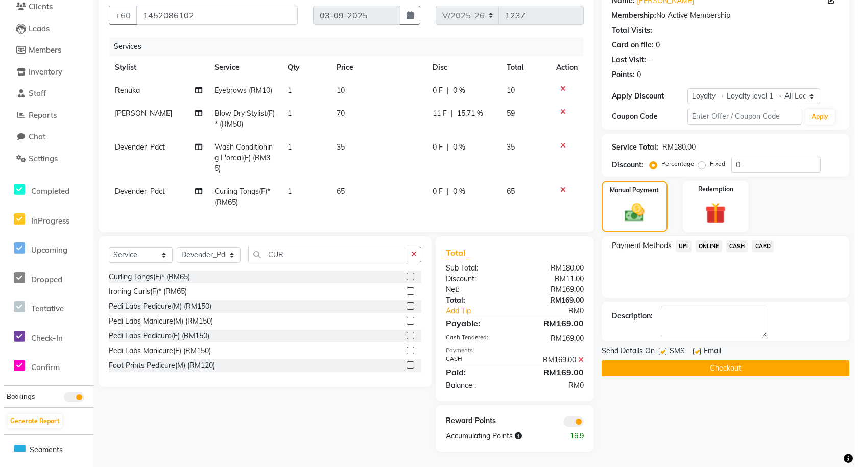
scroll to position [97, 0]
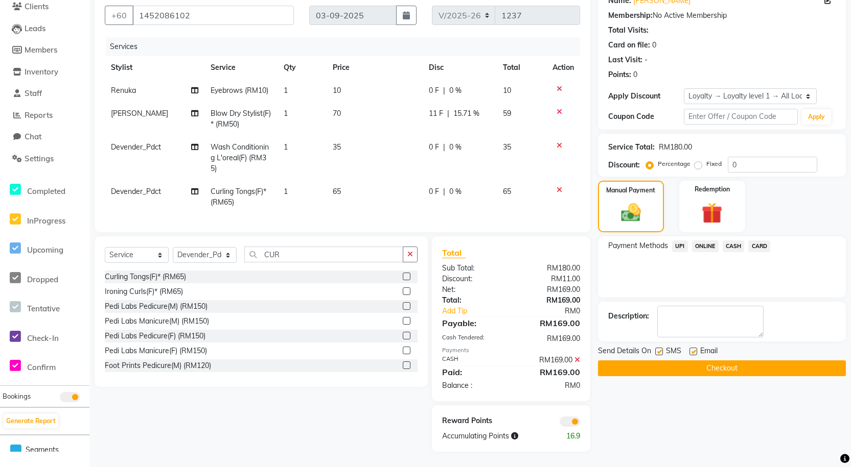
click at [502, 420] on span at bounding box center [569, 422] width 20 height 10
click at [502, 423] on input "checkbox" at bounding box center [580, 423] width 0 height 0
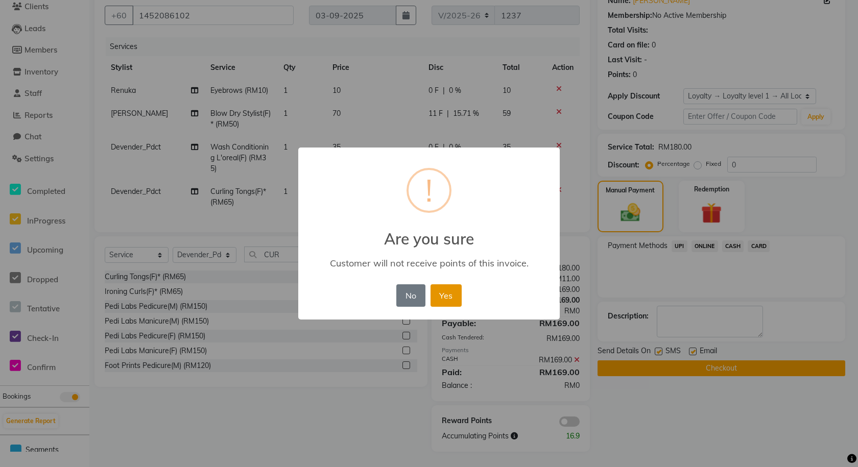
click at [450, 292] on button "Yes" at bounding box center [446, 296] width 31 height 22
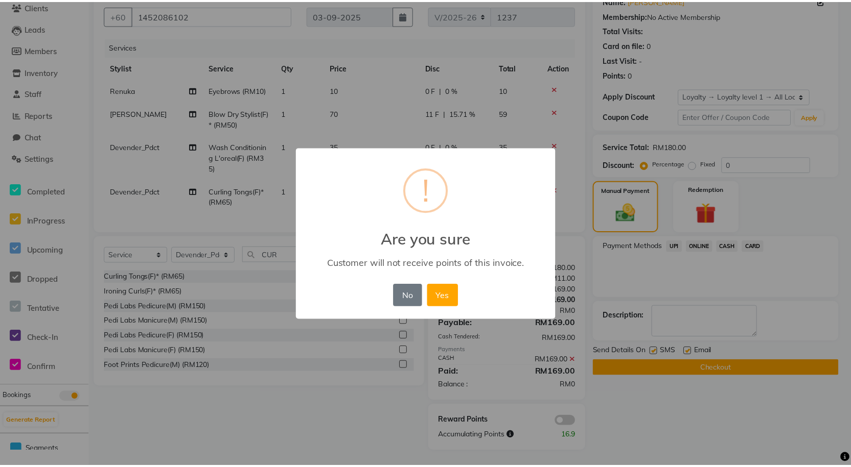
scroll to position [82, 0]
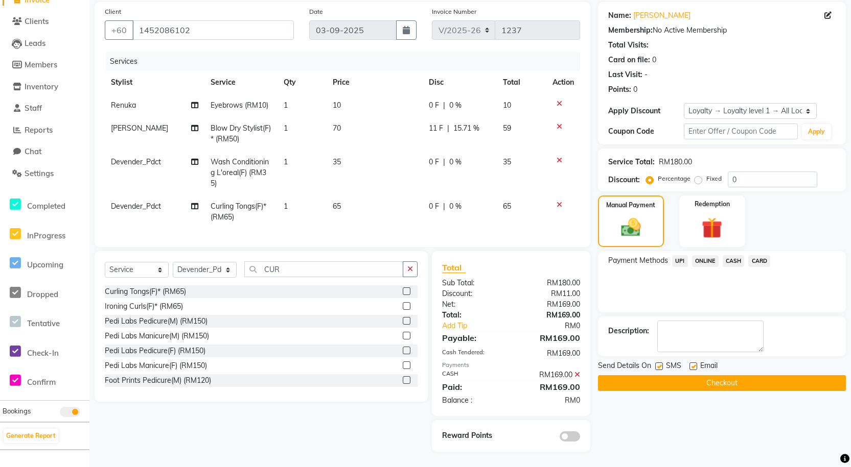
click at [502, 375] on button "Checkout" at bounding box center [722, 383] width 248 height 16
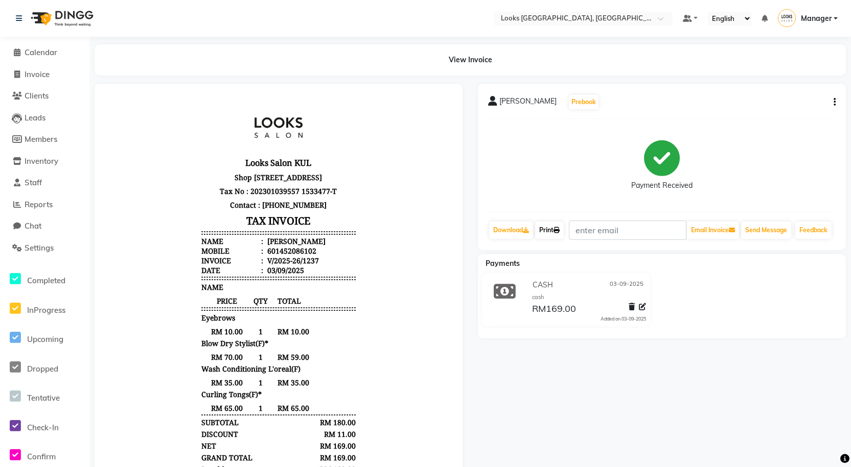
click at [502, 233] on link "Print" at bounding box center [549, 230] width 29 height 17
click at [14, 56] on span at bounding box center [16, 53] width 15 height 12
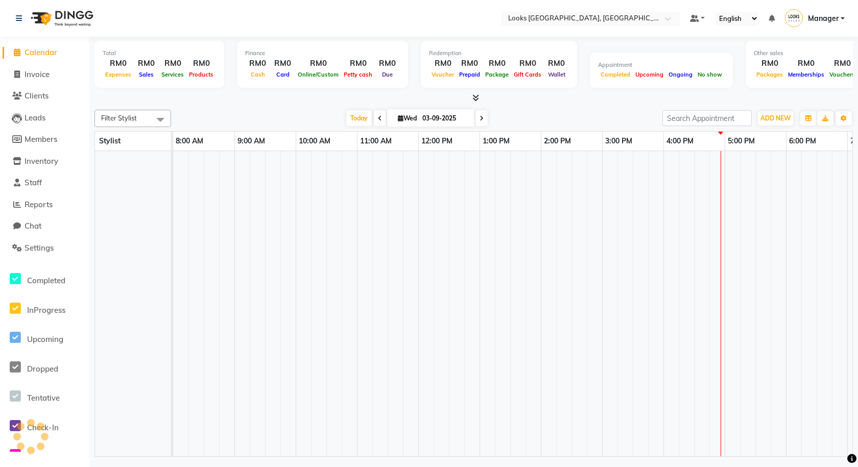
scroll to position [0, 117]
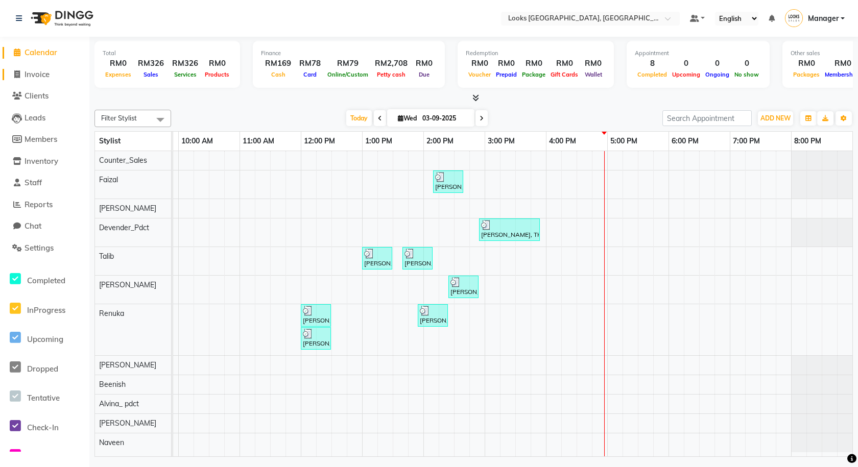
click at [17, 76] on icon at bounding box center [17, 74] width 6 height 8
select select "8109"
select select "service"
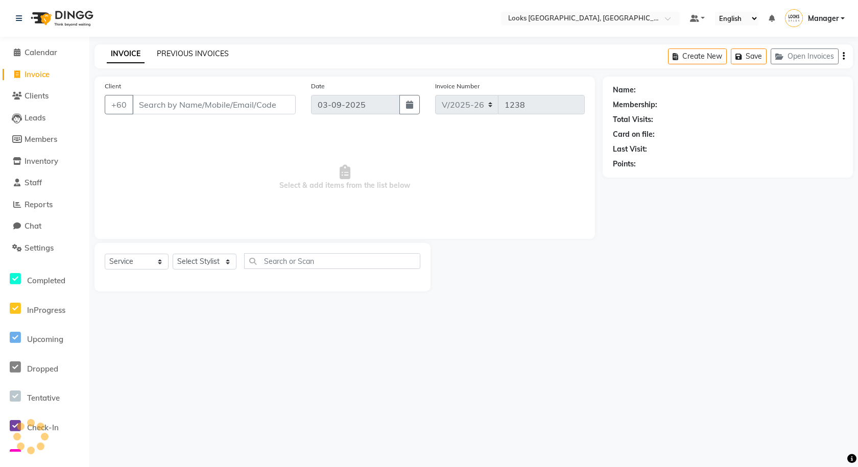
click at [197, 49] on link "PREVIOUS INVOICES" at bounding box center [193, 53] width 72 height 9
